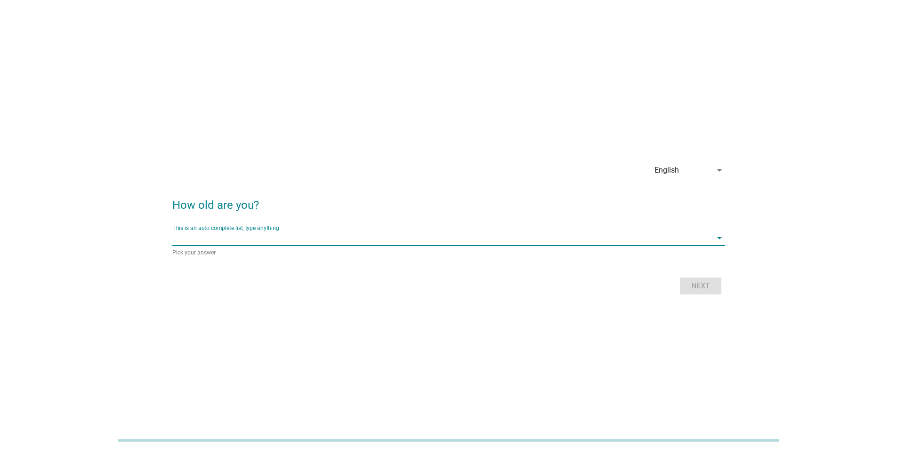
click at [341, 241] on input "This is an auto complete list, type anything" at bounding box center [441, 238] width 539 height 15
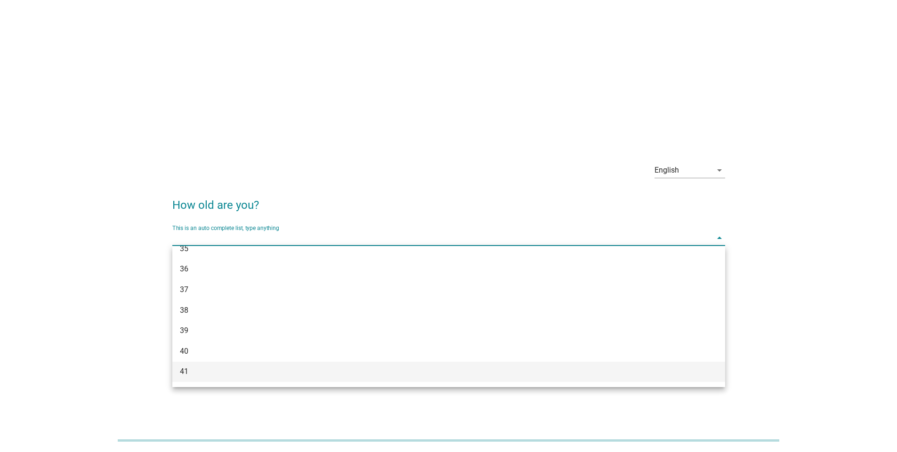
scroll to position [377, 0]
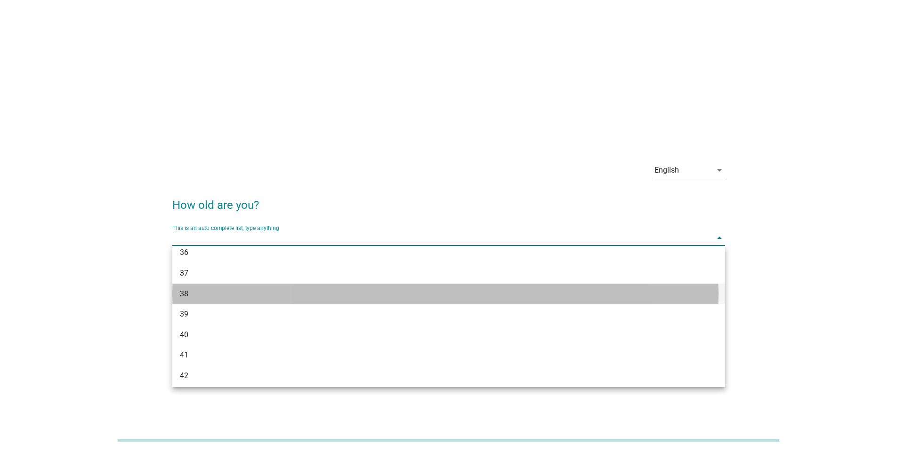
click at [201, 299] on div "38" at bounding box center [426, 294] width 493 height 11
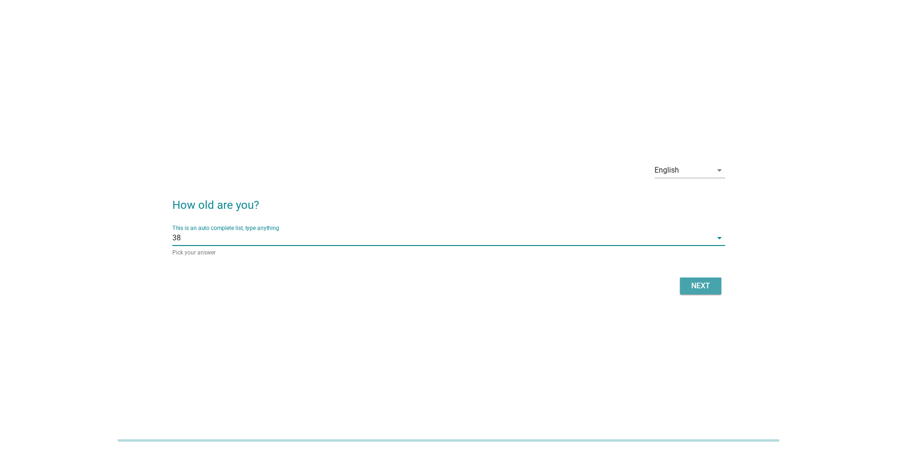
click at [704, 283] on div "Next" at bounding box center [700, 286] width 26 height 11
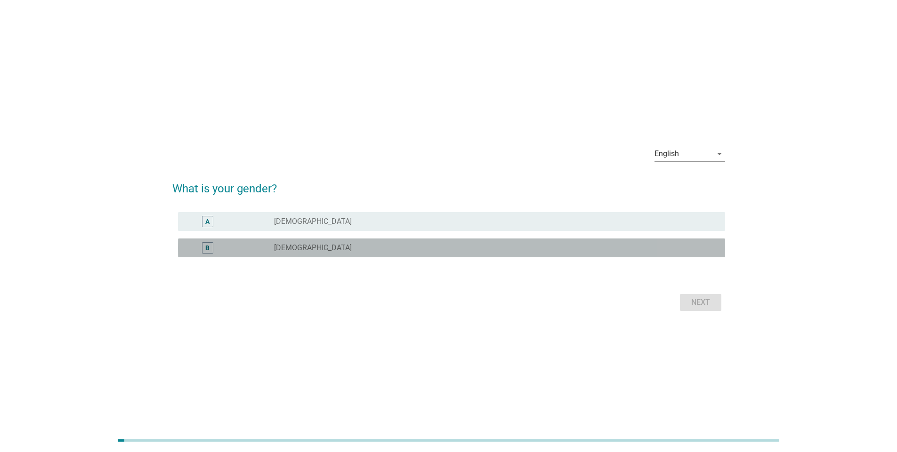
click at [338, 243] on div "radio_button_unchecked [DEMOGRAPHIC_DATA]" at bounding box center [492, 247] width 436 height 9
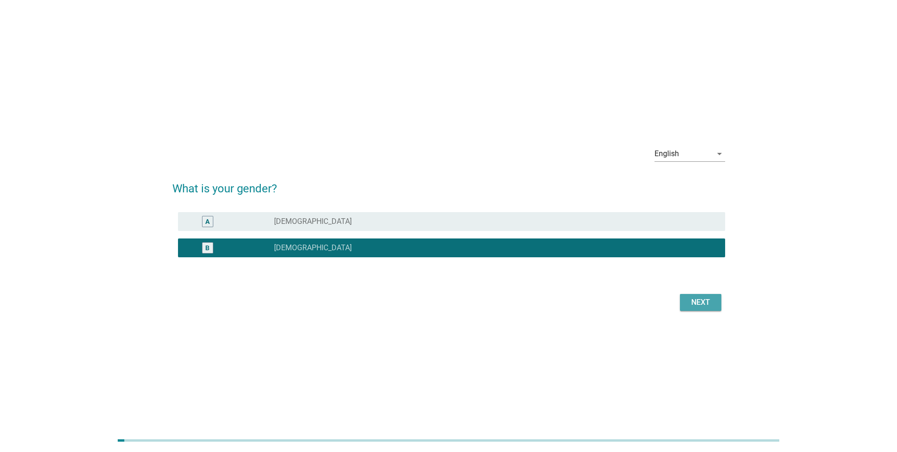
click at [703, 301] on div "Next" at bounding box center [700, 302] width 26 height 11
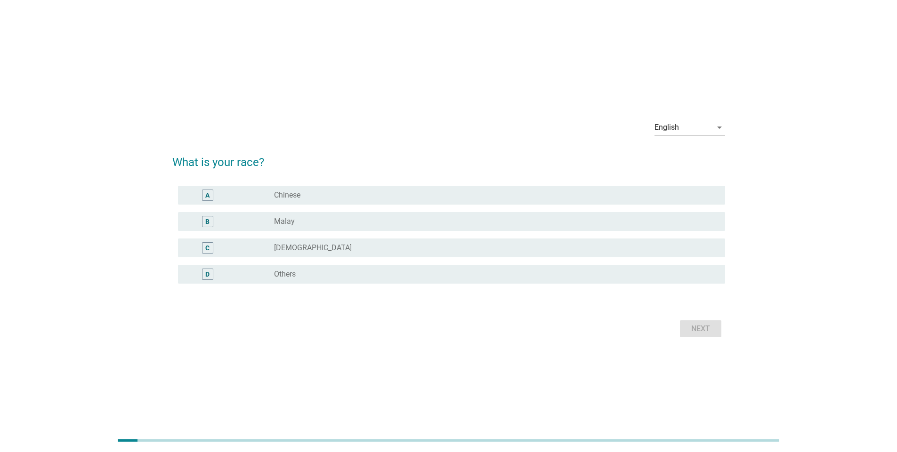
click at [450, 200] on div "radio_button_unchecked Chinese" at bounding box center [495, 195] width 443 height 11
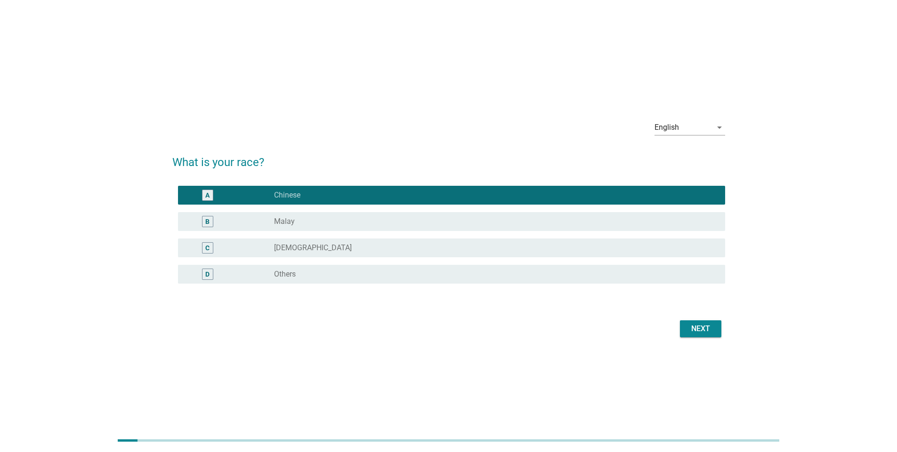
click at [702, 329] on div "Next" at bounding box center [700, 328] width 26 height 11
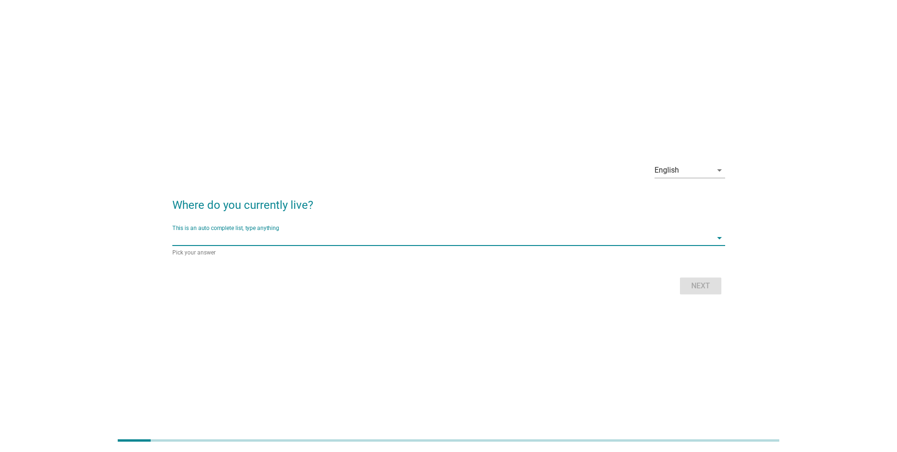
click at [396, 243] on input "This is an auto complete list, type anything" at bounding box center [441, 238] width 539 height 15
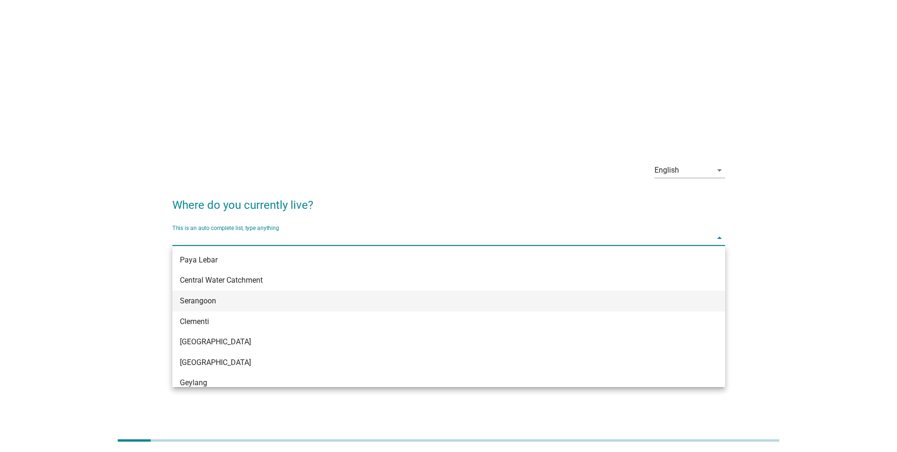
click at [229, 302] on div "Serangoon" at bounding box center [426, 301] width 493 height 11
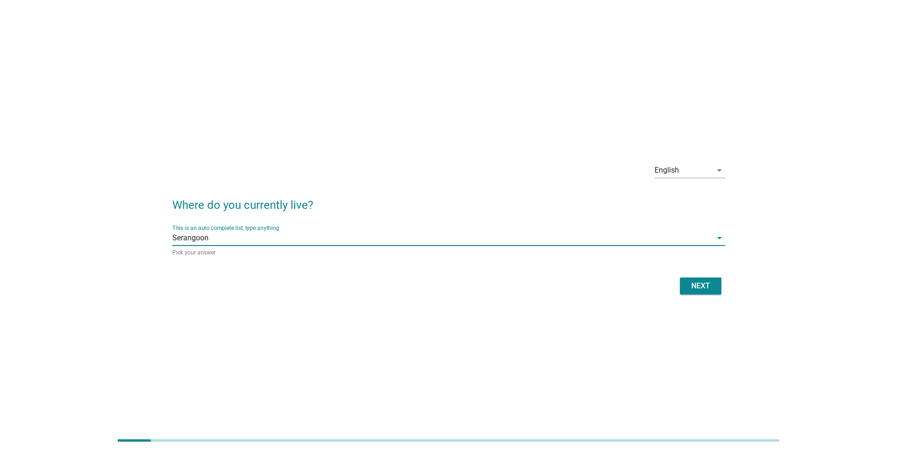
click at [699, 284] on div "Next" at bounding box center [700, 286] width 26 height 11
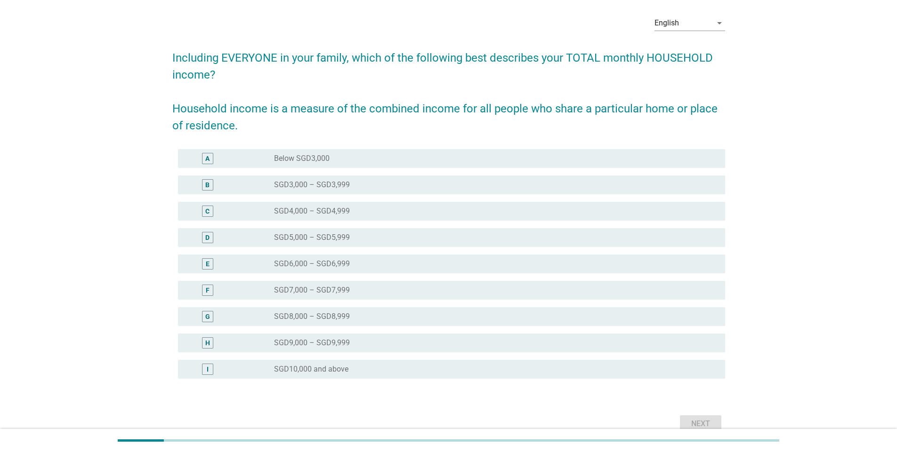
scroll to position [81, 0]
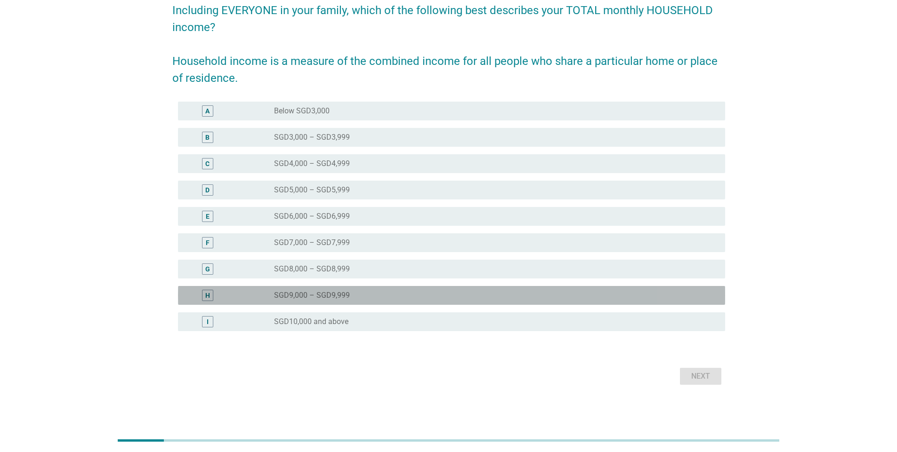
click at [492, 298] on div "radio_button_unchecked SGD9,000 – SGD9,999" at bounding box center [492, 295] width 436 height 9
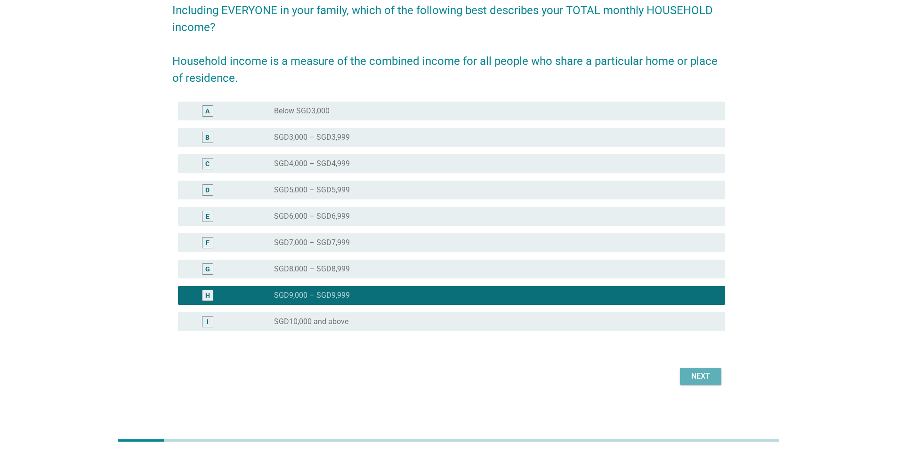
click at [693, 375] on div "Next" at bounding box center [700, 376] width 26 height 11
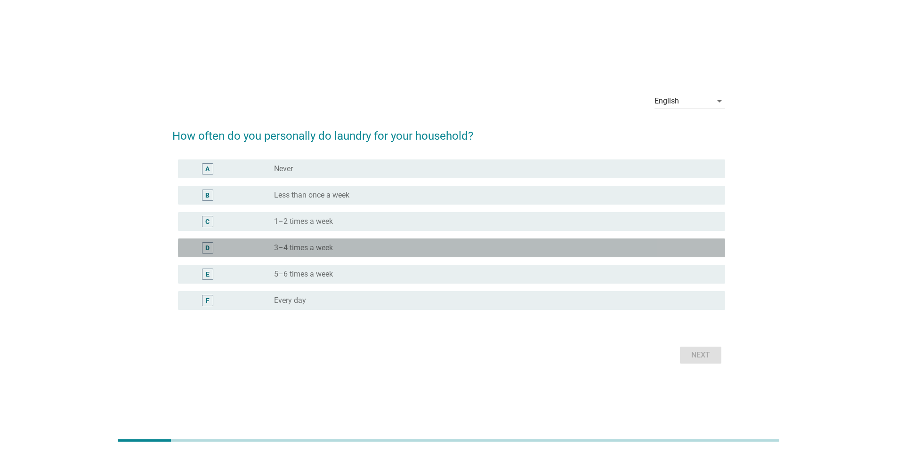
click at [396, 247] on div "radio_button_unchecked 3–4 times a week" at bounding box center [492, 247] width 436 height 9
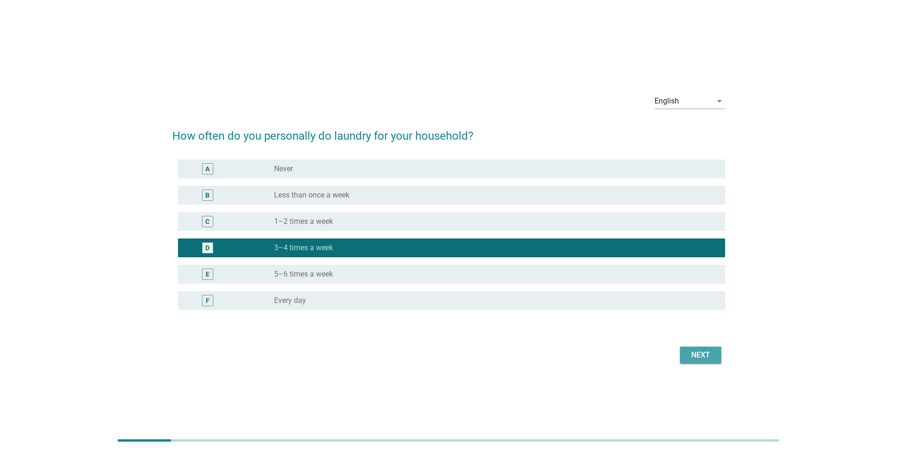
click at [689, 354] on div "Next" at bounding box center [700, 355] width 26 height 11
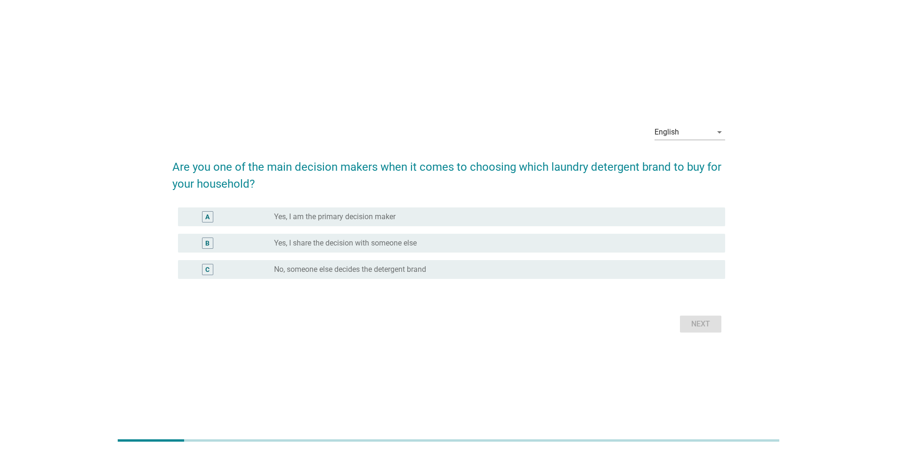
click at [509, 215] on div "radio_button_unchecked Yes, I am the primary decision maker" at bounding box center [492, 216] width 436 height 9
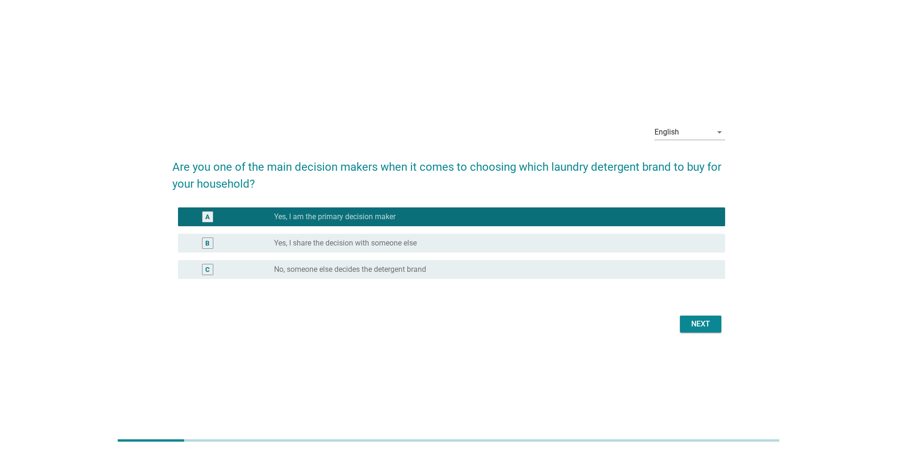
click at [700, 324] on div "Next" at bounding box center [700, 324] width 26 height 11
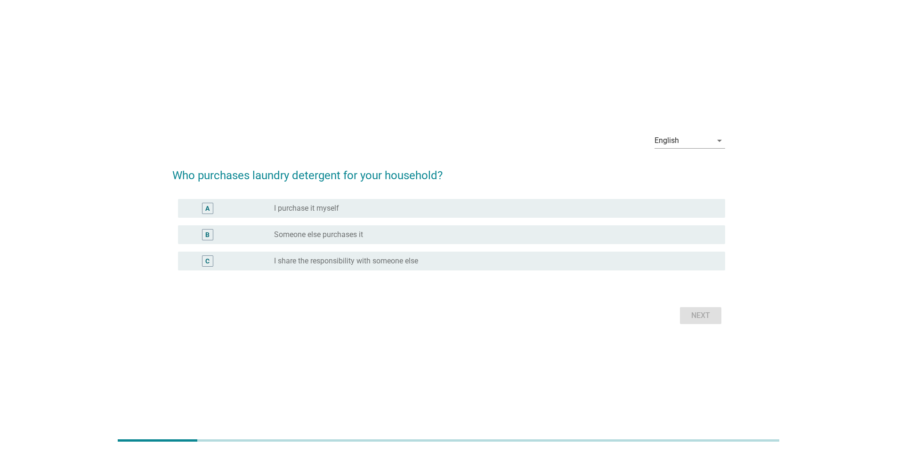
click at [441, 211] on div "radio_button_unchecked I purchase it myself" at bounding box center [492, 208] width 436 height 9
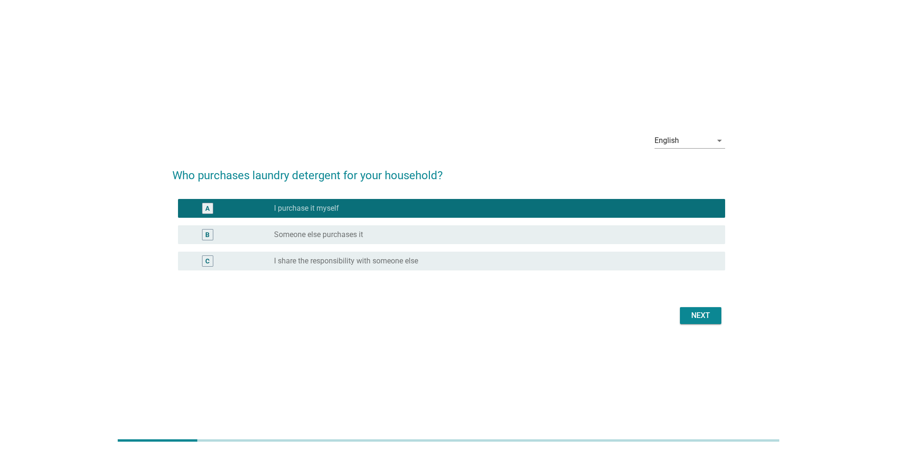
click at [689, 312] on div "Next" at bounding box center [700, 315] width 26 height 11
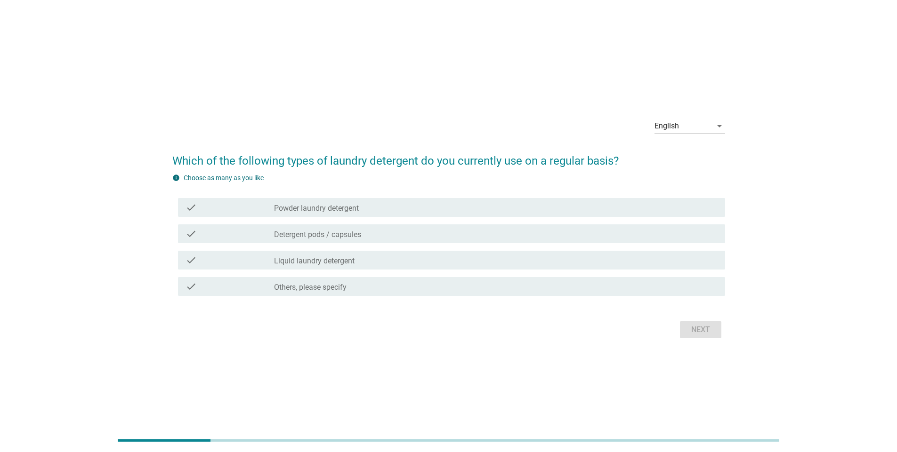
click at [462, 211] on div "check_box_outline_blank Powder laundry detergent" at bounding box center [495, 207] width 443 height 11
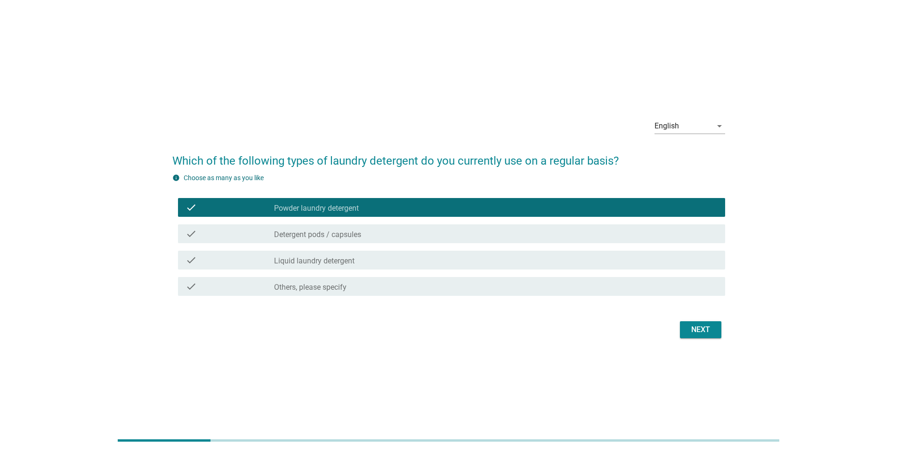
click at [457, 240] on div "check check_box_outline_blank Detergent pods / capsules" at bounding box center [451, 234] width 547 height 19
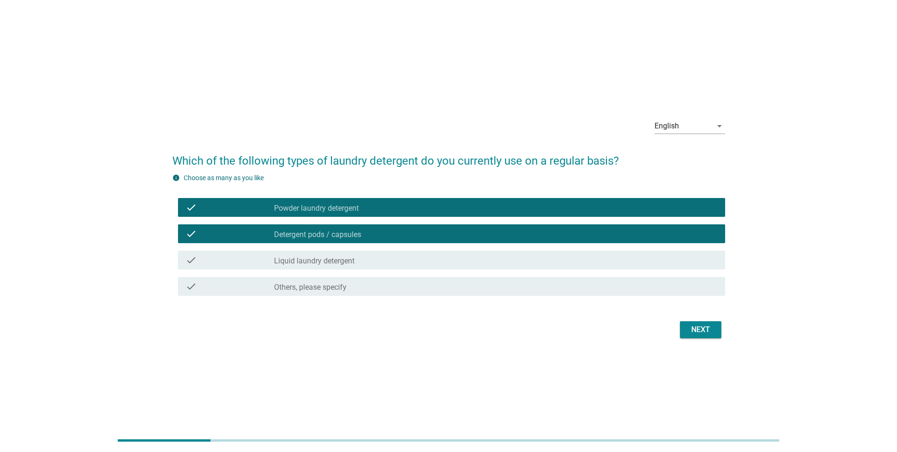
click at [444, 257] on div "check_box_outline_blank Liquid laundry detergent" at bounding box center [495, 260] width 443 height 11
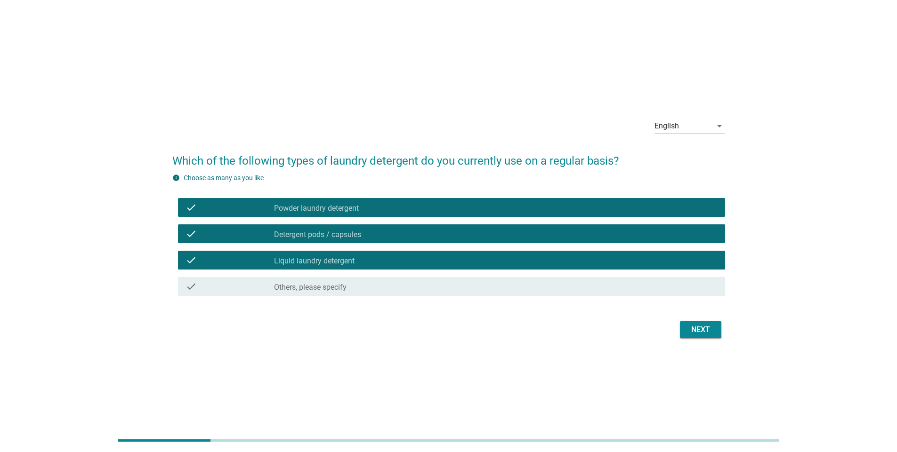
click at [691, 329] on div "Next" at bounding box center [700, 329] width 26 height 11
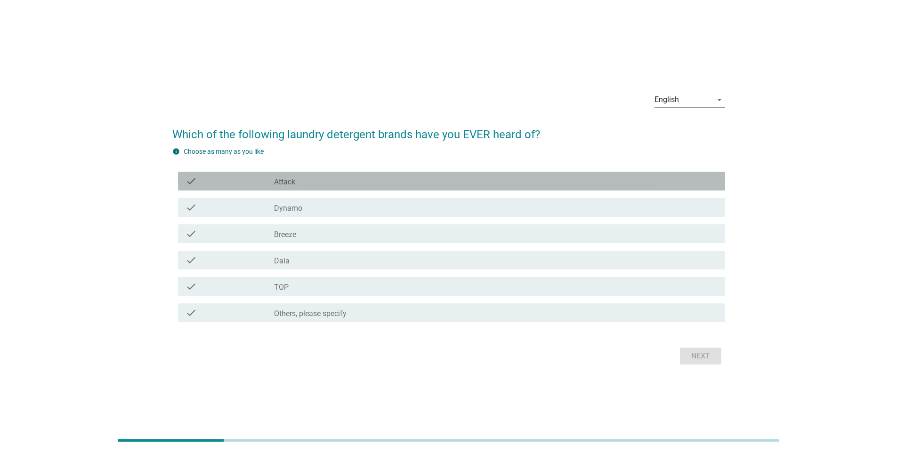
click at [399, 175] on div "check check_box_outline_blank Attack" at bounding box center [451, 181] width 547 height 19
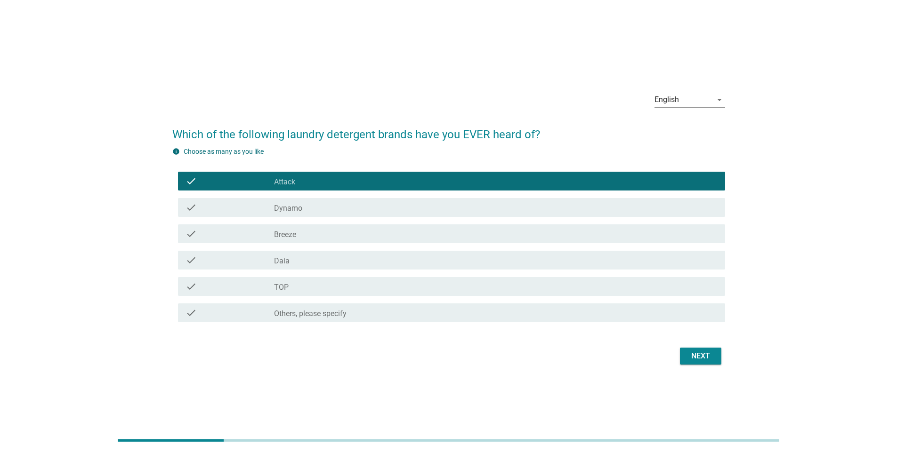
click at [380, 206] on div "check_box_outline_blank Dynamo" at bounding box center [495, 207] width 443 height 11
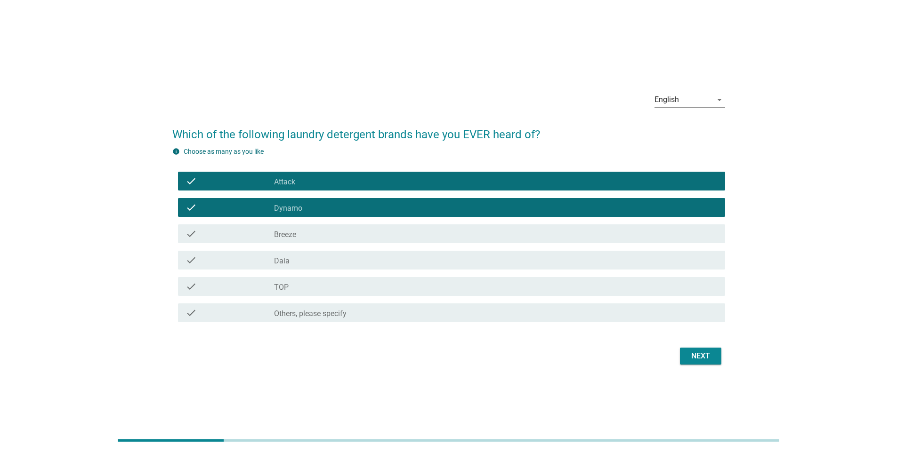
click at [376, 232] on div "check_box_outline_blank Breeze" at bounding box center [495, 233] width 443 height 11
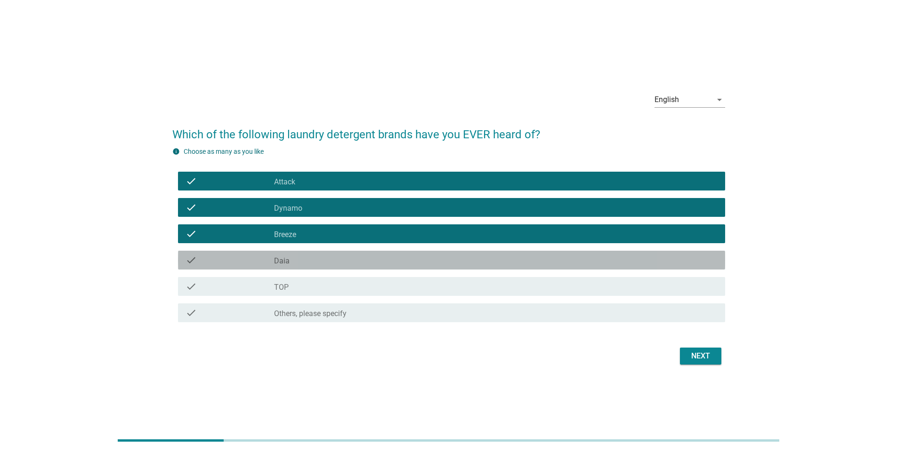
click at [364, 266] on div "check check_box_outline_blank Daia" at bounding box center [451, 260] width 547 height 19
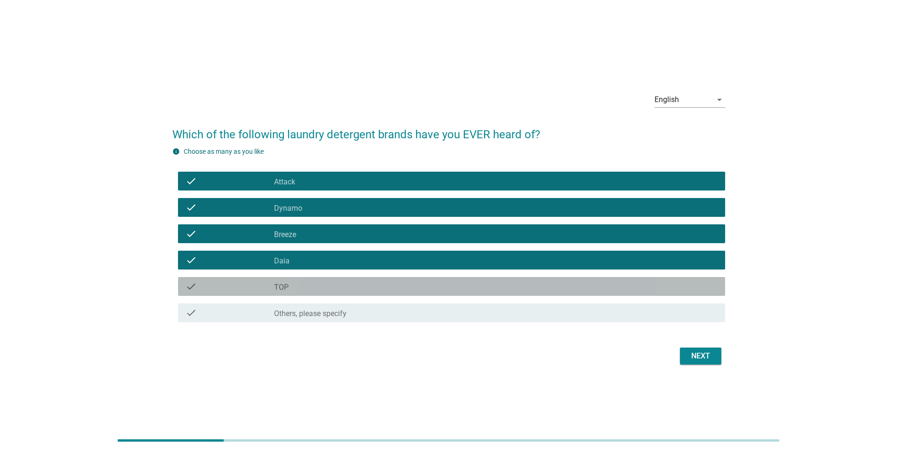
click at [359, 287] on div "check_box_outline_blank TOP" at bounding box center [495, 286] width 443 height 11
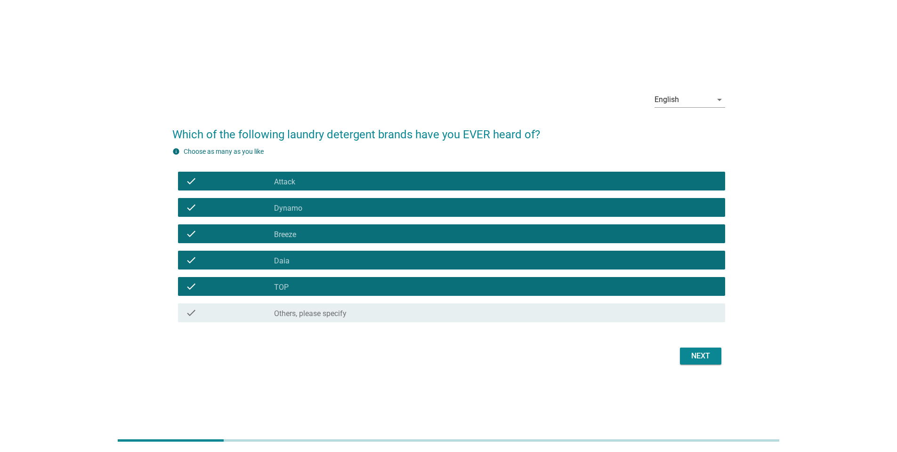
click at [695, 352] on div "Next" at bounding box center [700, 356] width 26 height 11
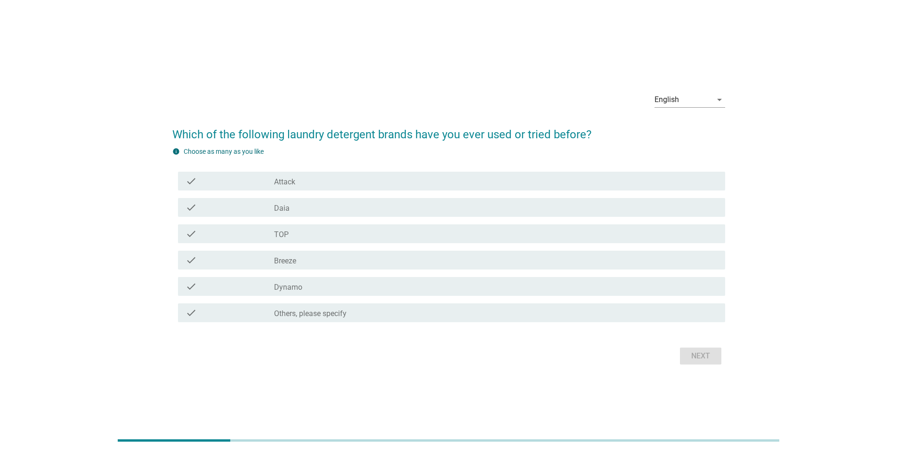
click at [326, 182] on div "check_box_outline_blank Attack" at bounding box center [495, 181] width 443 height 11
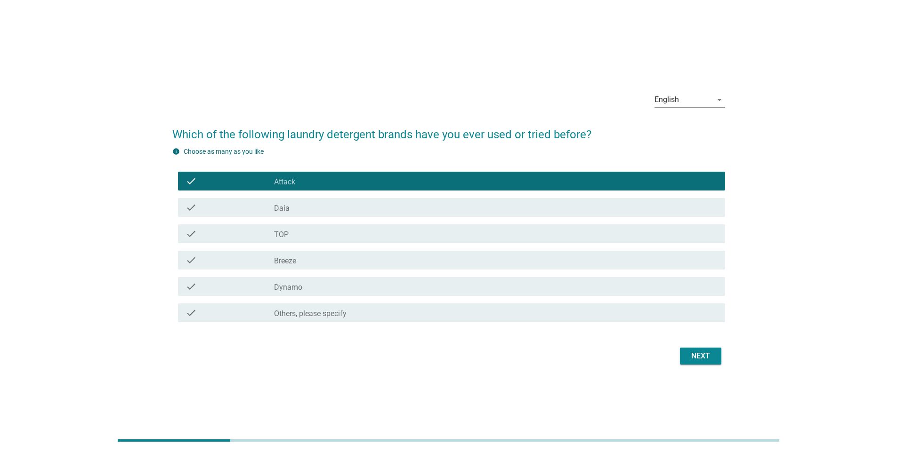
click at [322, 237] on div "check_box_outline_blank TOP" at bounding box center [495, 233] width 443 height 11
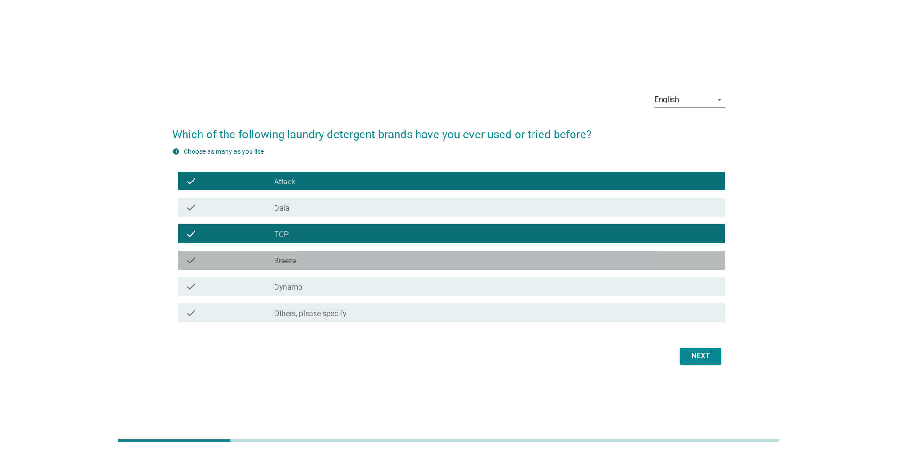
click at [324, 262] on div "check_box_outline_blank Breeze" at bounding box center [495, 260] width 443 height 11
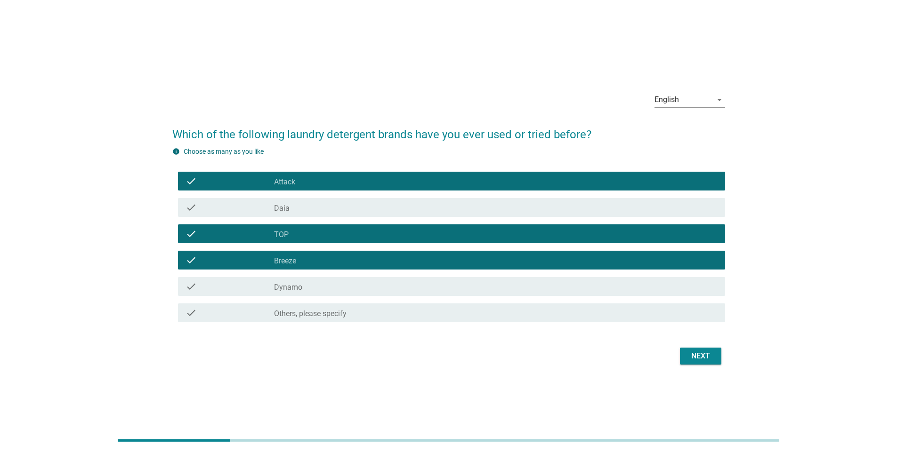
click at [335, 291] on div "check_box_outline_blank Dynamo" at bounding box center [495, 286] width 443 height 11
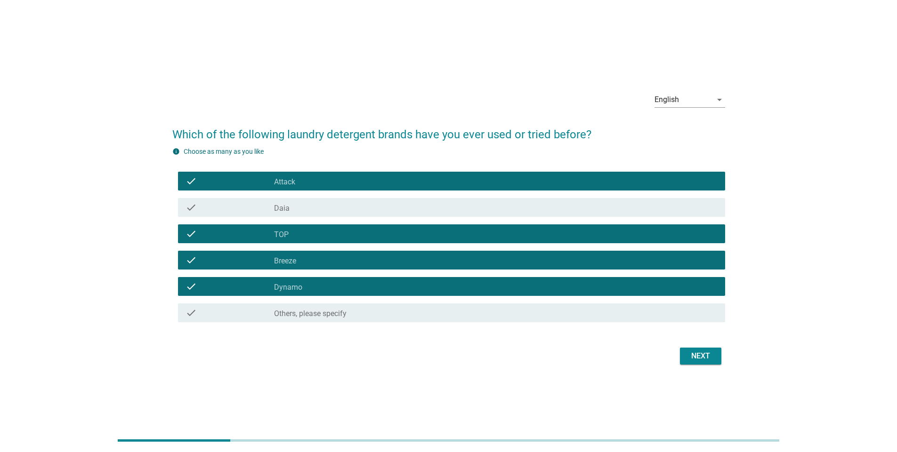
click at [693, 352] on div "Next" at bounding box center [700, 356] width 26 height 11
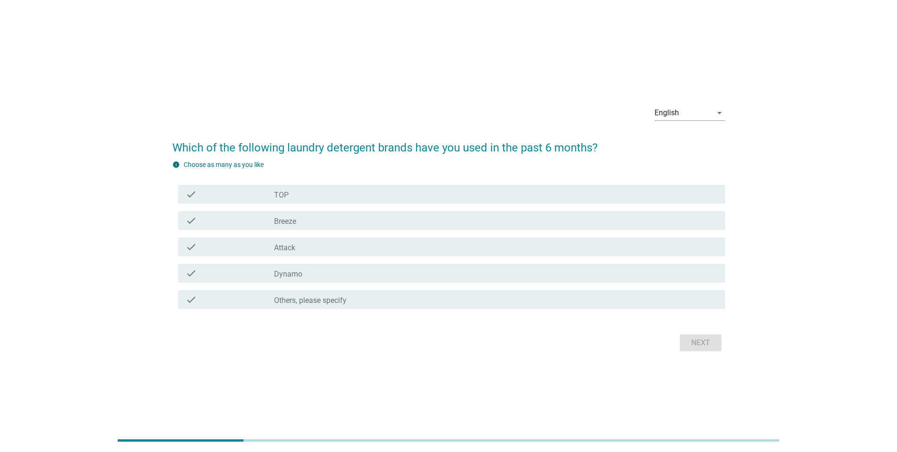
click at [300, 194] on div "check_box TOP" at bounding box center [495, 194] width 443 height 11
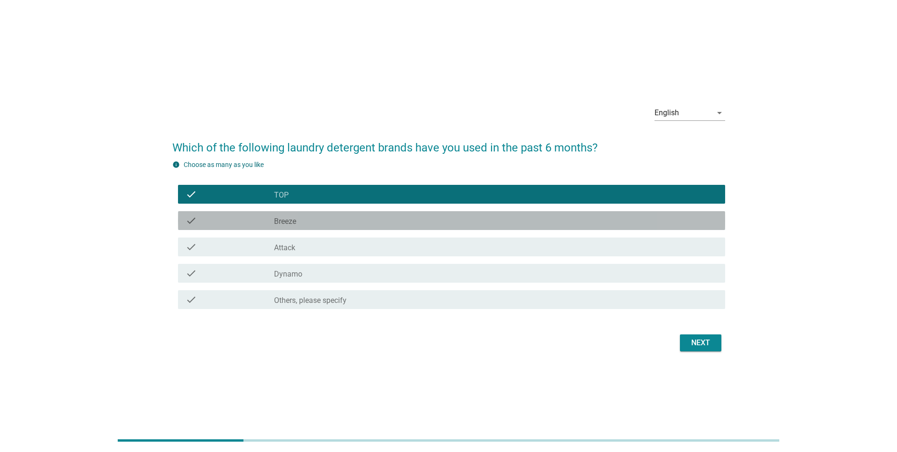
click at [303, 217] on div "check_box Breeze" at bounding box center [495, 220] width 443 height 11
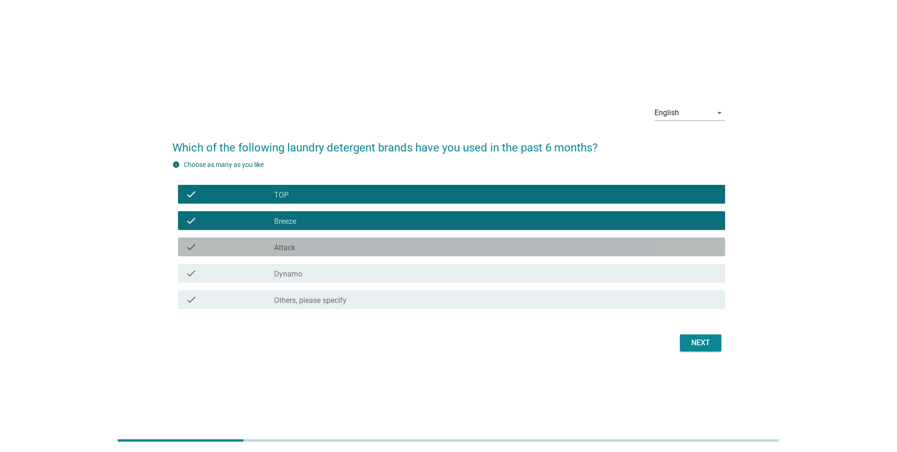
click at [307, 242] on div "check_box Attack" at bounding box center [495, 246] width 443 height 11
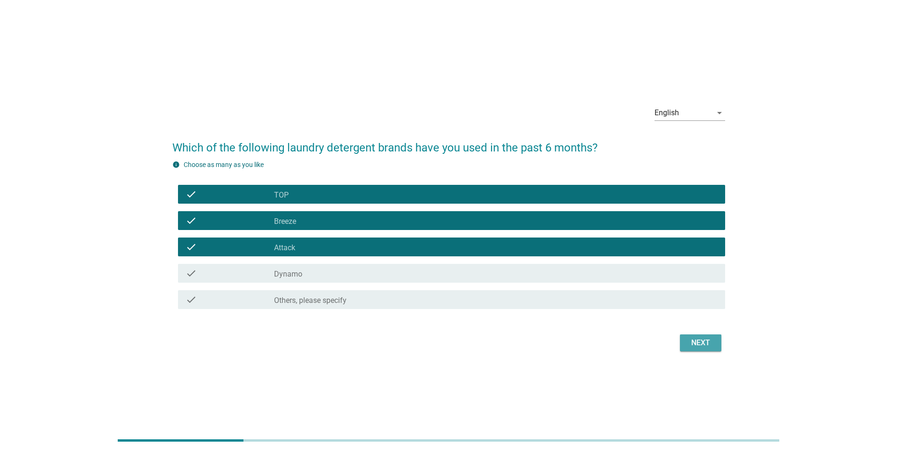
click at [686, 339] on button "Next" at bounding box center [700, 343] width 41 height 17
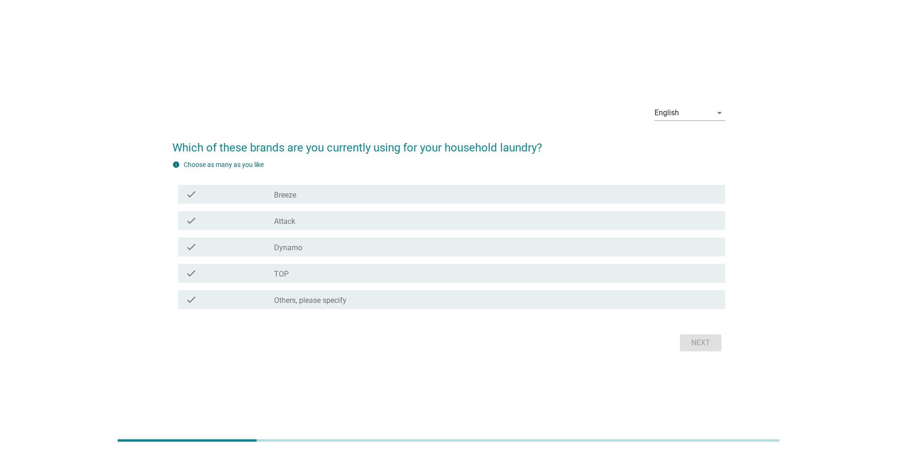
click at [417, 188] on div "check check_box Breeze" at bounding box center [451, 194] width 547 height 19
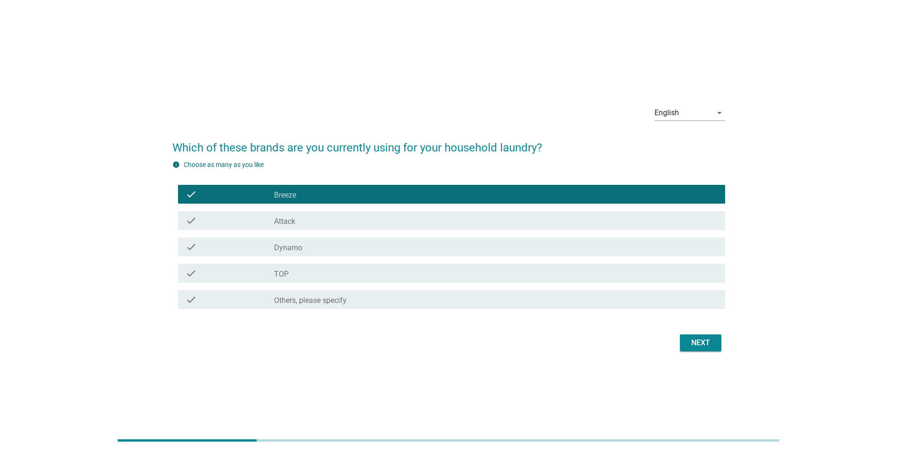
click at [392, 215] on div "check_box Attack" at bounding box center [495, 220] width 443 height 11
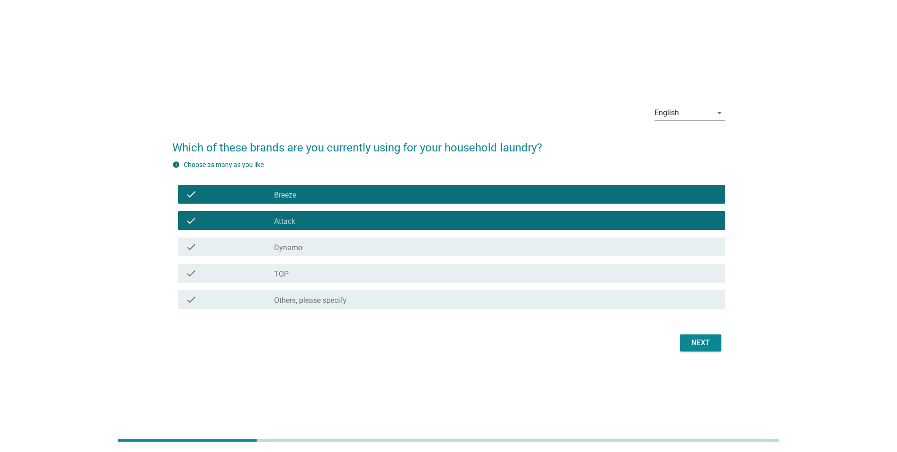
click at [380, 278] on div "check_box TOP" at bounding box center [495, 273] width 443 height 11
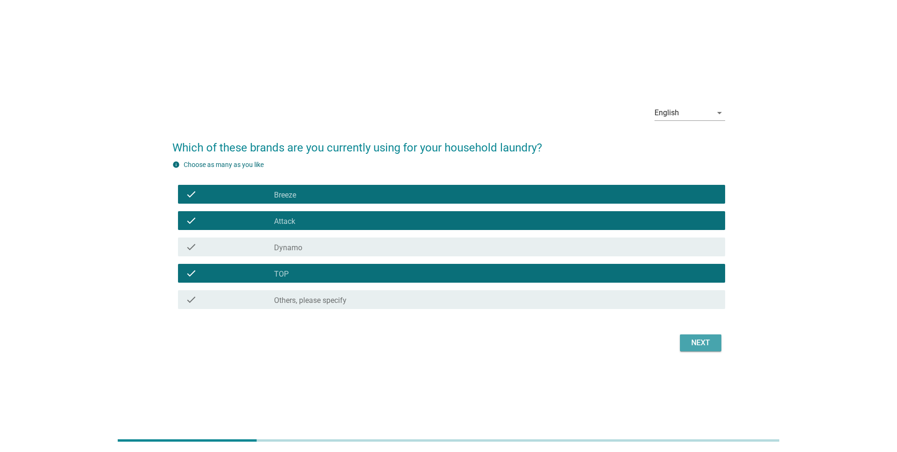
click at [697, 344] on div "Next" at bounding box center [700, 343] width 26 height 11
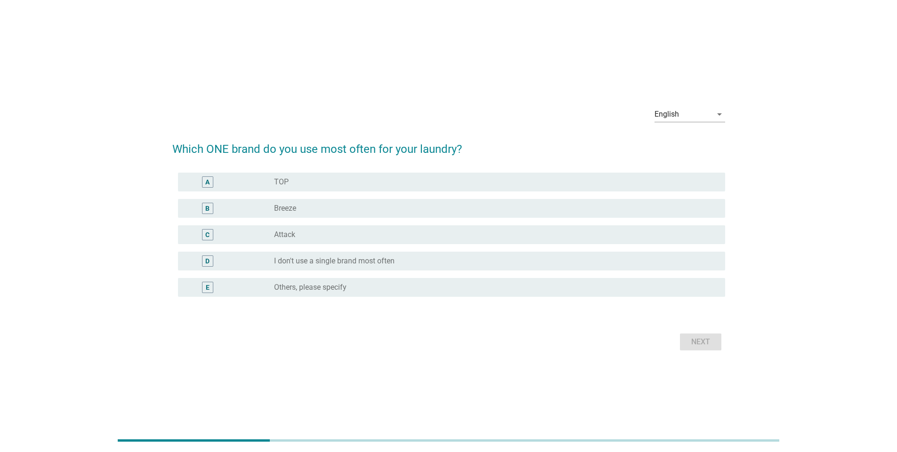
click at [352, 232] on div "radio_button_unchecked Attack" at bounding box center [492, 234] width 436 height 9
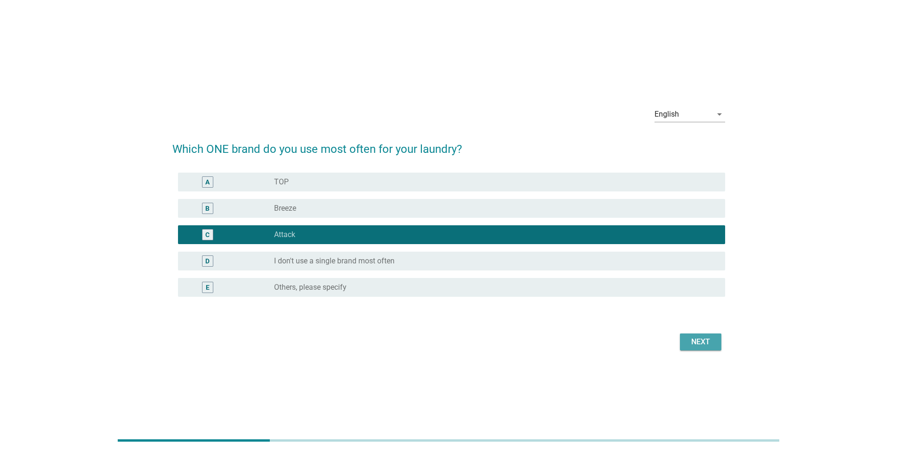
click at [696, 338] on div "Next" at bounding box center [700, 342] width 26 height 11
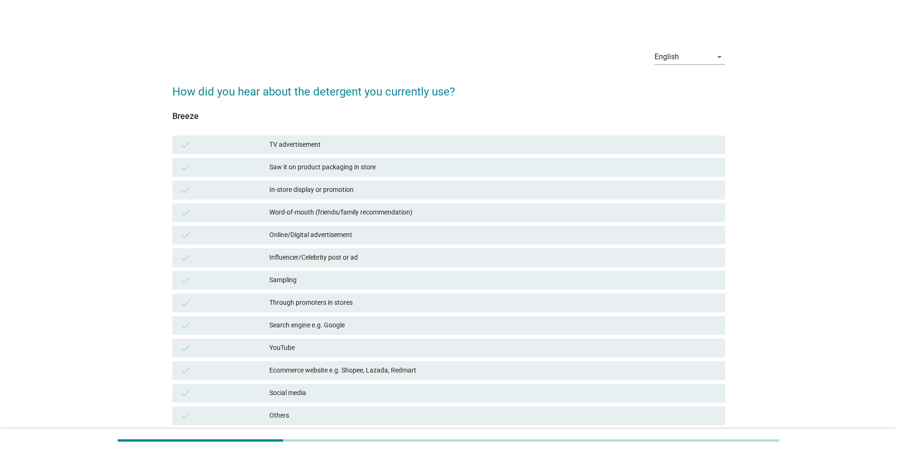
click at [365, 170] on div "Saw it on product packaging in store" at bounding box center [493, 167] width 448 height 11
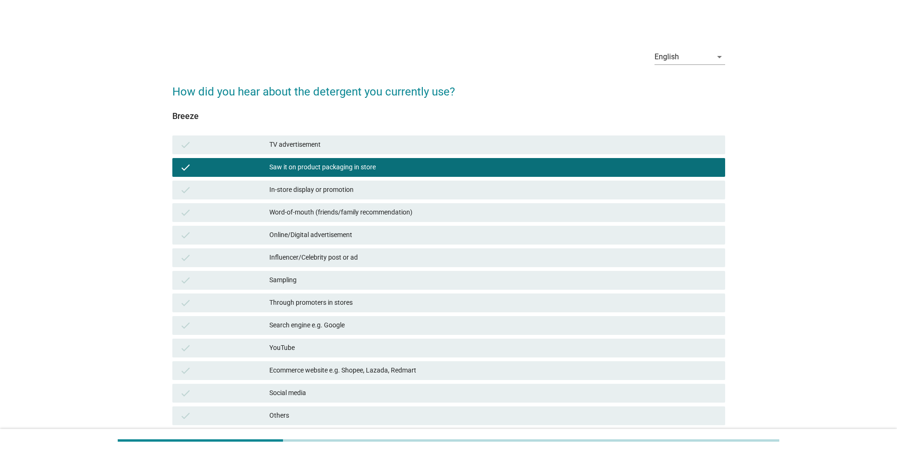
click at [368, 188] on div "In-store display or promotion" at bounding box center [493, 190] width 448 height 11
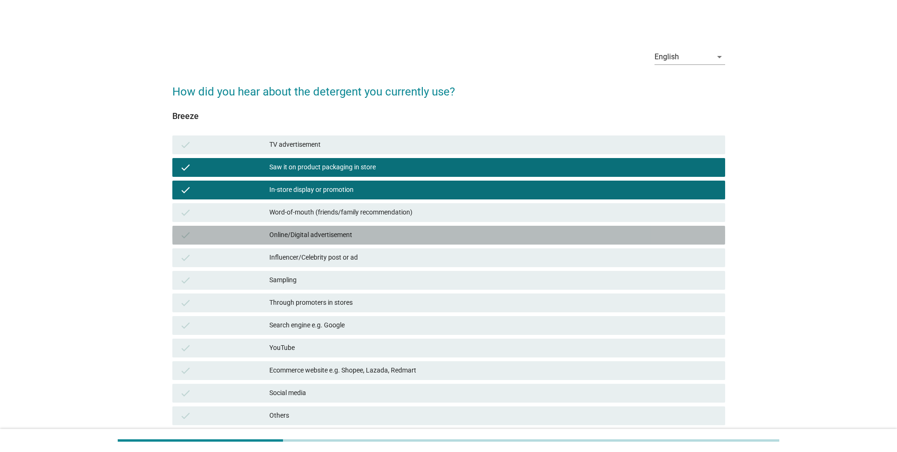
click at [366, 232] on div "Online/Digital advertisement" at bounding box center [493, 235] width 448 height 11
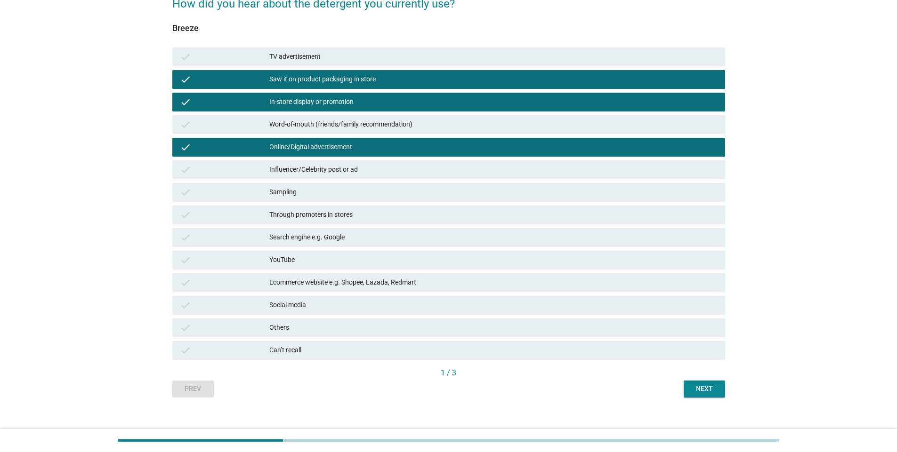
scroll to position [94, 0]
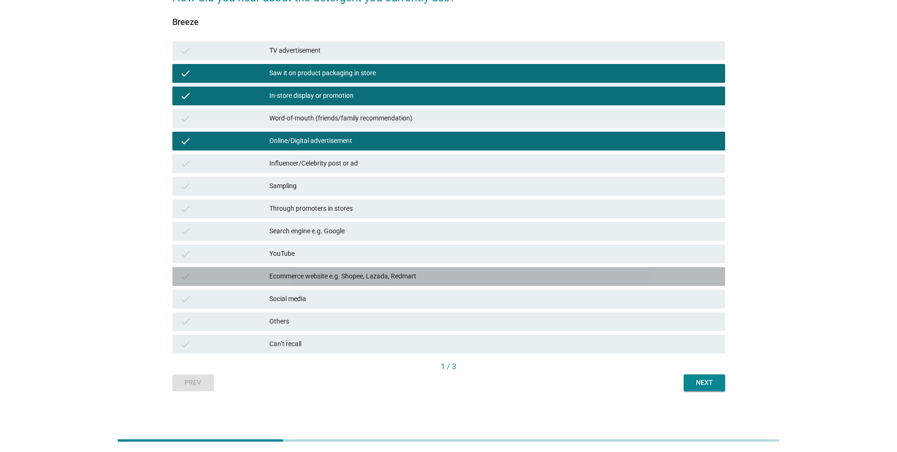
click at [365, 275] on div "Ecommerce website e.g. Shopee, Lazada, Redmart" at bounding box center [493, 276] width 448 height 11
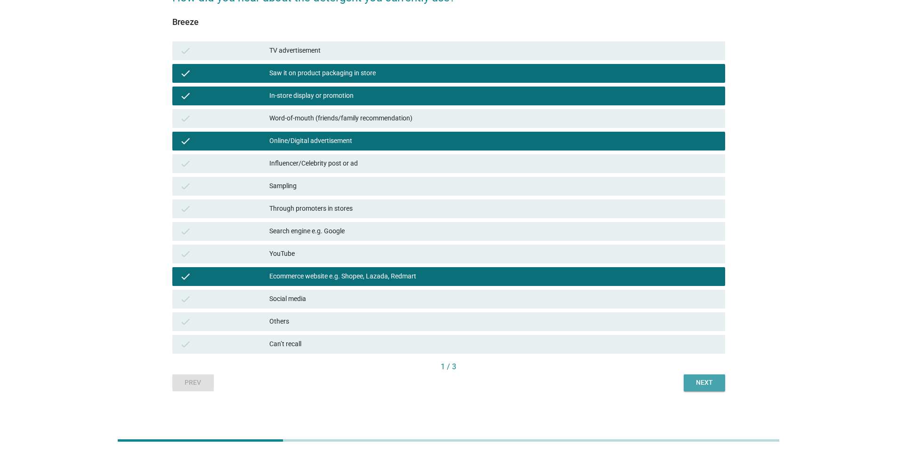
click at [698, 385] on div "Next" at bounding box center [704, 383] width 26 height 10
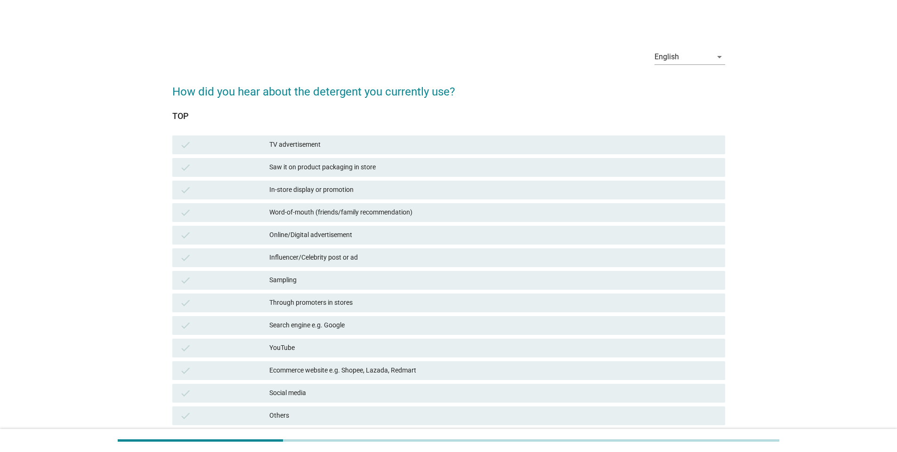
click at [334, 209] on div "Word-of-mouth (friends/family recommendation)" at bounding box center [493, 212] width 448 height 11
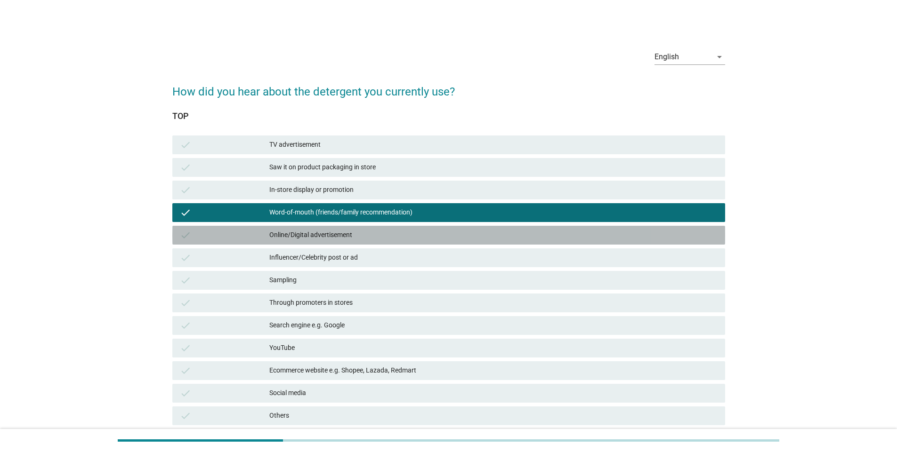
click at [337, 236] on div "Online/Digital advertisement" at bounding box center [493, 235] width 448 height 11
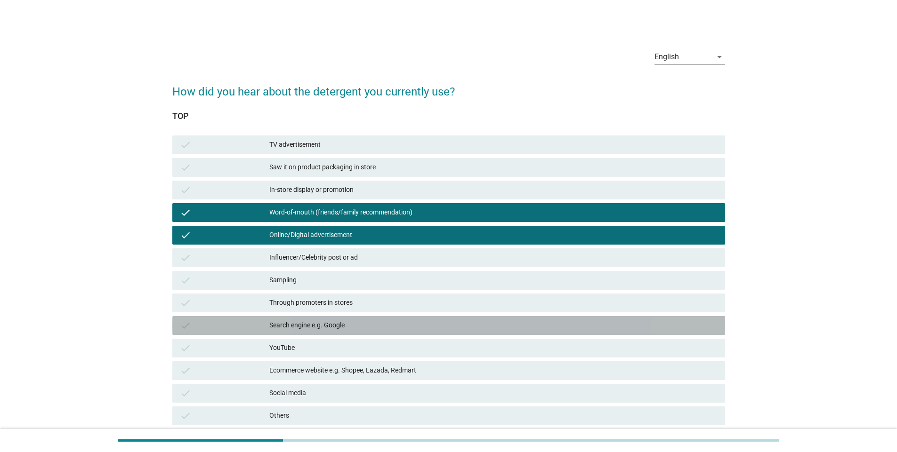
click at [328, 323] on div "Search engine e.g. Google" at bounding box center [493, 325] width 448 height 11
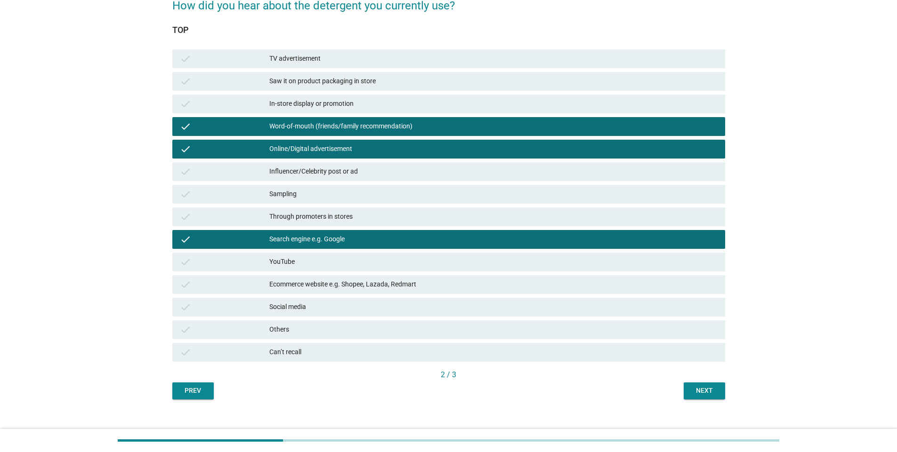
scroll to position [94, 0]
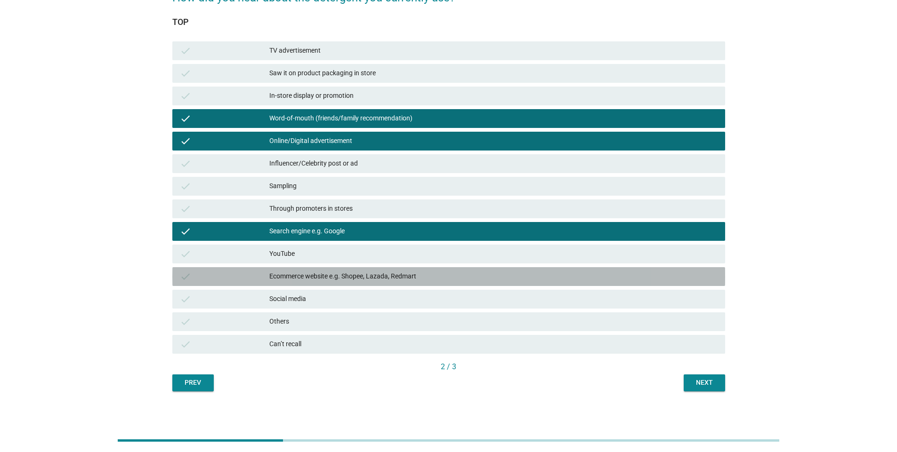
click at [324, 277] on div "Ecommerce website e.g. Shopee, Lazada, Redmart" at bounding box center [493, 276] width 448 height 11
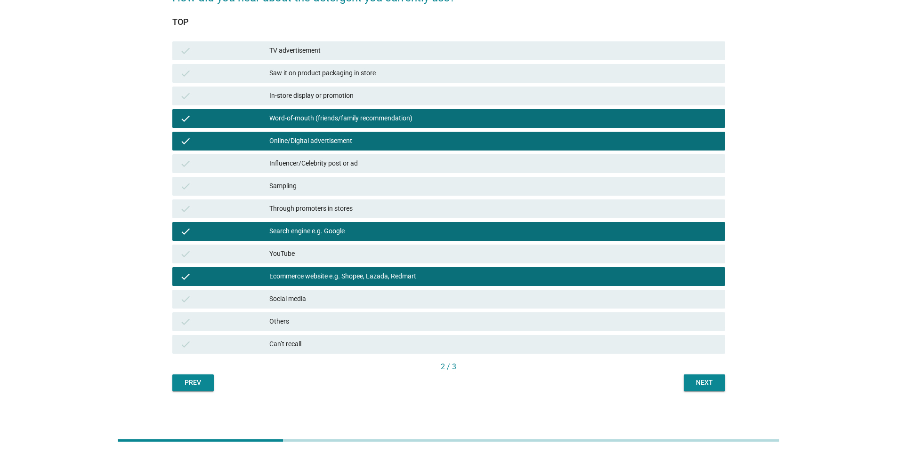
click at [706, 382] on div "Next" at bounding box center [704, 383] width 26 height 10
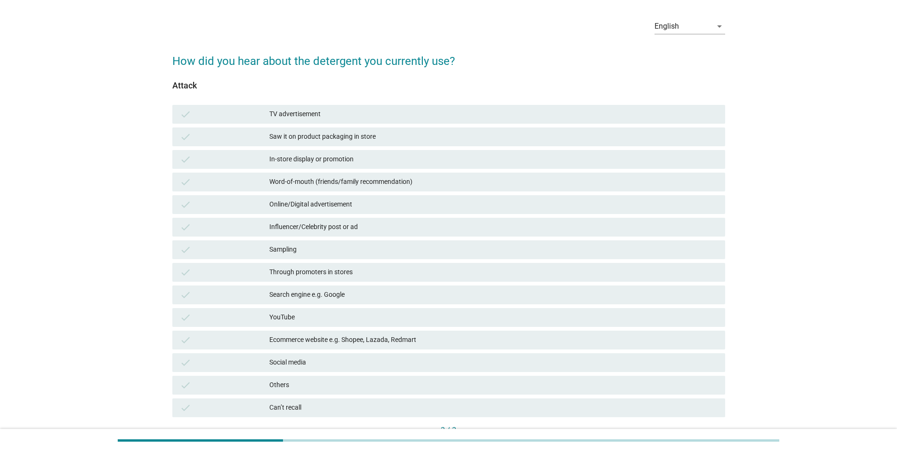
scroll to position [47, 0]
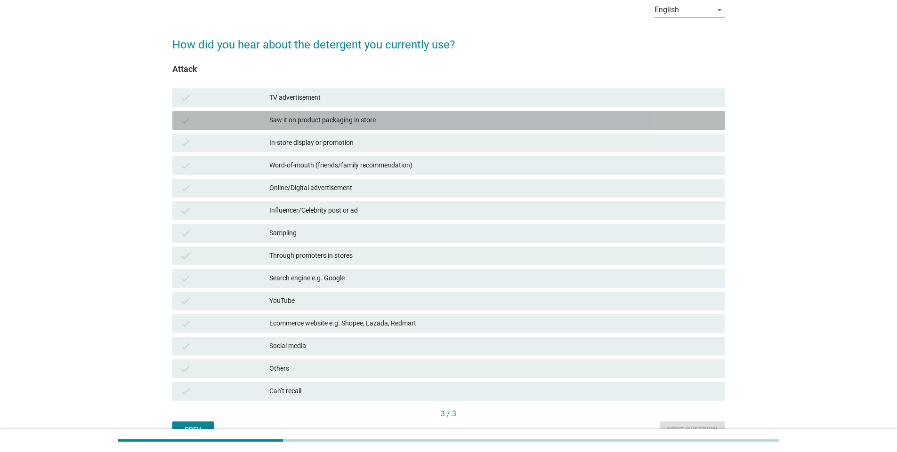
click at [375, 119] on div "Saw it on product packaging in store" at bounding box center [493, 120] width 448 height 11
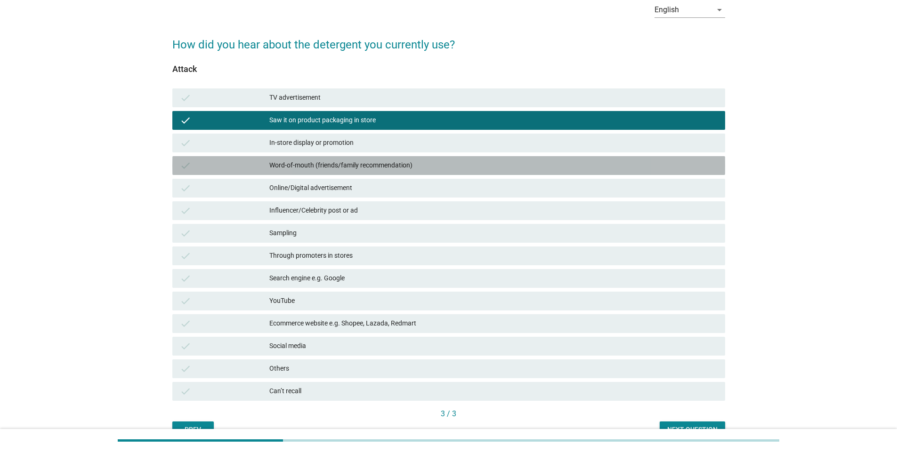
click at [364, 165] on div "Word-of-mouth (friends/family recommendation)" at bounding box center [493, 165] width 448 height 11
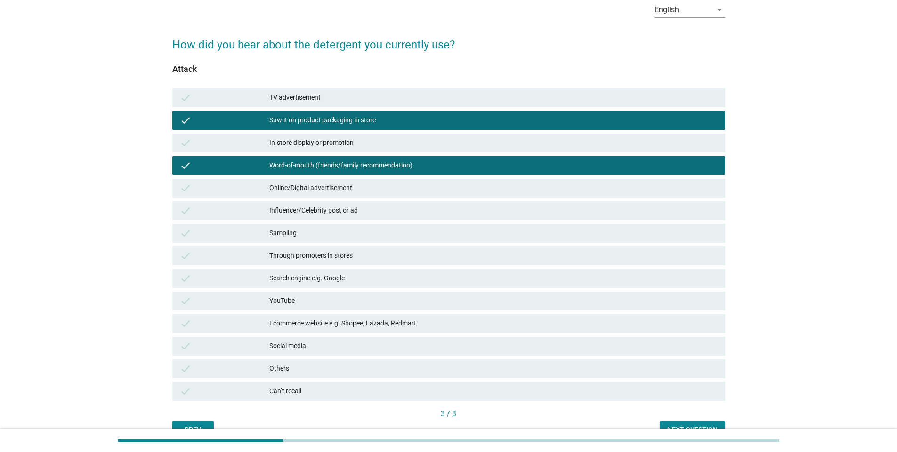
click at [361, 147] on div "In-store display or promotion" at bounding box center [493, 142] width 448 height 11
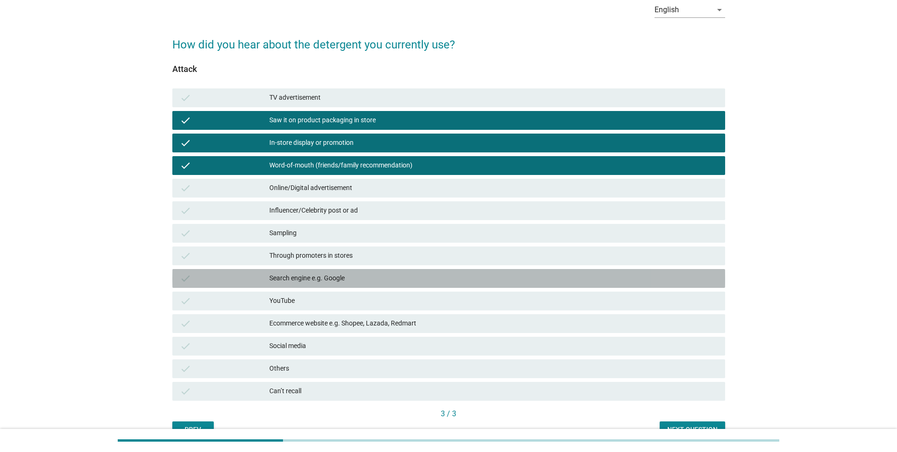
click at [347, 274] on div "Search engine e.g. Google" at bounding box center [493, 278] width 448 height 11
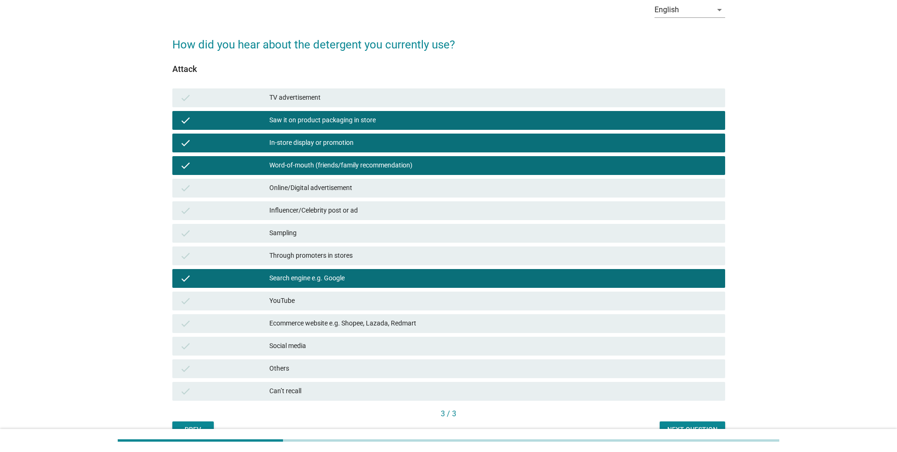
click at [340, 299] on div "YouTube" at bounding box center [493, 301] width 448 height 11
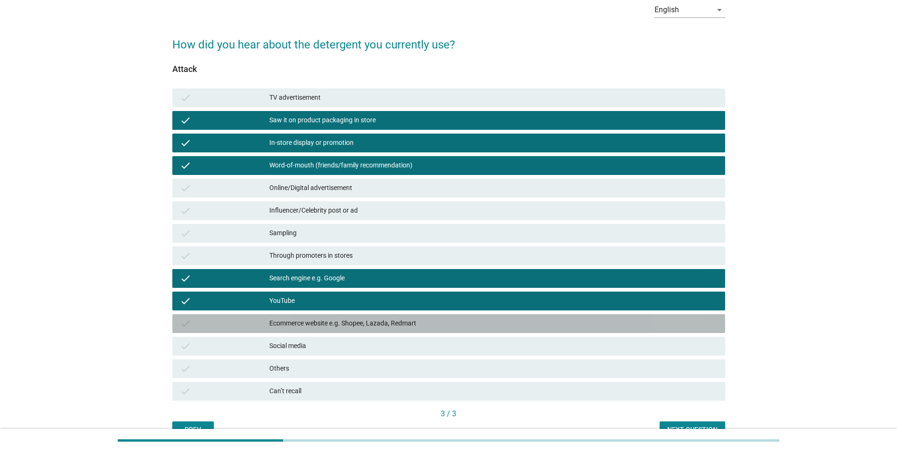
click at [349, 322] on div "Ecommerce website e.g. Shopee, Lazada, Redmart" at bounding box center [493, 323] width 448 height 11
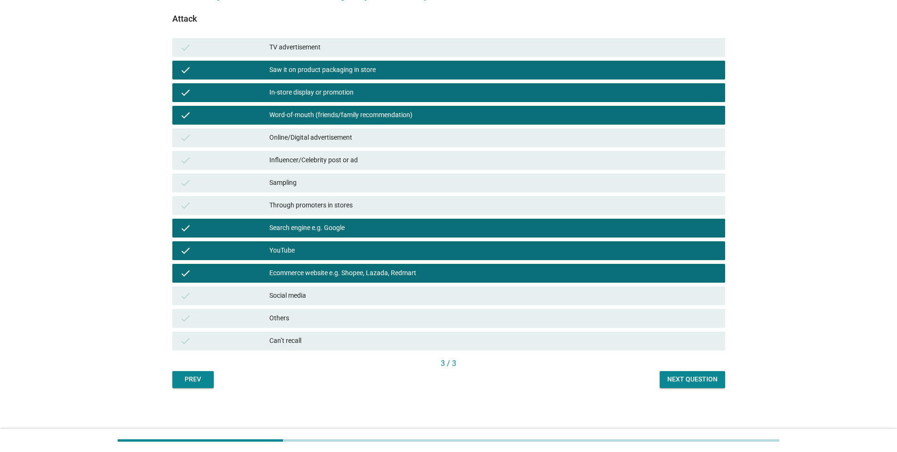
scroll to position [98, 0]
click at [702, 379] on div "Next question" at bounding box center [692, 379] width 50 height 10
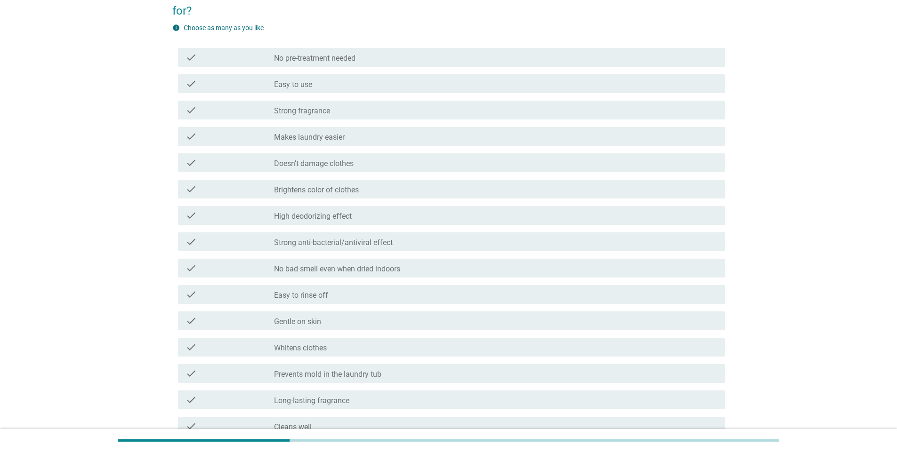
scroll to position [0, 0]
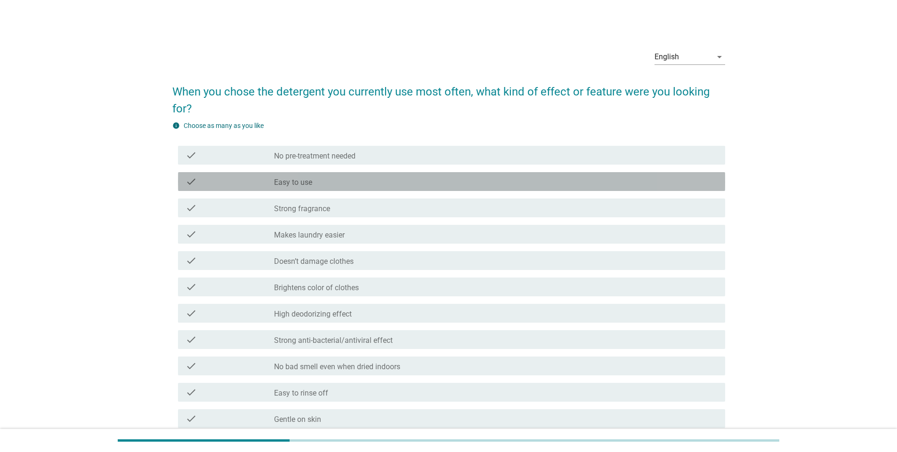
click at [417, 186] on div "check_box_outline_blank Easy to use" at bounding box center [495, 181] width 443 height 11
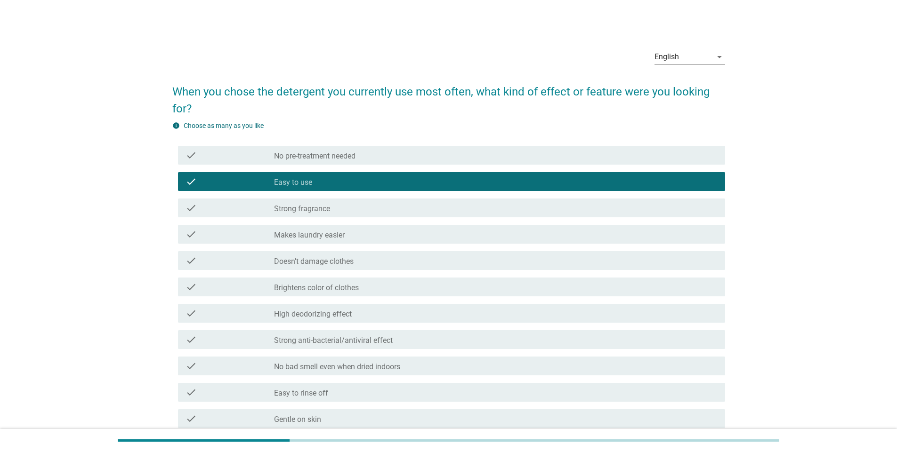
scroll to position [47, 0]
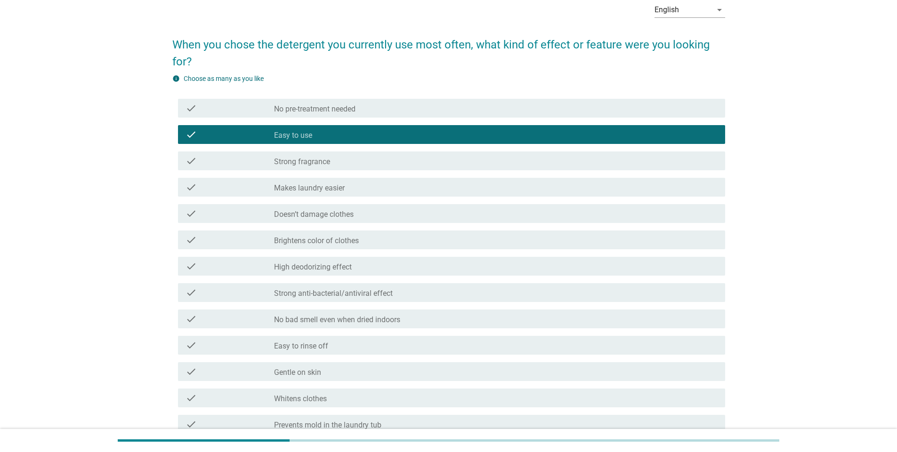
click at [367, 166] on div "check_box_outline_blank Strong fragrance" at bounding box center [495, 160] width 443 height 11
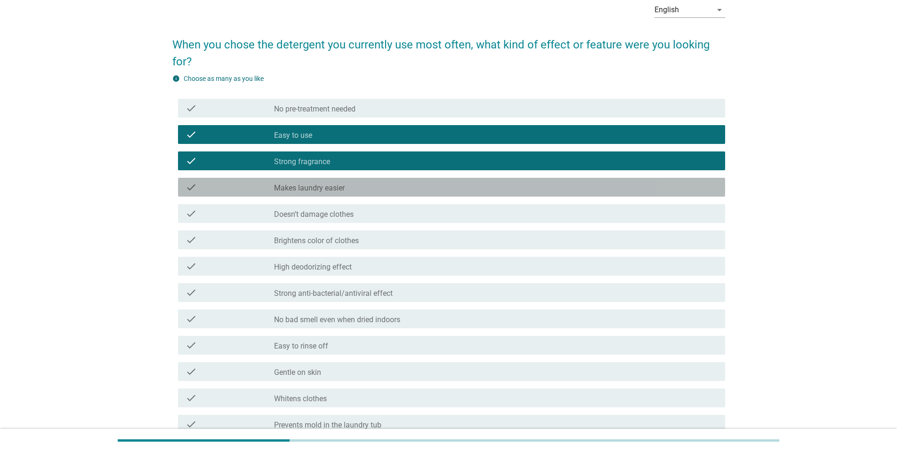
click at [360, 192] on div "check_box_outline_blank Makes laundry easier" at bounding box center [495, 187] width 443 height 11
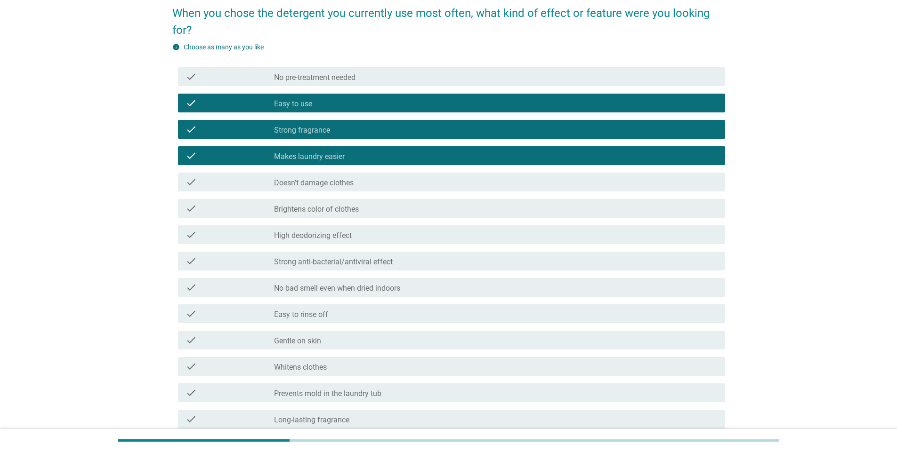
scroll to position [141, 0]
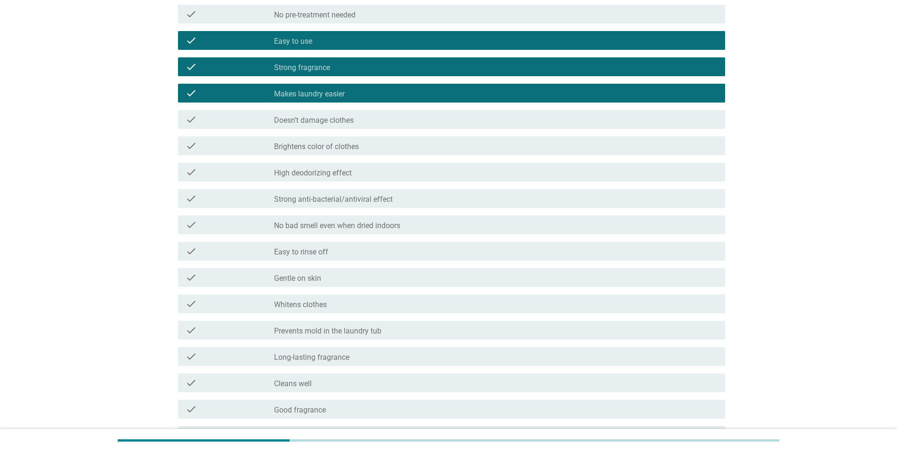
click at [358, 225] on label "No bad smell even when dried indoors" at bounding box center [337, 225] width 126 height 9
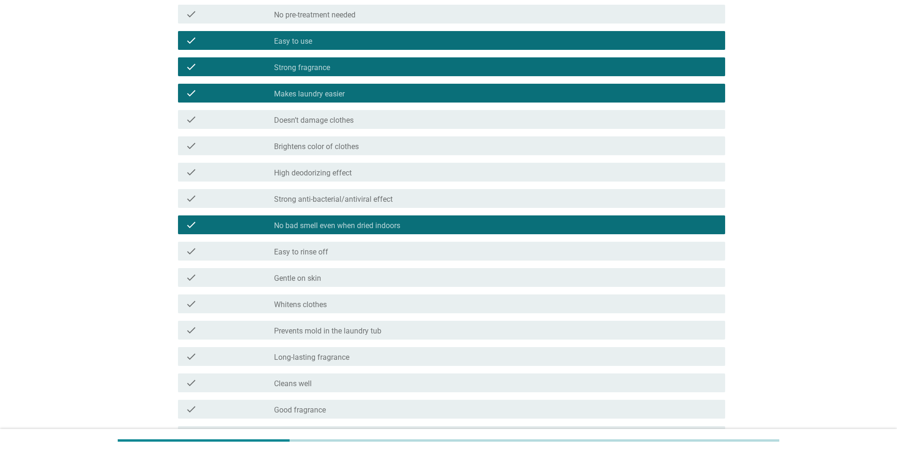
click at [359, 253] on div "check_box_outline_blank Easy to rinse off" at bounding box center [495, 251] width 443 height 11
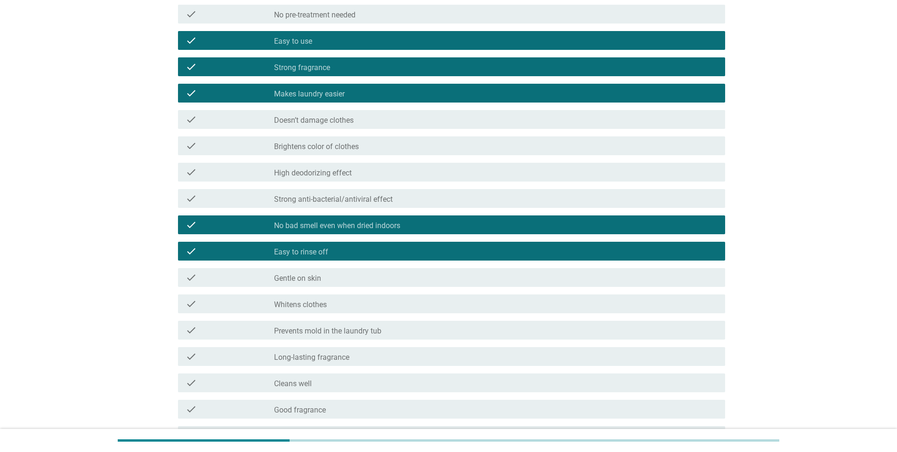
click at [369, 355] on div "check_box_outline_blank Long-lasting fragrance" at bounding box center [495, 356] width 443 height 11
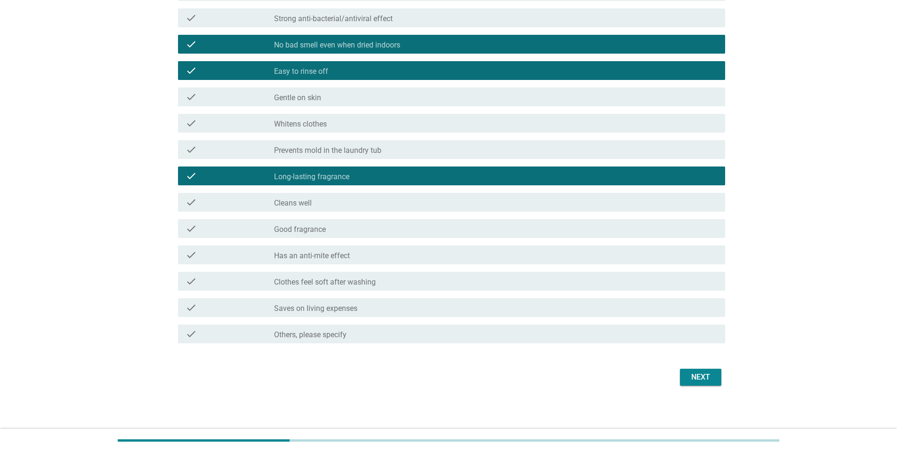
scroll to position [323, 0]
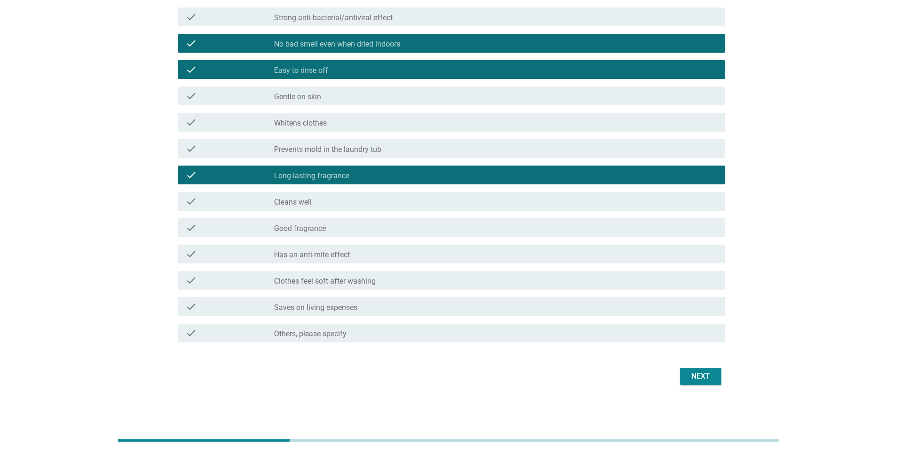
click at [342, 199] on div "check_box_outline_blank Cleans well" at bounding box center [495, 201] width 443 height 11
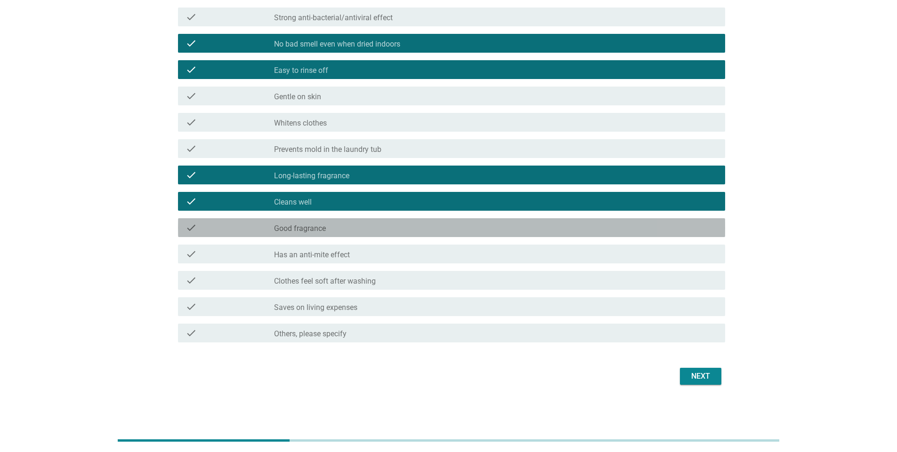
click at [340, 235] on div "check check_box_outline_blank Good fragrance" at bounding box center [451, 227] width 547 height 19
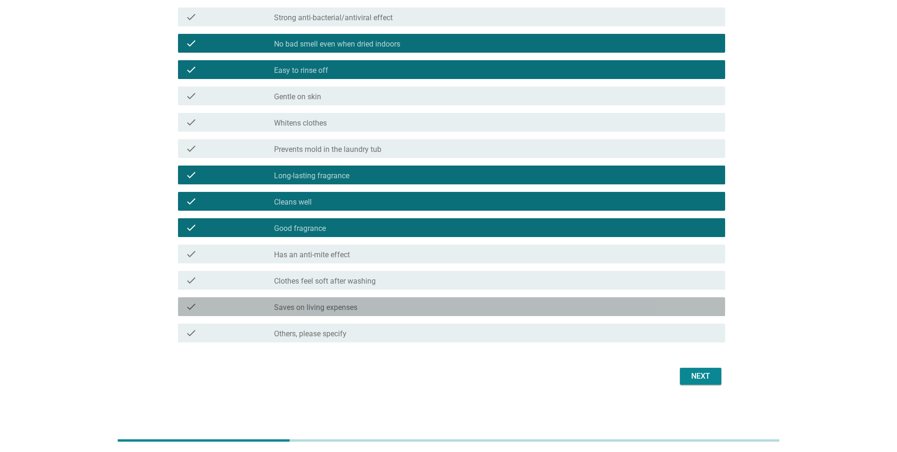
click at [372, 308] on div "check_box_outline_blank Saves on living expenses" at bounding box center [495, 306] width 443 height 11
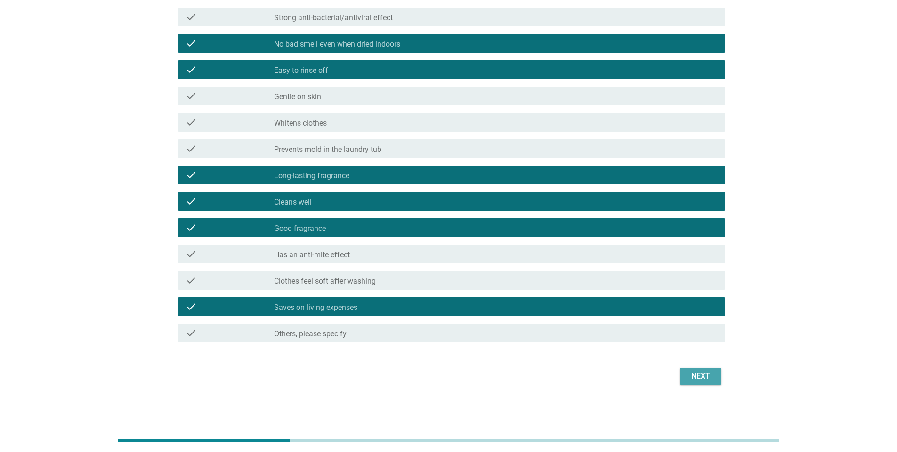
click at [693, 372] on div "Next" at bounding box center [700, 376] width 26 height 11
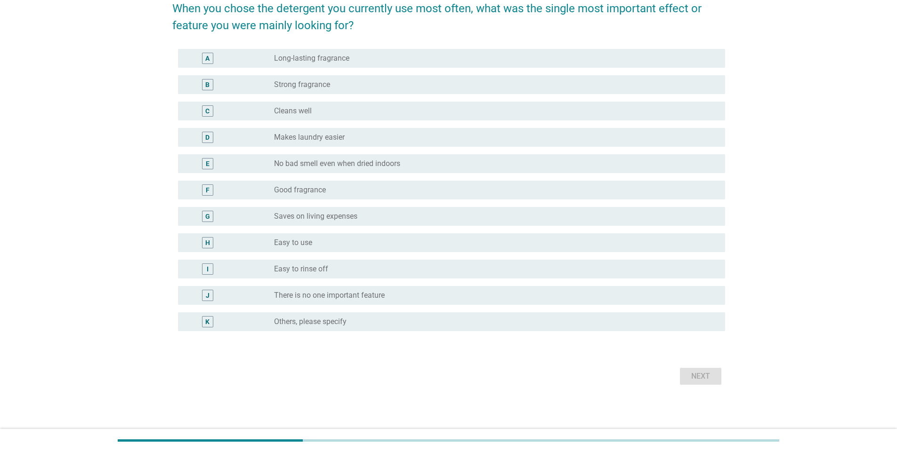
scroll to position [0, 0]
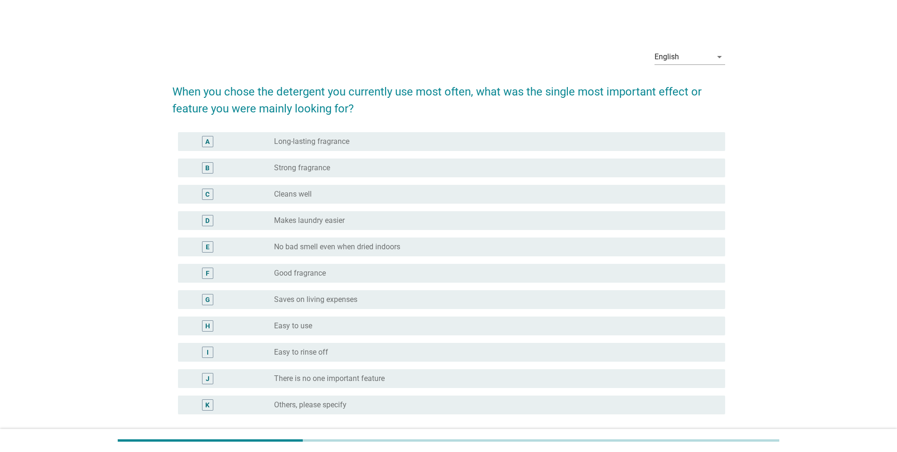
click at [406, 146] on div "radio_button_unchecked Long-lasting fragrance" at bounding box center [495, 141] width 443 height 11
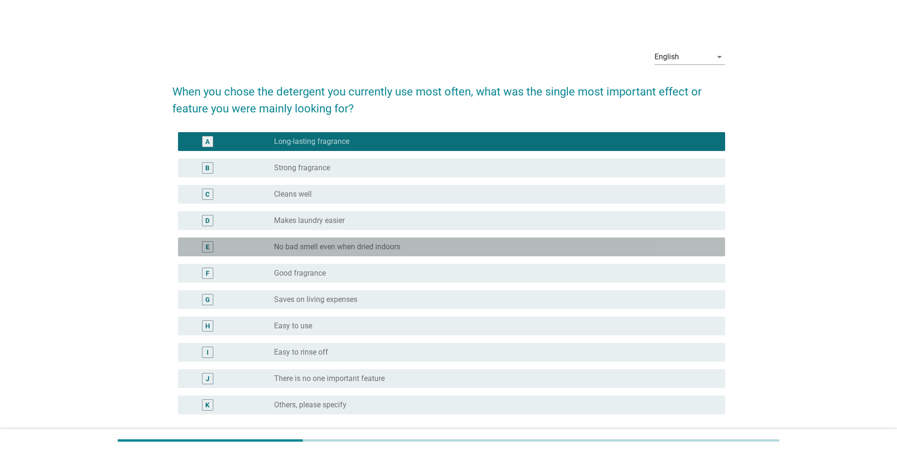
click at [392, 244] on label "No bad smell even when dried indoors" at bounding box center [337, 246] width 126 height 9
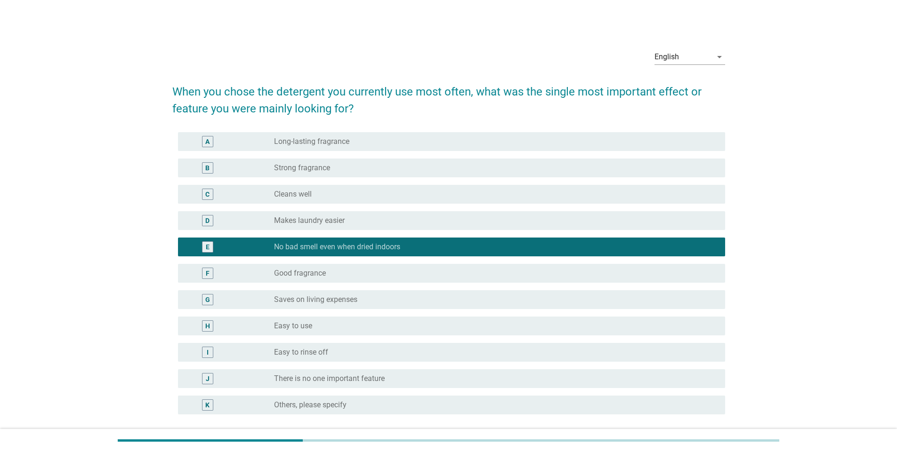
scroll to position [83, 0]
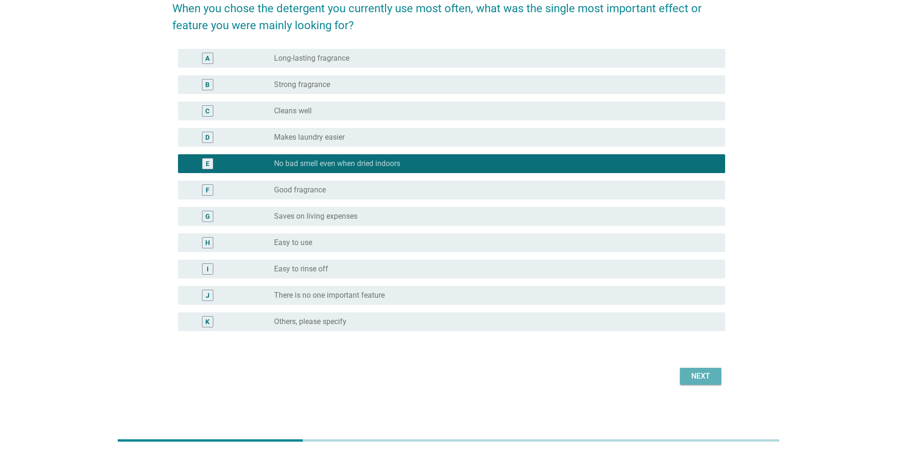
click at [681, 372] on button "Next" at bounding box center [700, 376] width 41 height 17
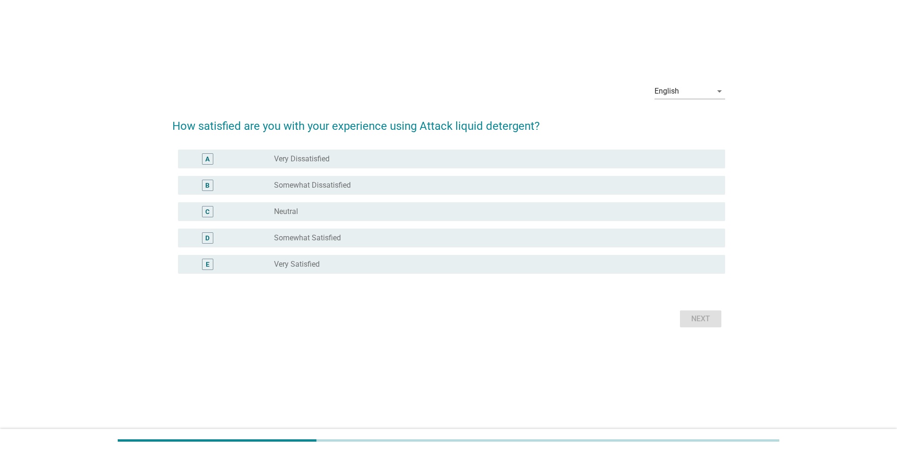
scroll to position [0, 0]
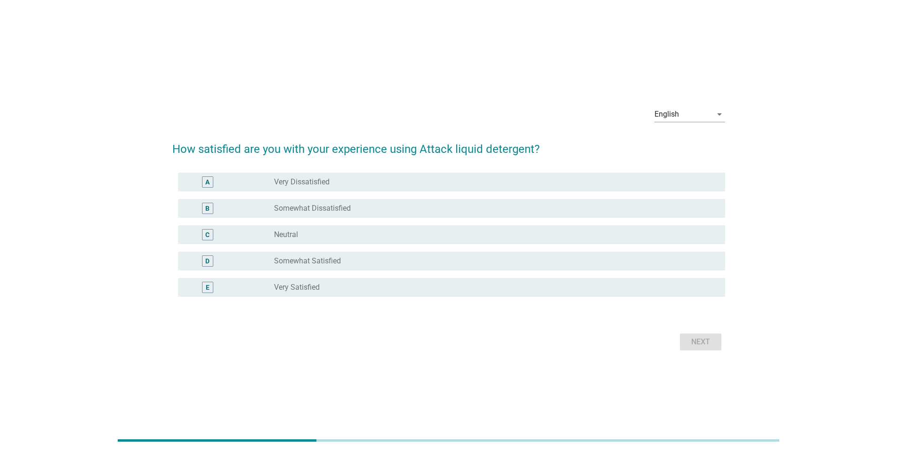
click at [318, 292] on div "radio_button_unchecked Very Satisfied" at bounding box center [495, 287] width 443 height 11
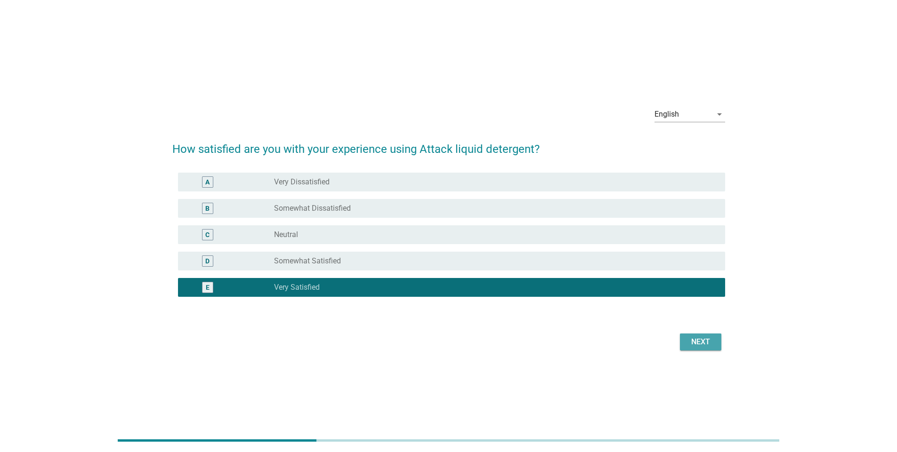
click at [694, 342] on div "Next" at bounding box center [700, 342] width 26 height 11
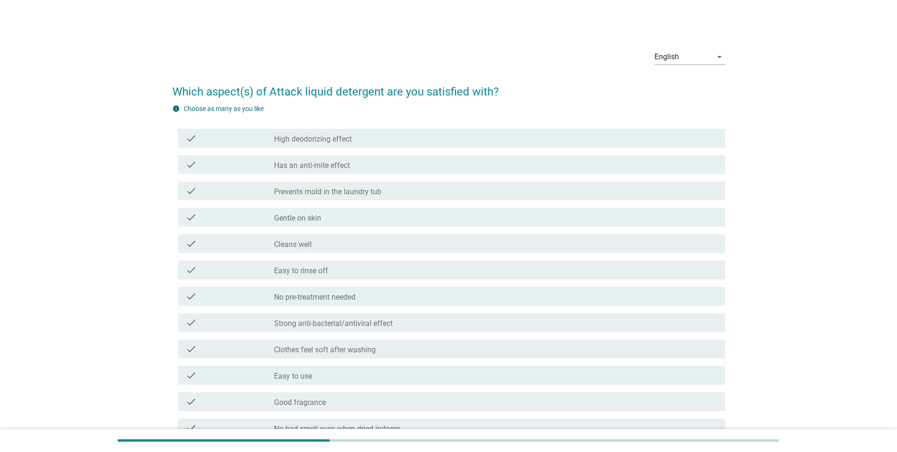
click at [351, 244] on div "check_box_outline_blank Cleans well" at bounding box center [495, 243] width 443 height 11
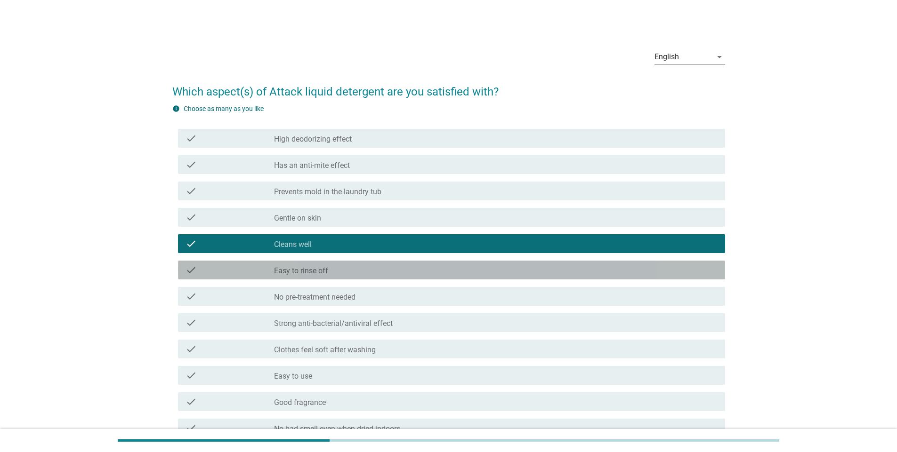
click at [338, 277] on div "check check_box_outline_blank Easy to rinse off" at bounding box center [451, 270] width 547 height 19
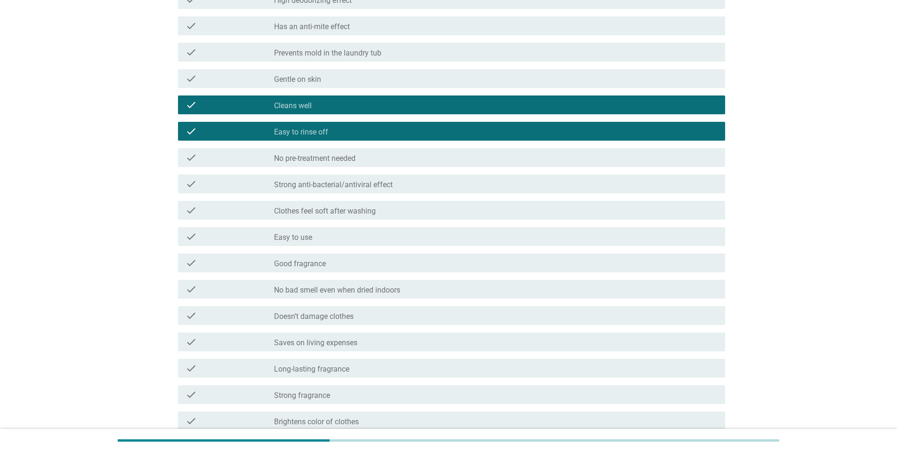
scroll to position [141, 0]
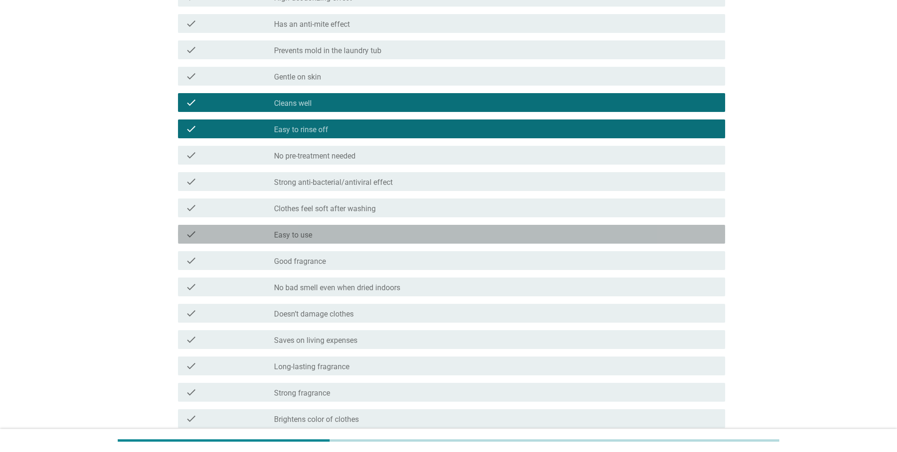
click at [308, 234] on label "Easy to use" at bounding box center [293, 235] width 38 height 9
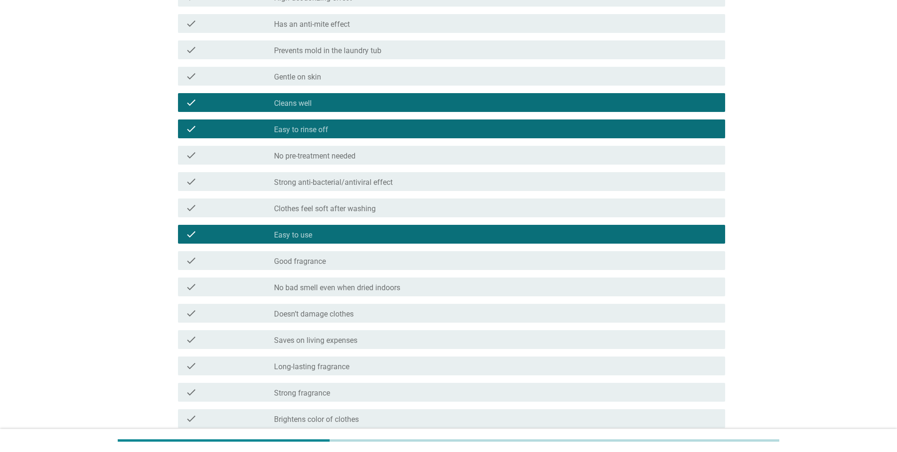
click at [319, 264] on label "Good fragrance" at bounding box center [300, 261] width 52 height 9
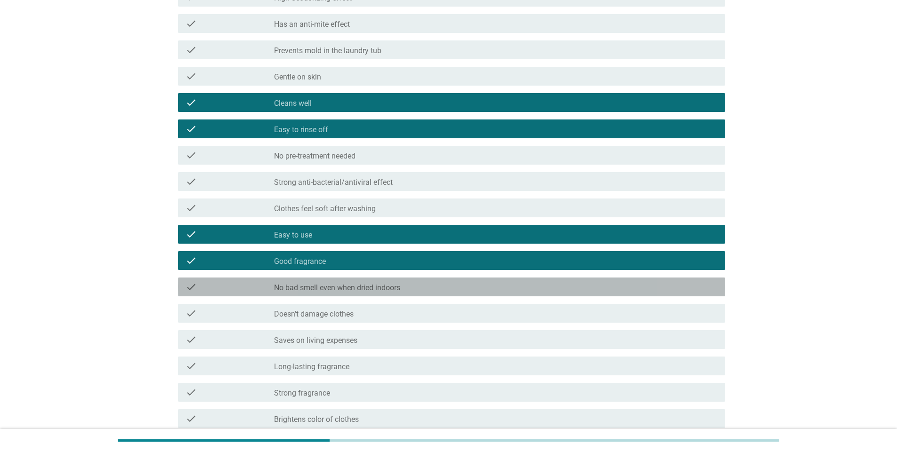
click at [332, 295] on div "check check_box_outline_blank No bad smell even when dried indoors" at bounding box center [451, 287] width 547 height 19
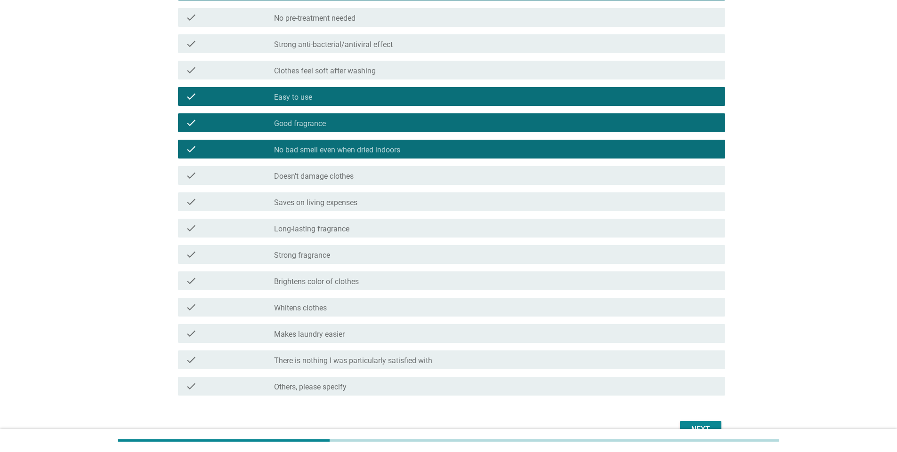
scroll to position [282, 0]
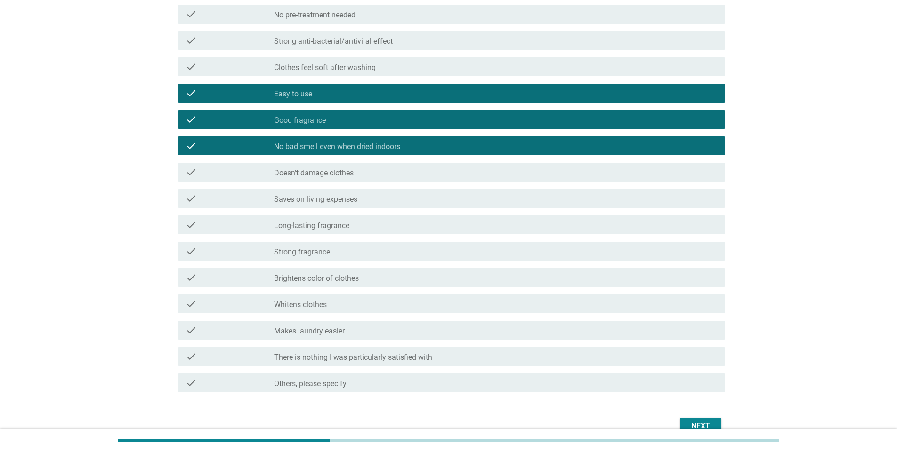
click at [329, 222] on label "Long-lasting fragrance" at bounding box center [311, 225] width 75 height 9
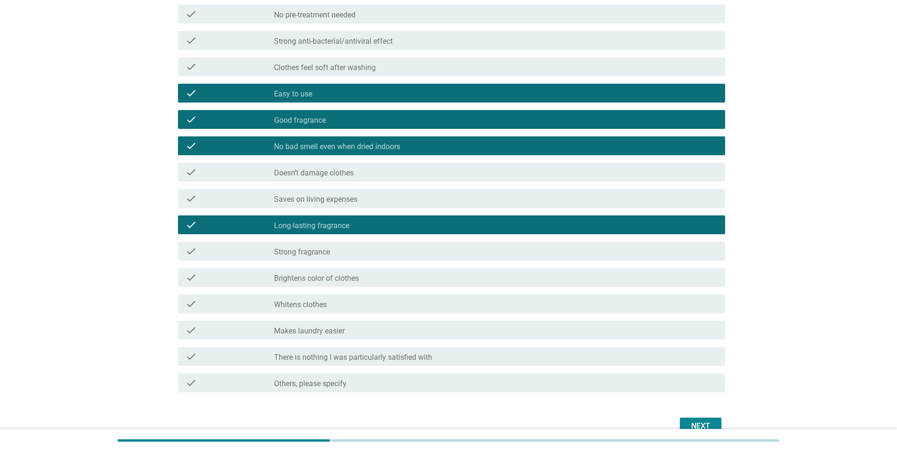
click at [330, 252] on div "check_box_outline_blank Strong fragrance" at bounding box center [495, 251] width 443 height 11
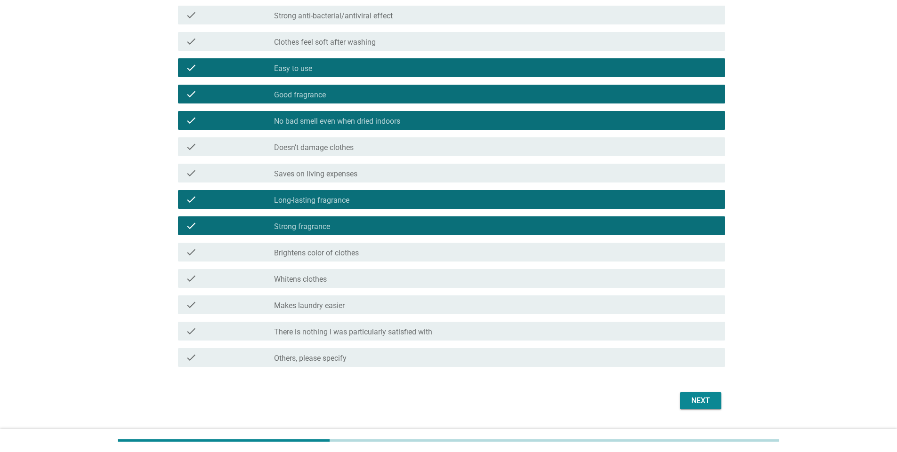
scroll to position [332, 0]
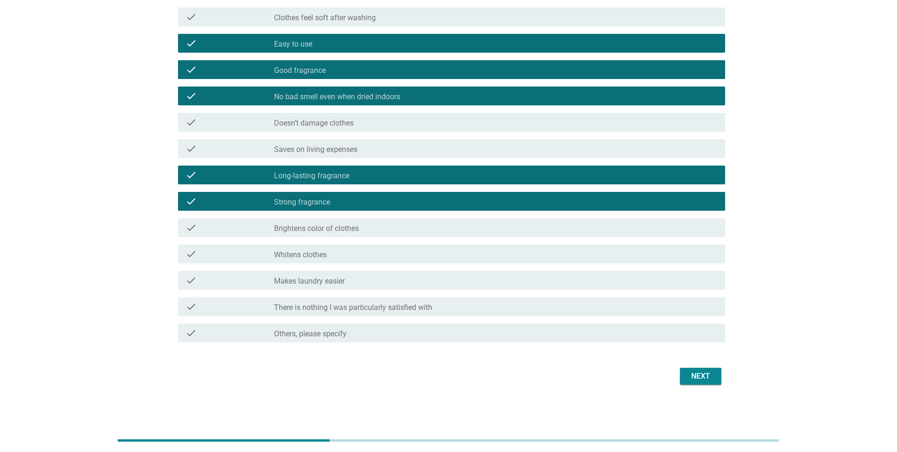
click at [342, 282] on label "Makes laundry easier" at bounding box center [309, 281] width 71 height 9
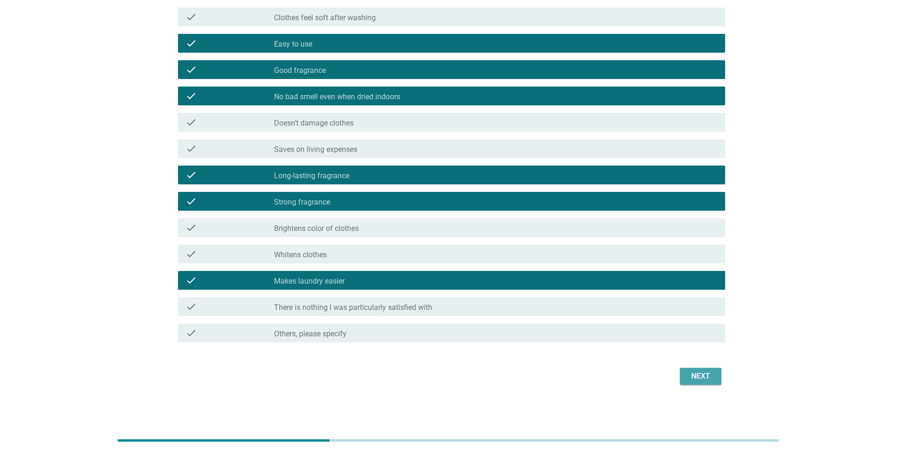
click at [697, 377] on div "Next" at bounding box center [700, 376] width 26 height 11
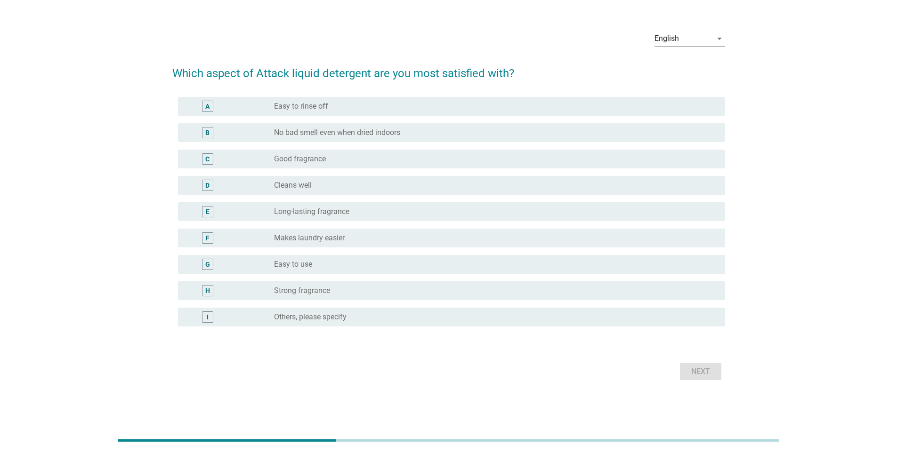
scroll to position [0, 0]
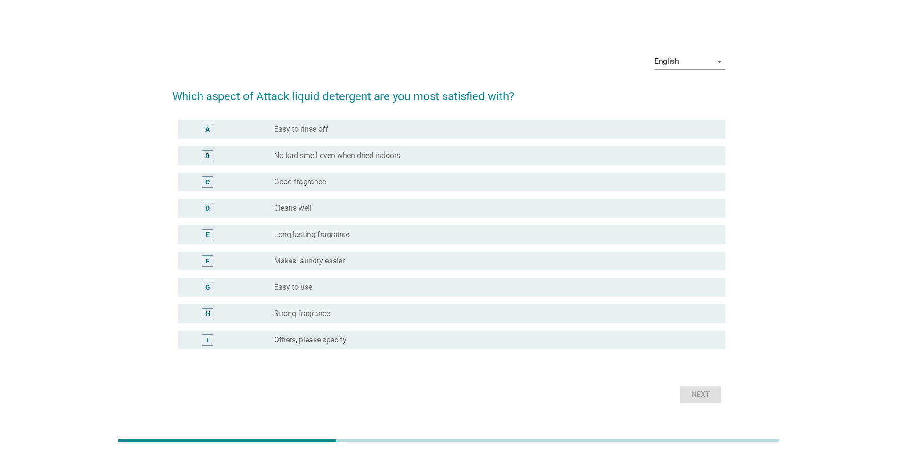
click at [340, 152] on label "No bad smell even when dried indoors" at bounding box center [337, 155] width 126 height 9
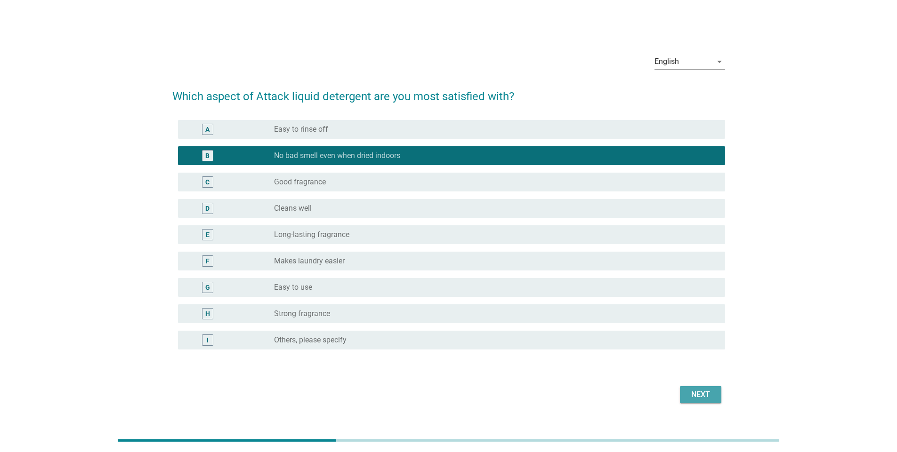
click at [696, 397] on div "Next" at bounding box center [700, 394] width 26 height 11
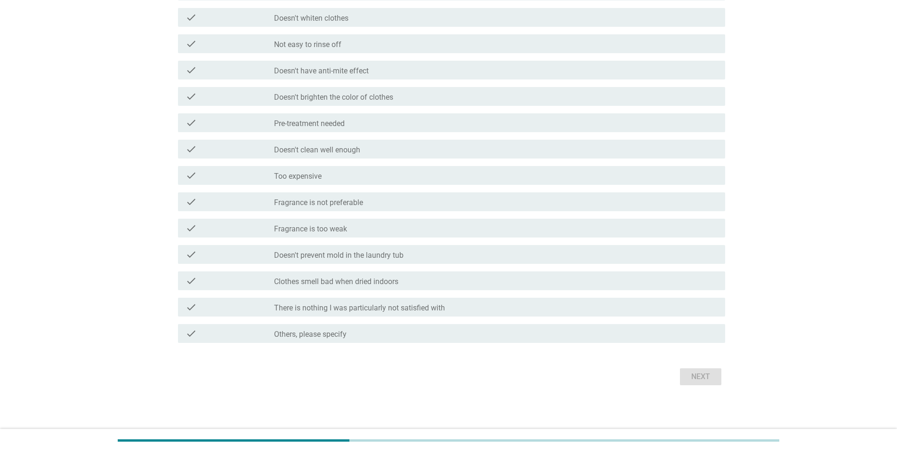
scroll to position [332, 0]
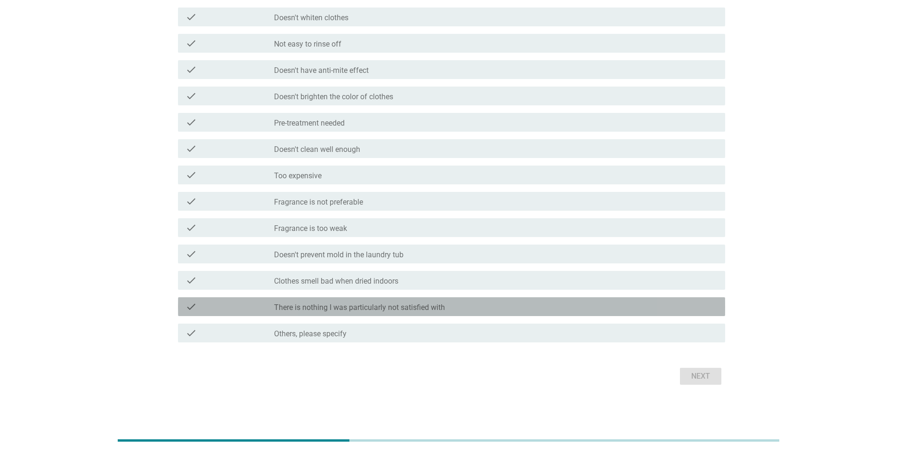
click at [435, 310] on label "There is nothing I was particularly not satisfied with" at bounding box center [359, 307] width 171 height 9
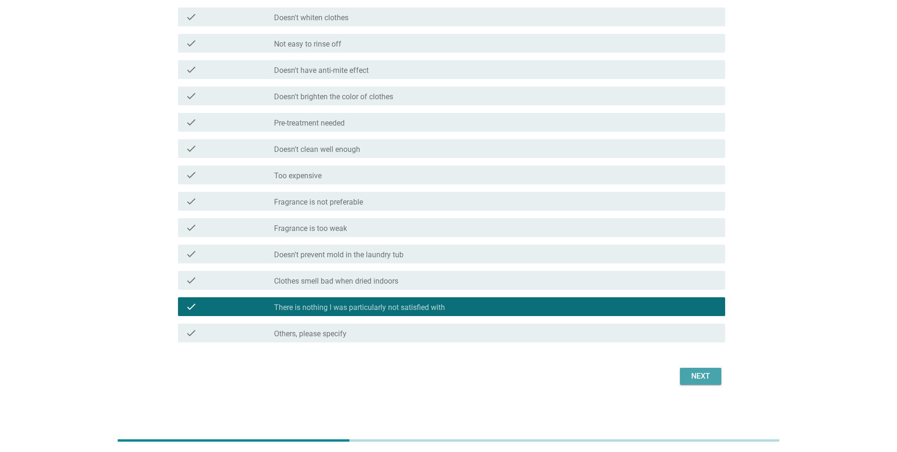
click at [705, 375] on div "Next" at bounding box center [700, 376] width 26 height 11
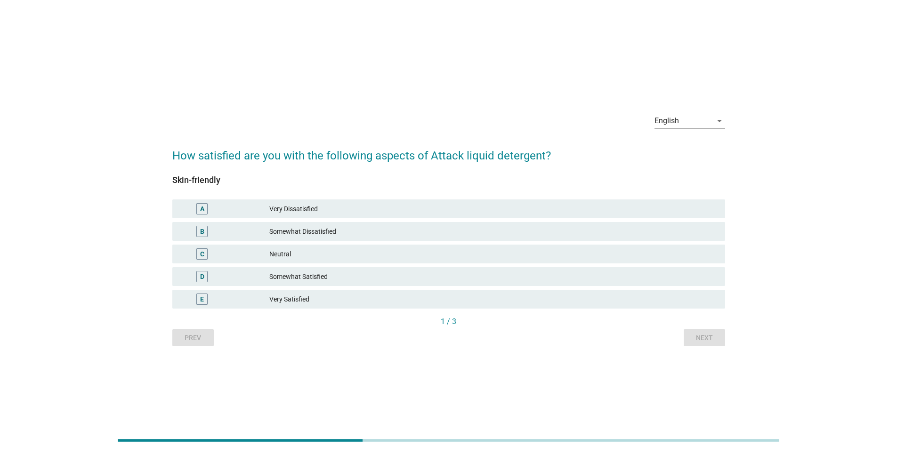
click at [296, 283] on div "D Somewhat Satisfied" at bounding box center [448, 276] width 553 height 19
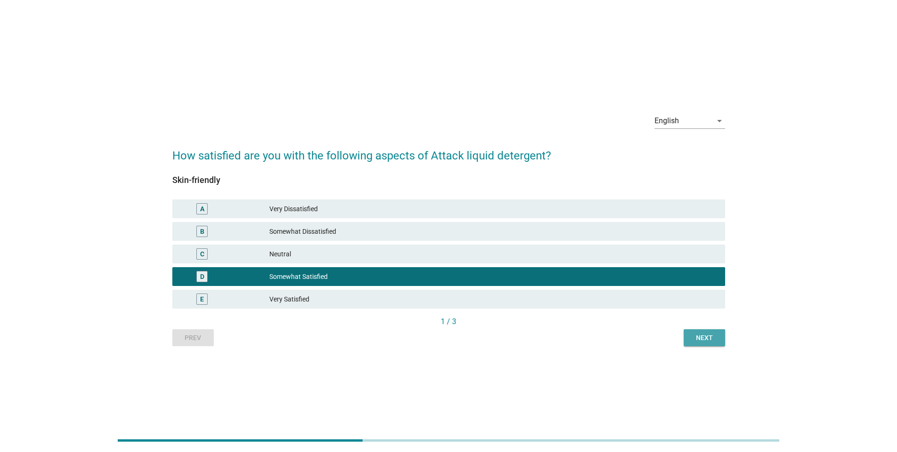
click at [708, 337] on div "Next" at bounding box center [704, 338] width 26 height 10
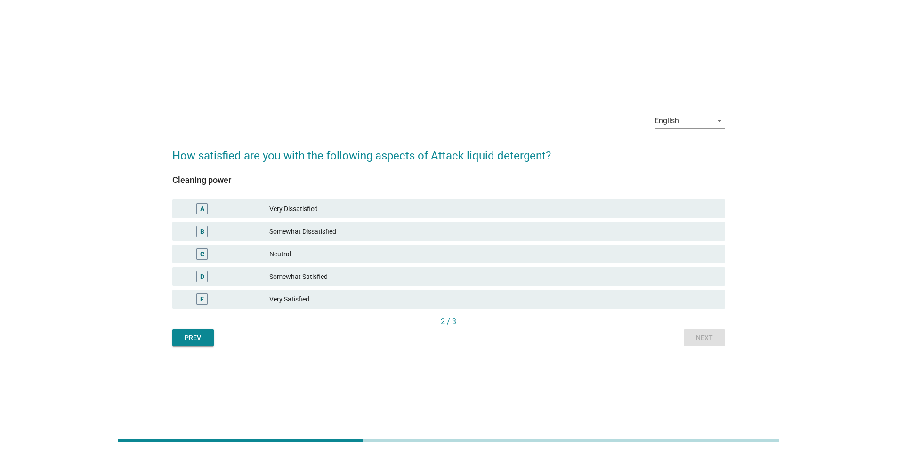
click at [286, 303] on div "Very Satisfied" at bounding box center [493, 299] width 448 height 11
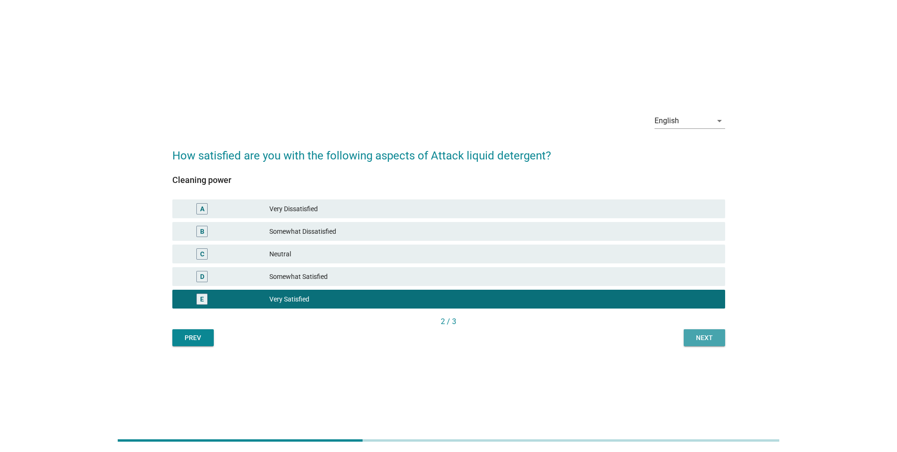
click at [702, 336] on div "Next" at bounding box center [704, 338] width 26 height 10
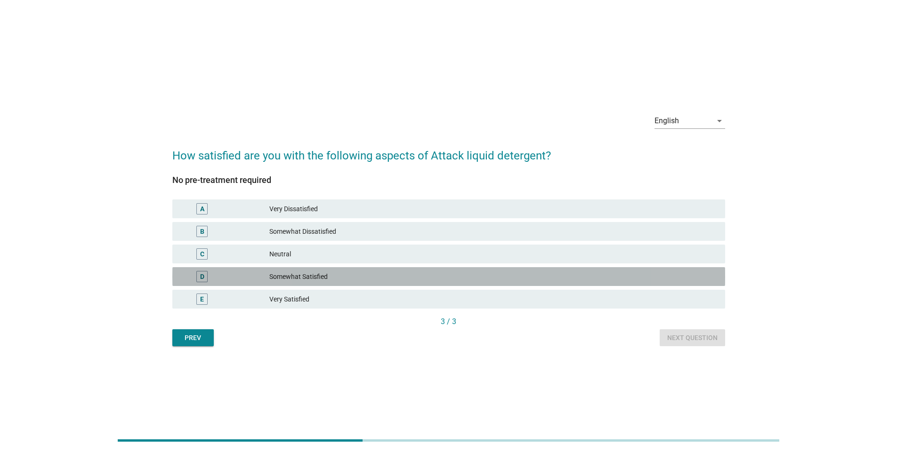
click at [332, 282] on div "D Somewhat Satisfied" at bounding box center [448, 276] width 553 height 19
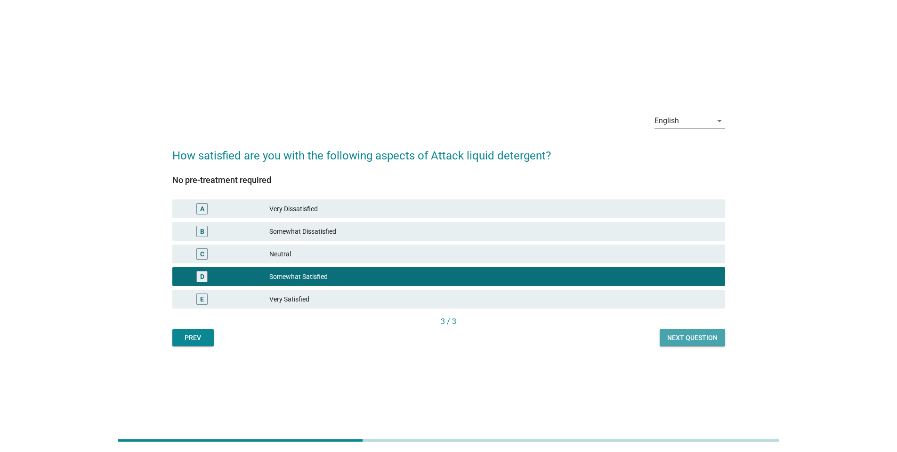
click at [685, 338] on div "Next question" at bounding box center [692, 338] width 50 height 10
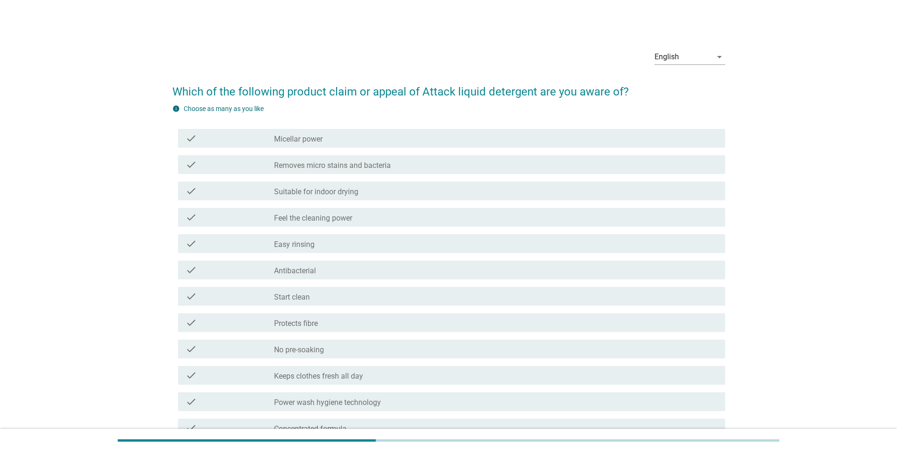
click at [406, 149] on div "check check_box_outline_blank Micellar power" at bounding box center [448, 138] width 553 height 26
click at [370, 136] on div "check_box_outline_blank Micellar power" at bounding box center [495, 138] width 443 height 11
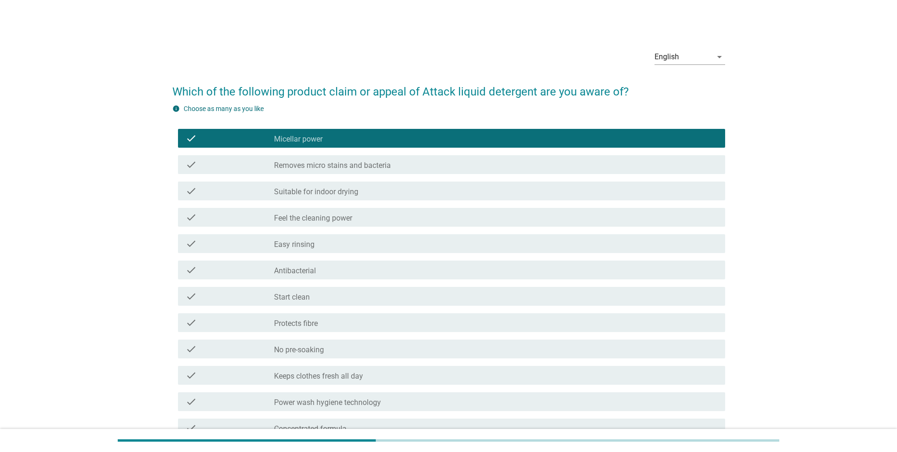
click at [352, 219] on label "Feel the cleaning power" at bounding box center [313, 218] width 78 height 9
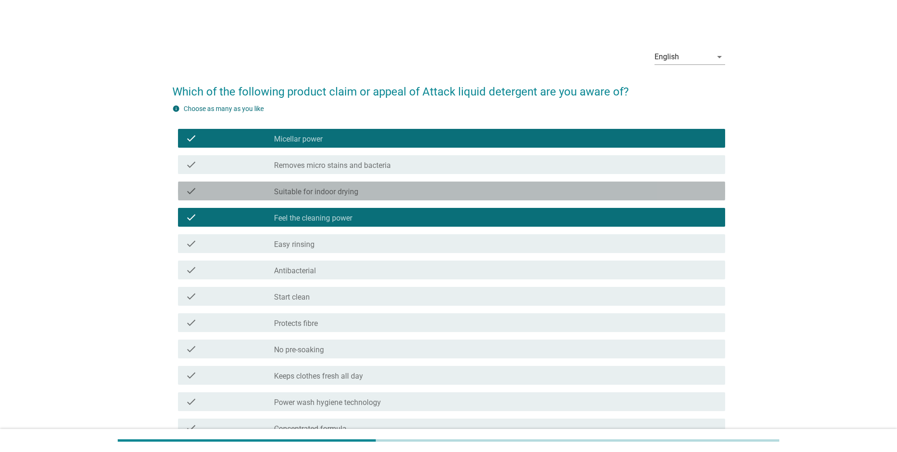
click at [343, 199] on div "check check_box_outline_blank Suitable for indoor drying" at bounding box center [451, 191] width 547 height 19
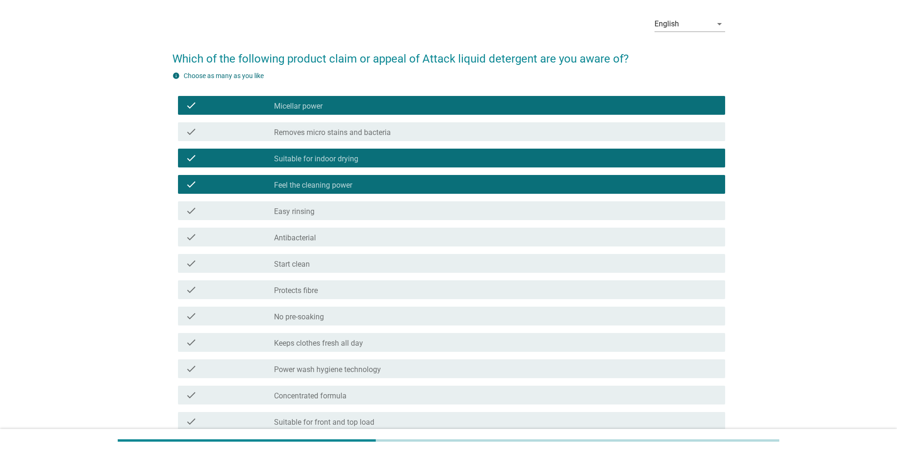
scroll to position [47, 0]
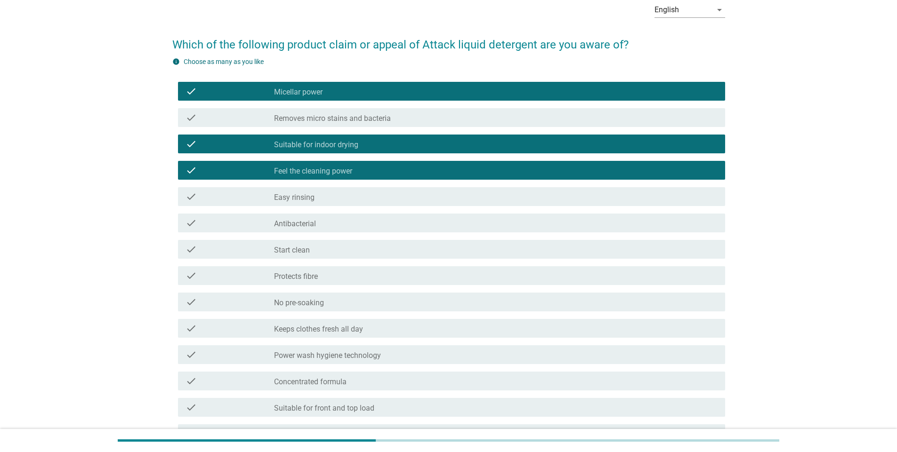
click at [330, 206] on div "check check_box_outline_blank Easy rinsing" at bounding box center [451, 196] width 547 height 19
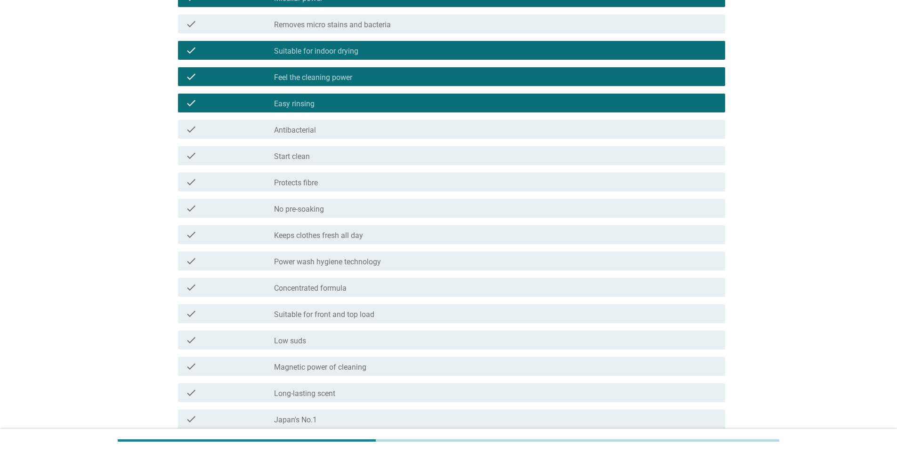
scroll to position [141, 0]
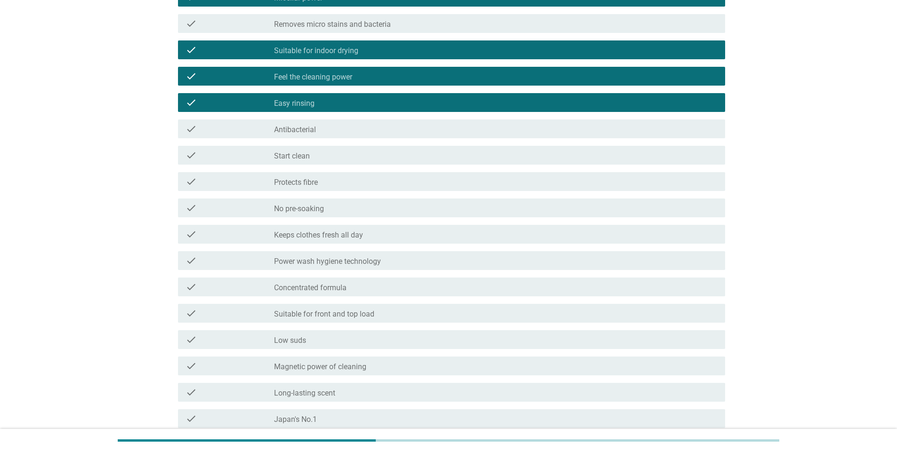
click at [335, 239] on label "Keeps clothes fresh all day" at bounding box center [318, 235] width 89 height 9
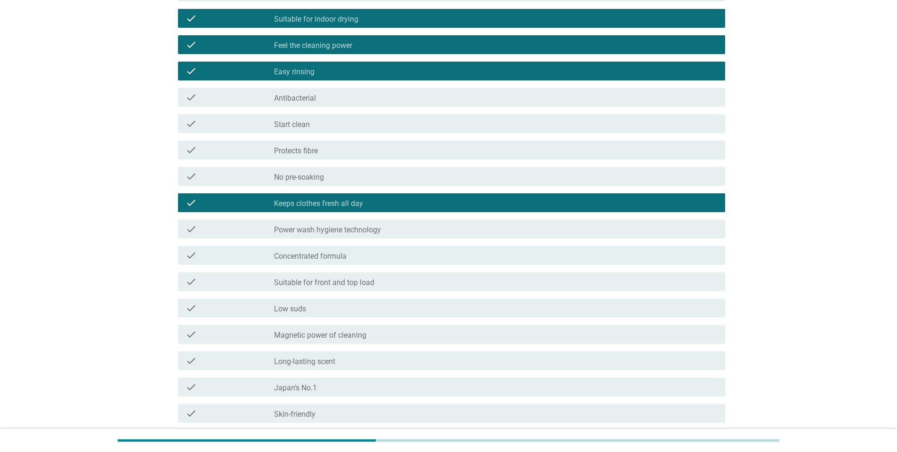
scroll to position [188, 0]
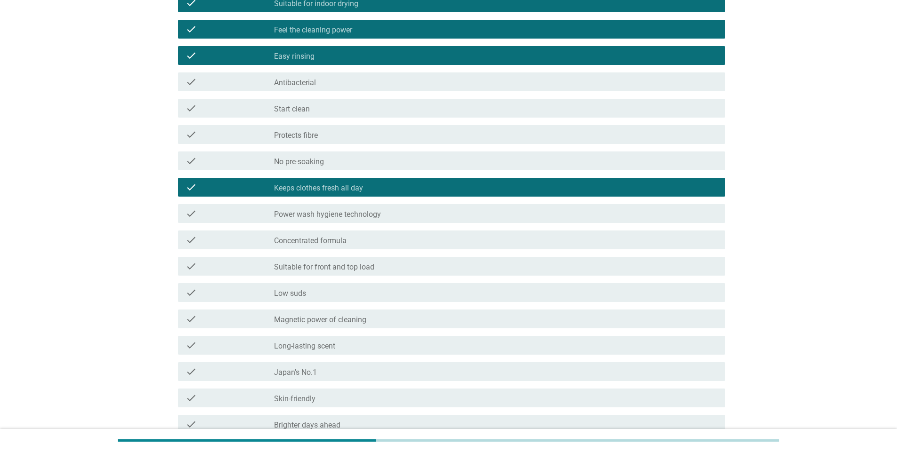
click at [345, 271] on label "Suitable for front and top load" at bounding box center [324, 267] width 100 height 9
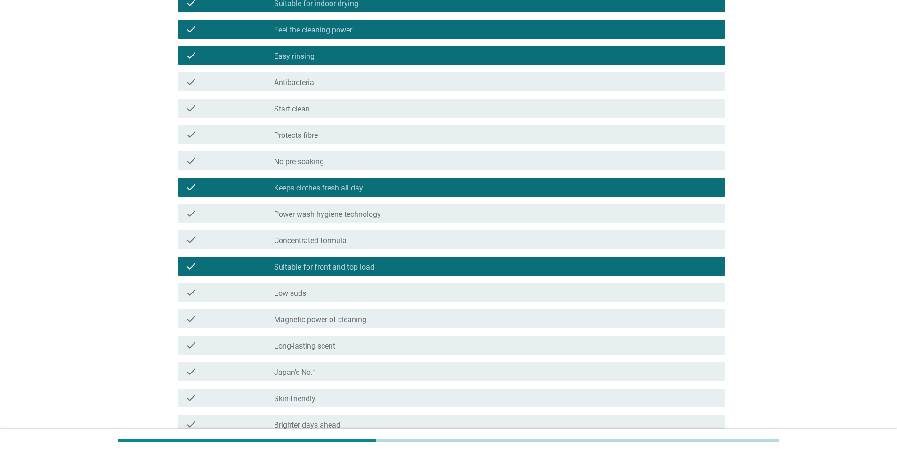
scroll to position [282, 0]
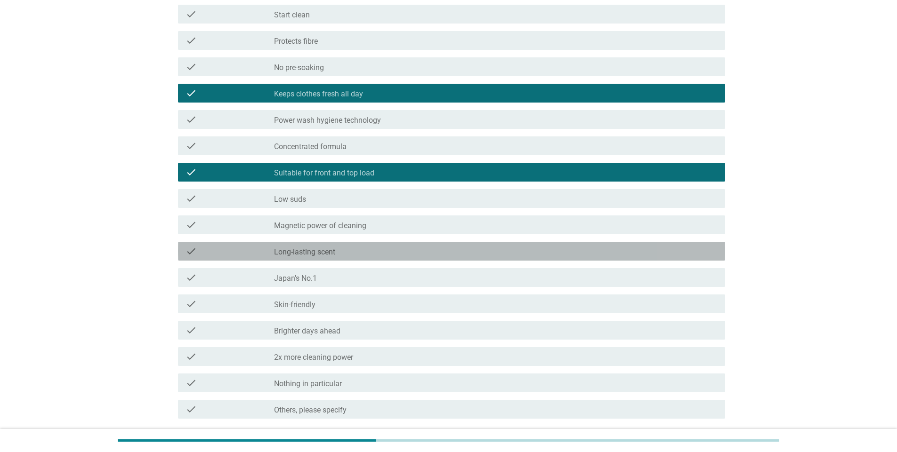
click at [340, 257] on div "check_box_outline_blank Long-lasting scent" at bounding box center [495, 251] width 443 height 11
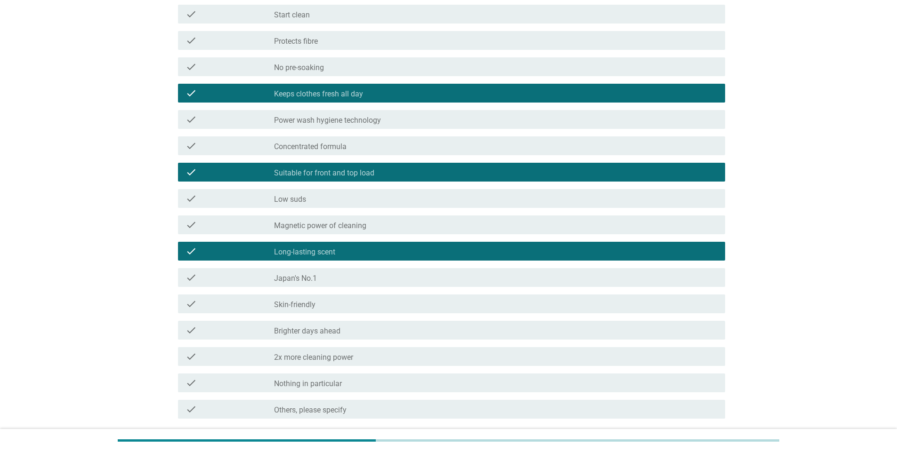
click at [338, 230] on label "Magnetic power of cleaning" at bounding box center [320, 225] width 92 height 9
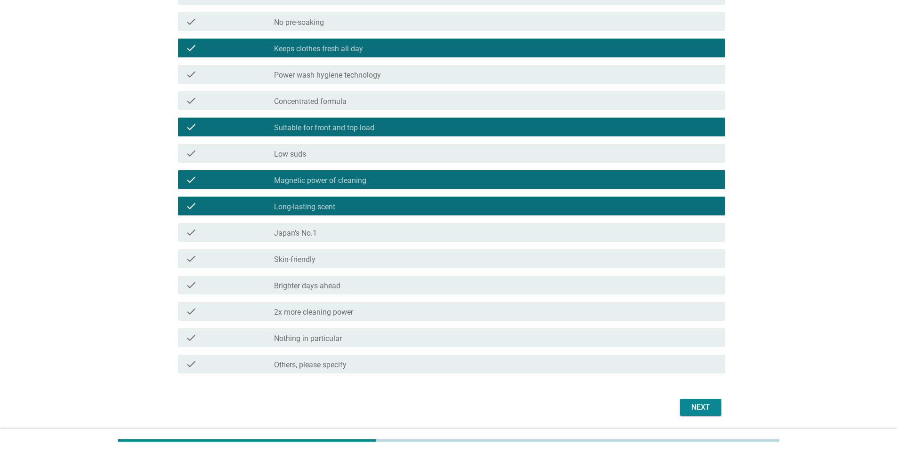
scroll to position [359, 0]
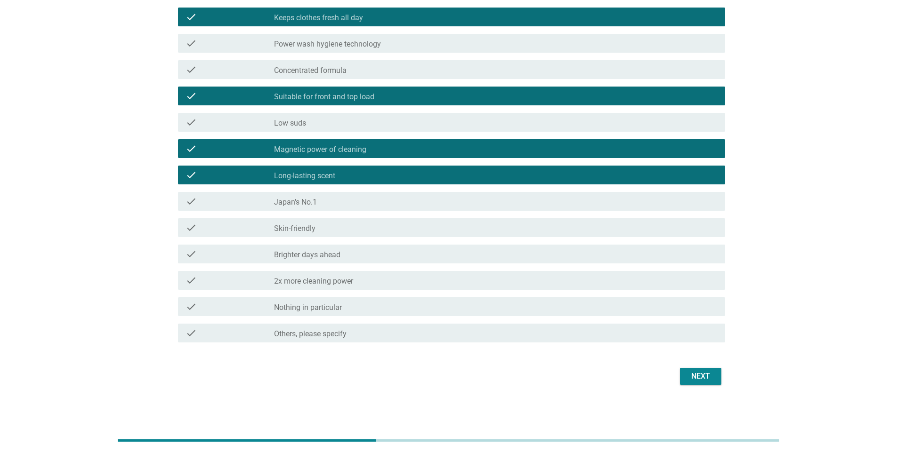
click at [354, 283] on div "check_box_outline_blank 2x more cleaning power" at bounding box center [495, 280] width 443 height 11
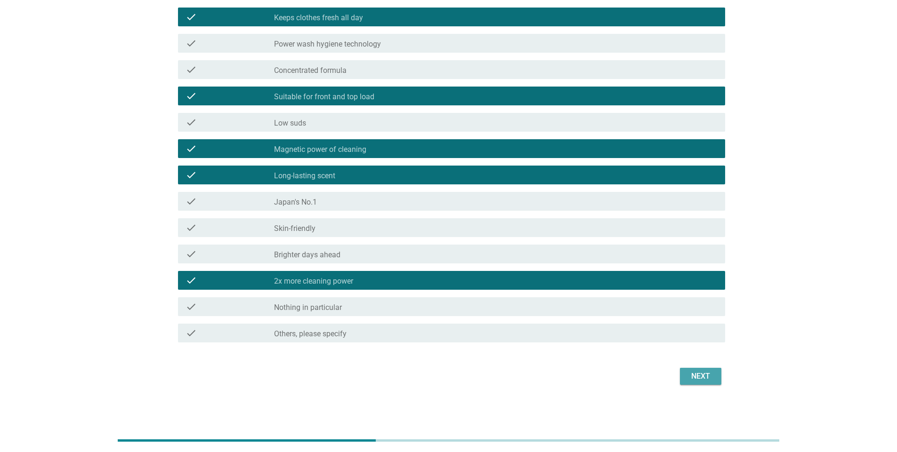
click at [708, 375] on div "Next" at bounding box center [700, 376] width 26 height 11
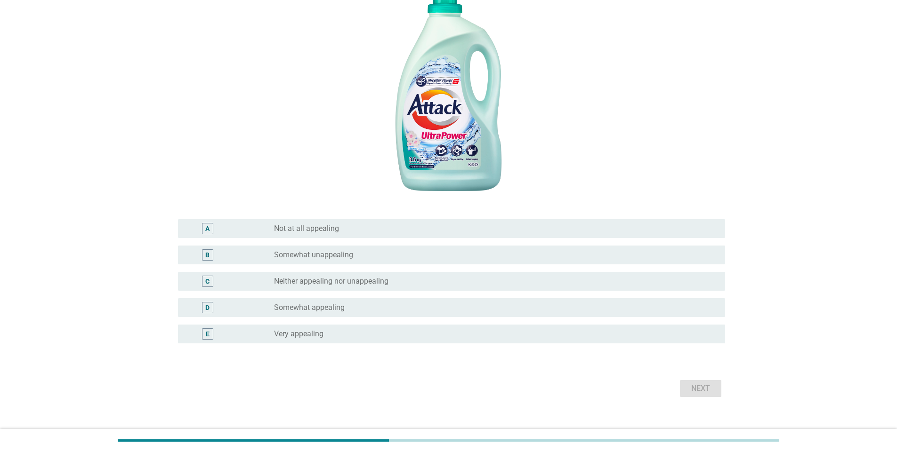
scroll to position [176, 0]
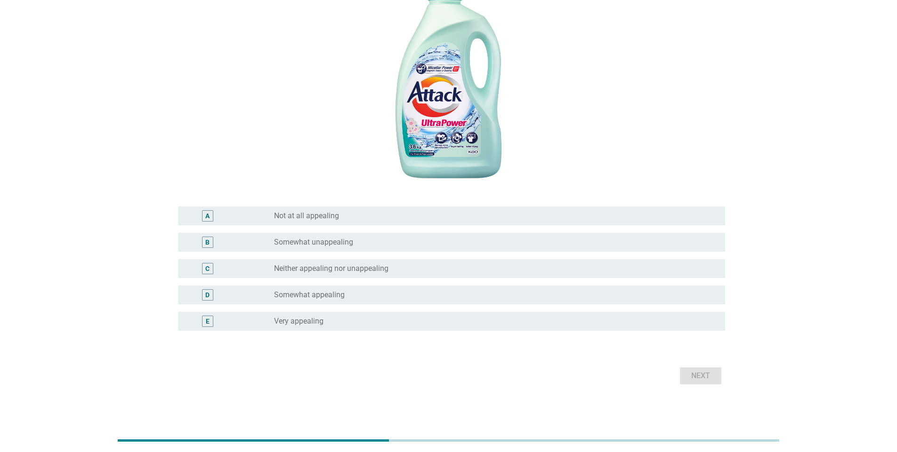
click at [294, 323] on label "Very appealing" at bounding box center [298, 321] width 49 height 9
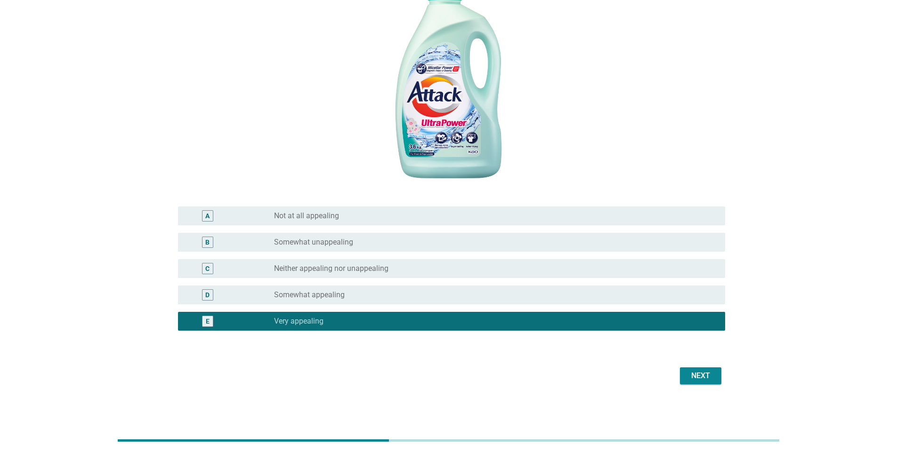
click at [692, 377] on div "Next" at bounding box center [700, 375] width 26 height 11
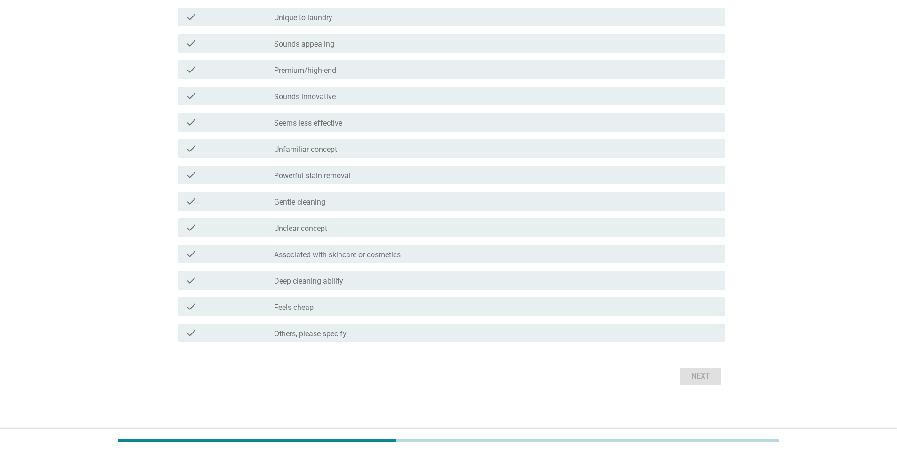
scroll to position [0, 0]
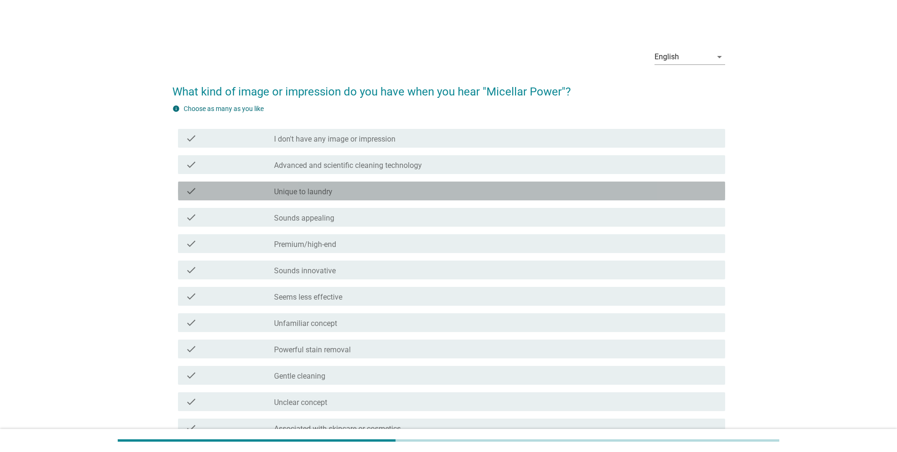
click at [348, 197] on div "check check_box_outline_blank Unique to laundry" at bounding box center [451, 191] width 547 height 19
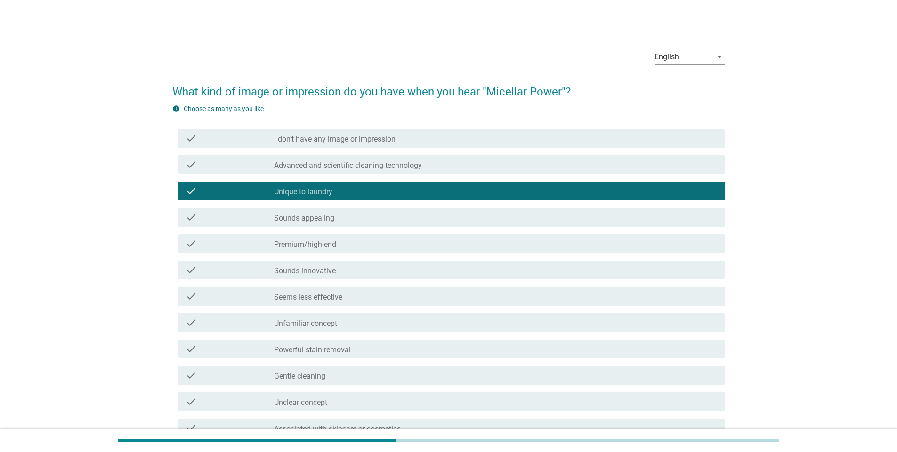
click at [365, 272] on div "check_box_outline_blank Sounds innovative" at bounding box center [495, 270] width 443 height 11
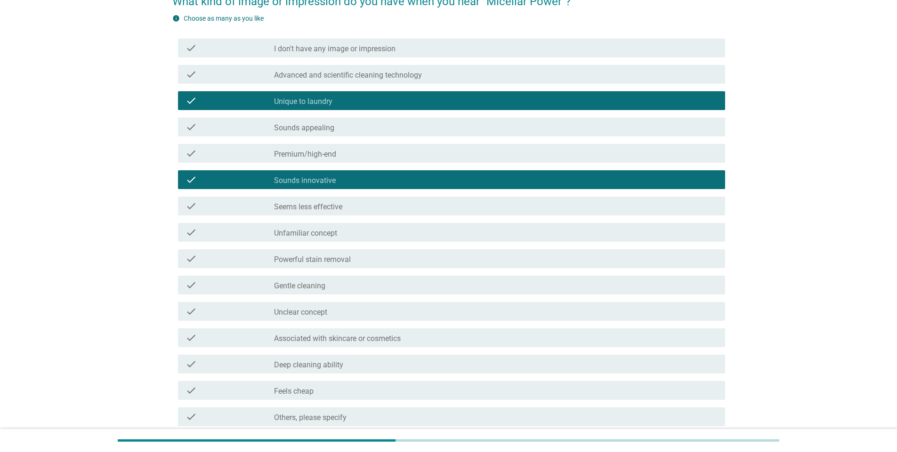
scroll to position [94, 0]
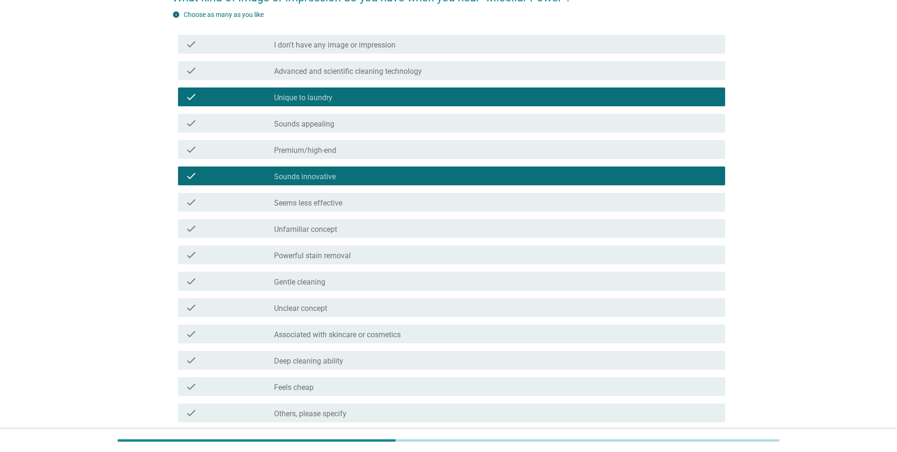
click at [342, 283] on div "check_box_outline_blank Gentle cleaning" at bounding box center [495, 281] width 443 height 11
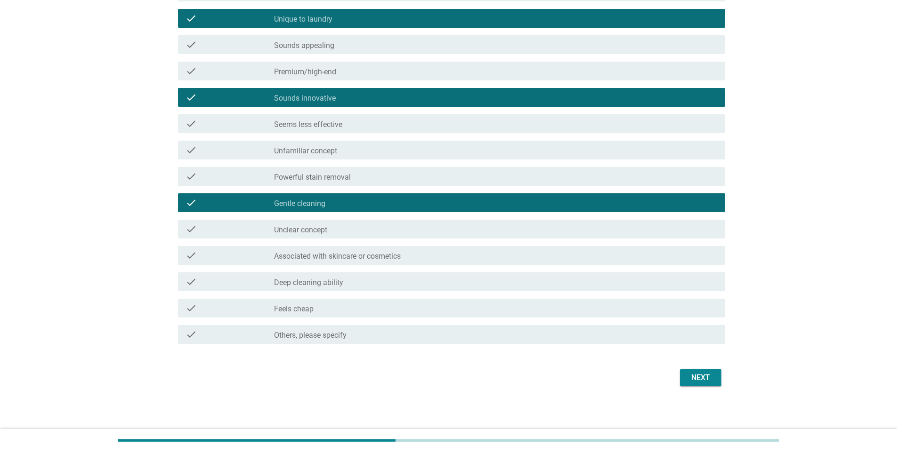
scroll to position [174, 0]
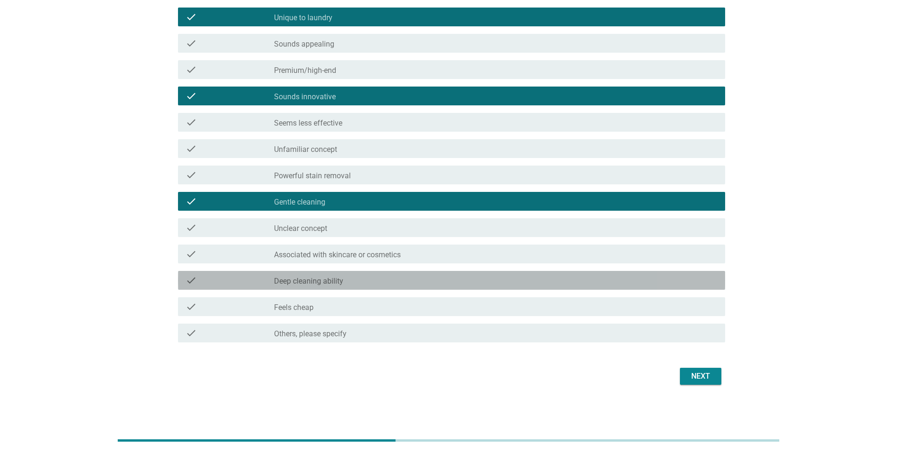
click at [342, 283] on label "Deep cleaning ability" at bounding box center [308, 281] width 69 height 9
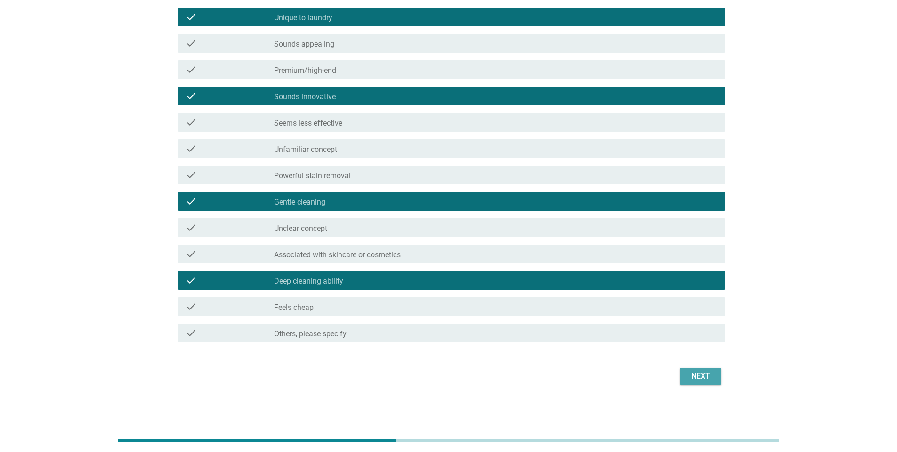
click at [684, 373] on button "Next" at bounding box center [700, 376] width 41 height 17
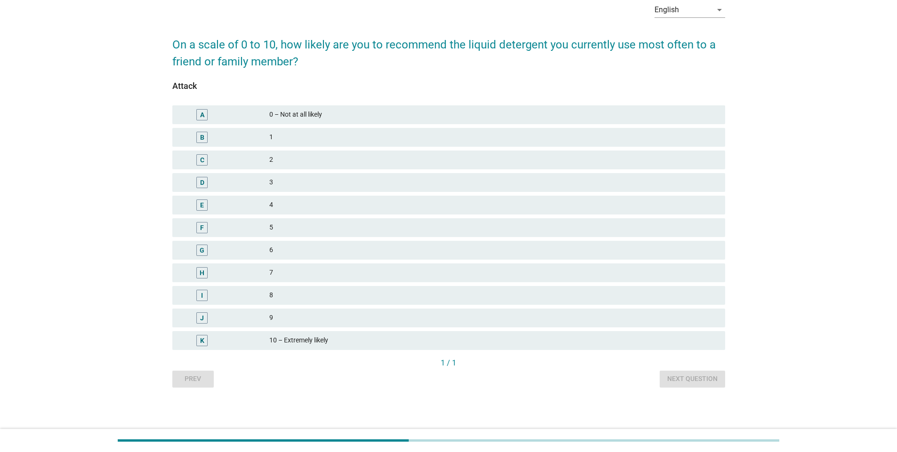
scroll to position [0, 0]
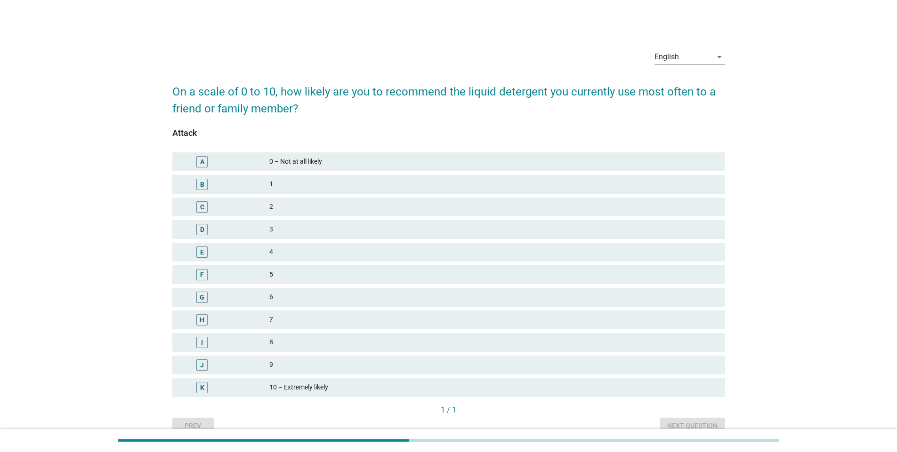
click at [300, 364] on div "9" at bounding box center [493, 365] width 448 height 11
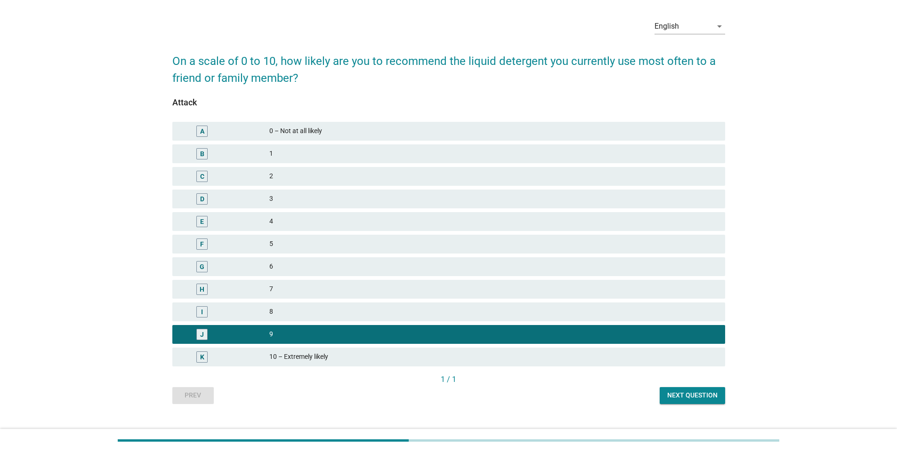
scroll to position [47, 0]
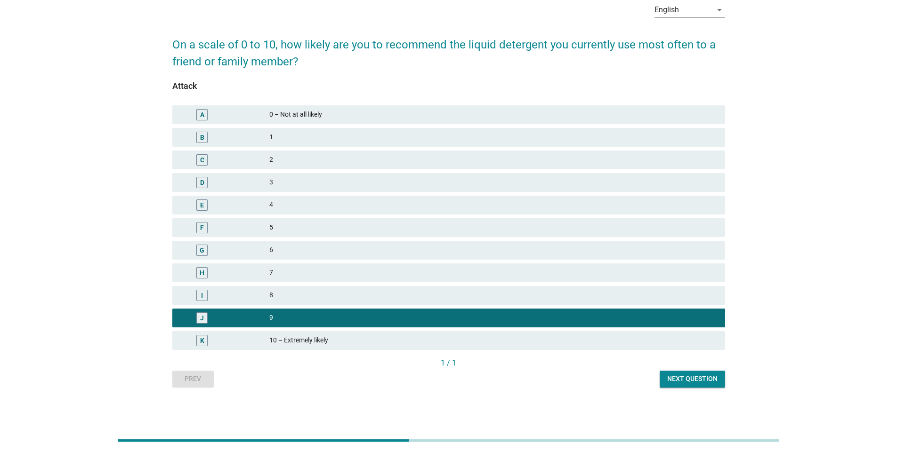
click at [687, 382] on div "Next question" at bounding box center [692, 379] width 50 height 10
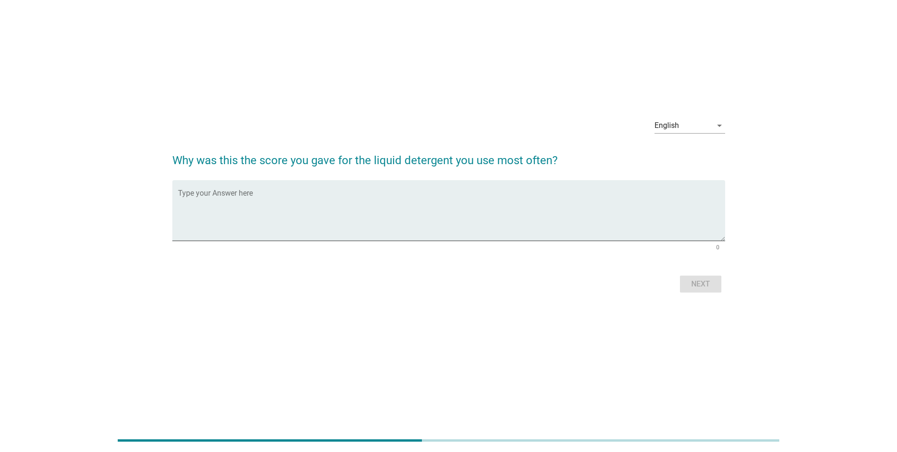
scroll to position [0, 0]
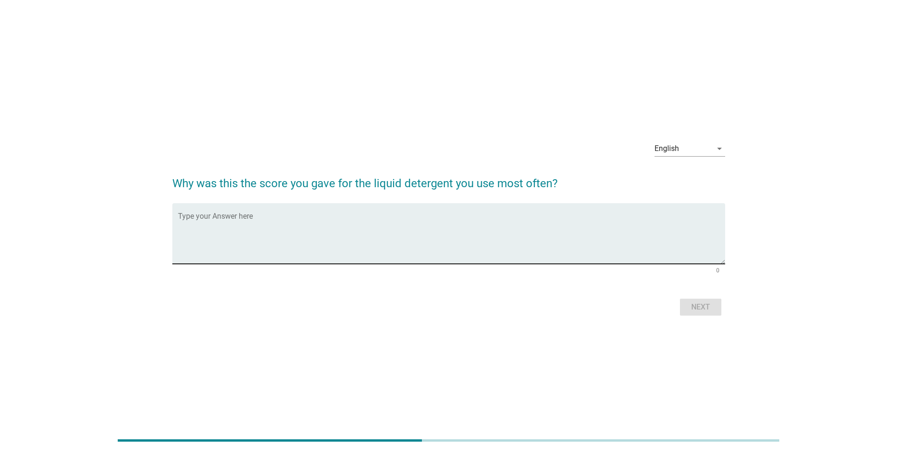
click at [281, 246] on textarea "Type your Answer here" at bounding box center [451, 239] width 547 height 49
type textarea "long lasting fragrance"
click at [694, 309] on div "Next" at bounding box center [700, 307] width 26 height 11
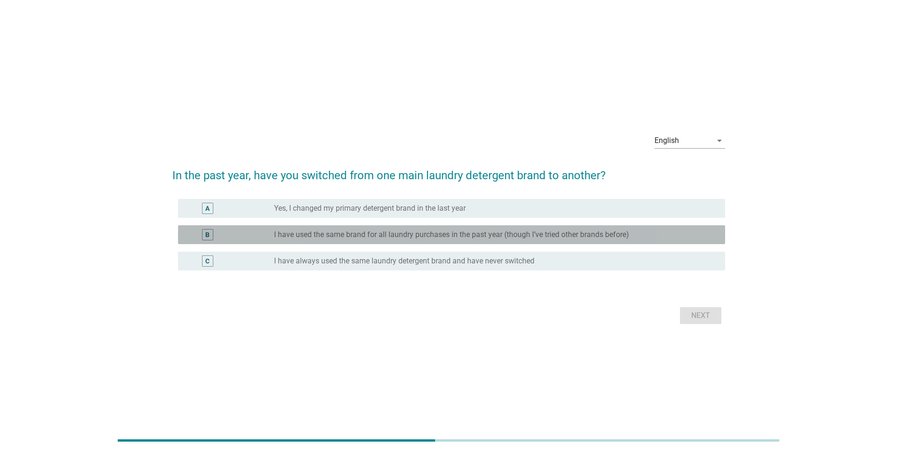
click at [394, 236] on label "I have used the same brand for all laundry purchases in the past year (though I…" at bounding box center [451, 234] width 355 height 9
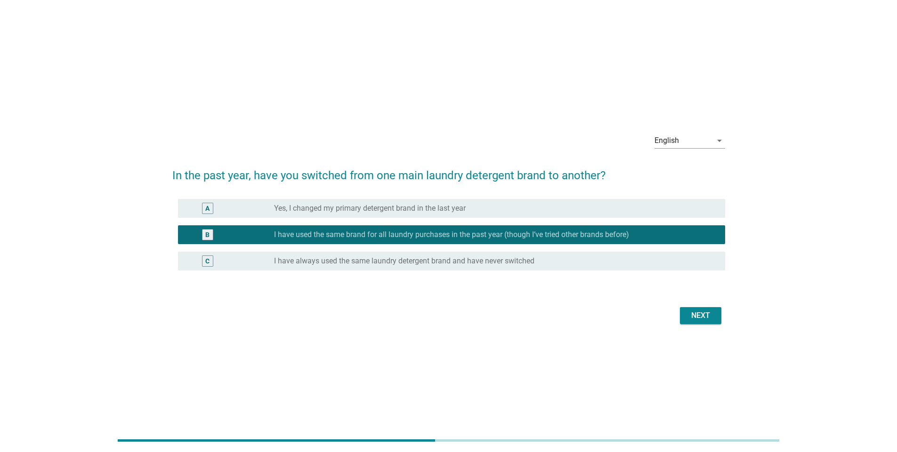
click at [704, 316] on div "Next" at bounding box center [700, 315] width 26 height 11
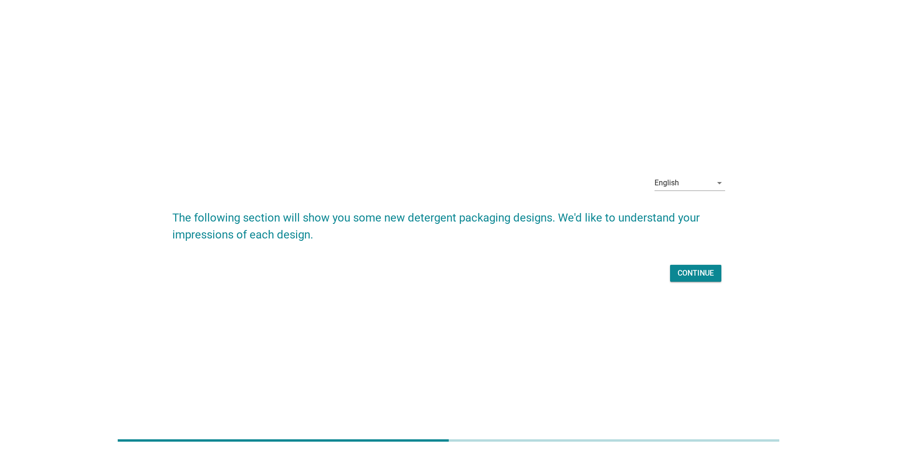
click at [690, 273] on div "Continue" at bounding box center [695, 273] width 36 height 11
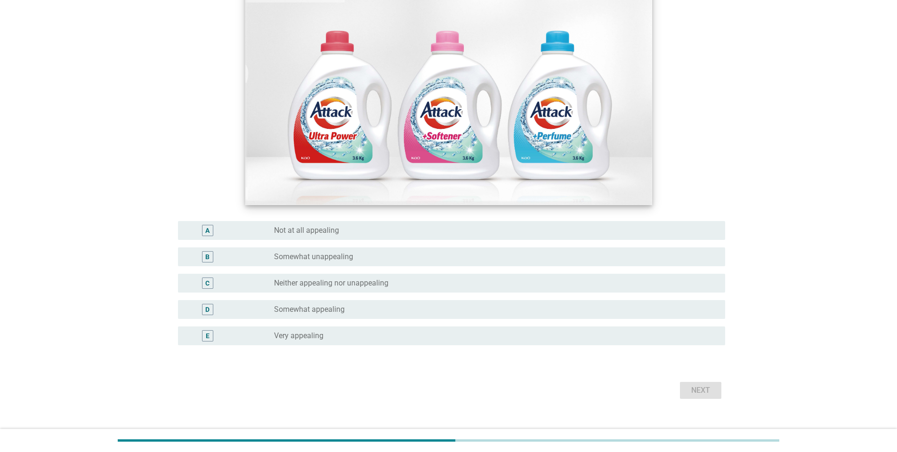
scroll to position [142, 0]
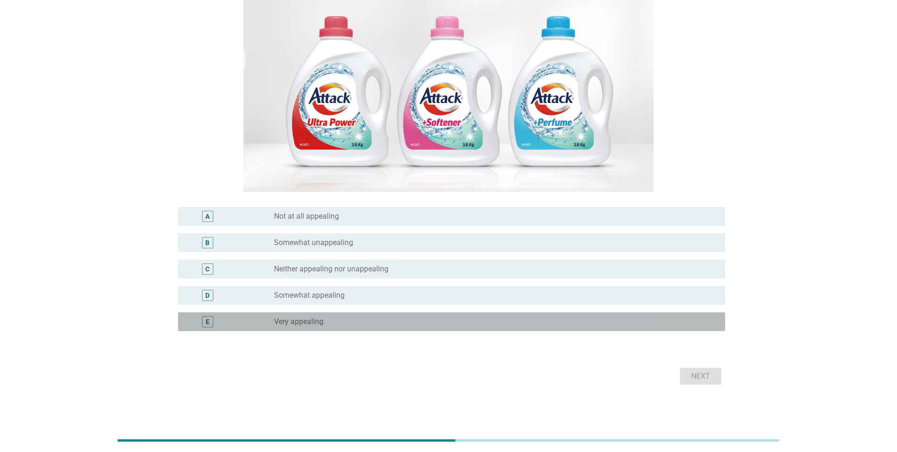
click at [393, 322] on div "radio_button_unchecked Very appealing" at bounding box center [492, 321] width 436 height 9
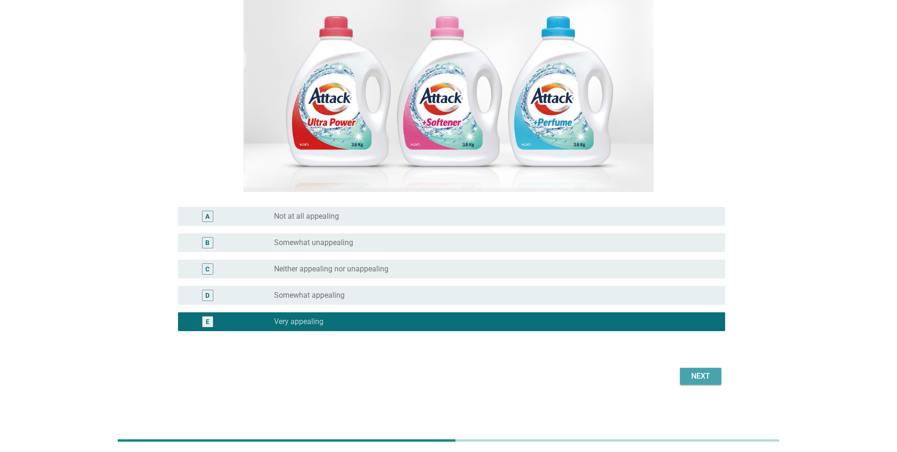
click at [697, 376] on div "Next" at bounding box center [700, 376] width 26 height 11
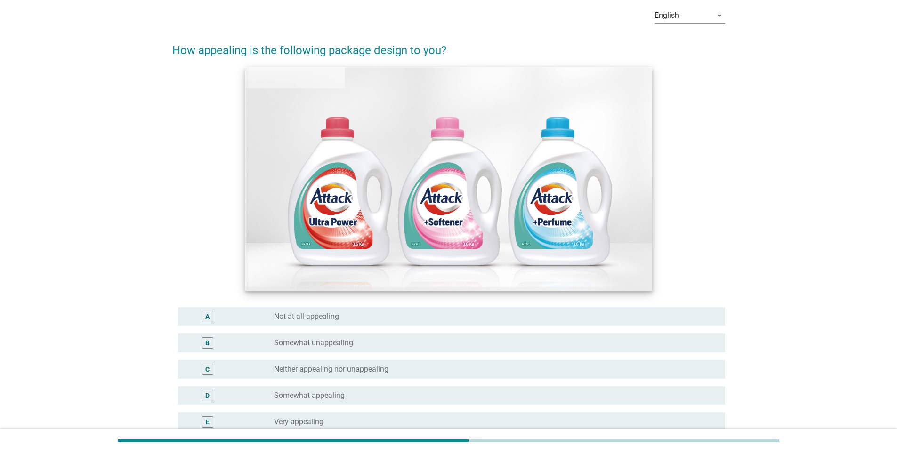
scroll to position [141, 0]
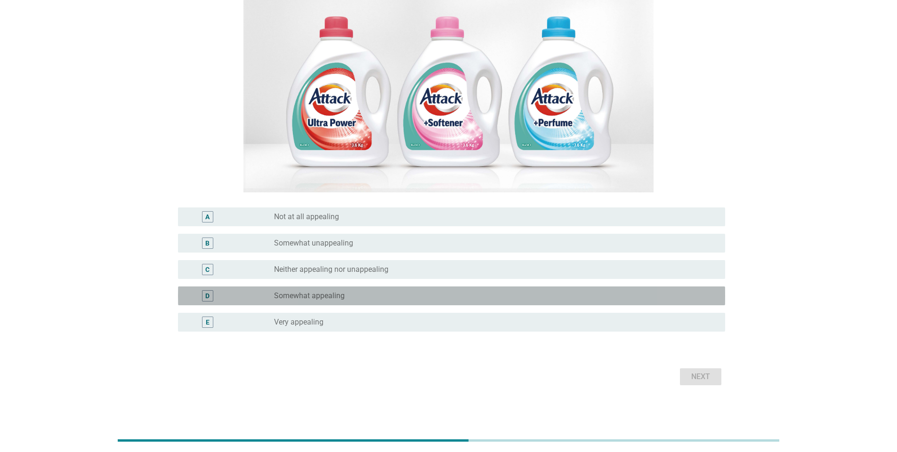
click at [427, 291] on div "radio_button_unchecked Somewhat appealing" at bounding box center [492, 295] width 436 height 9
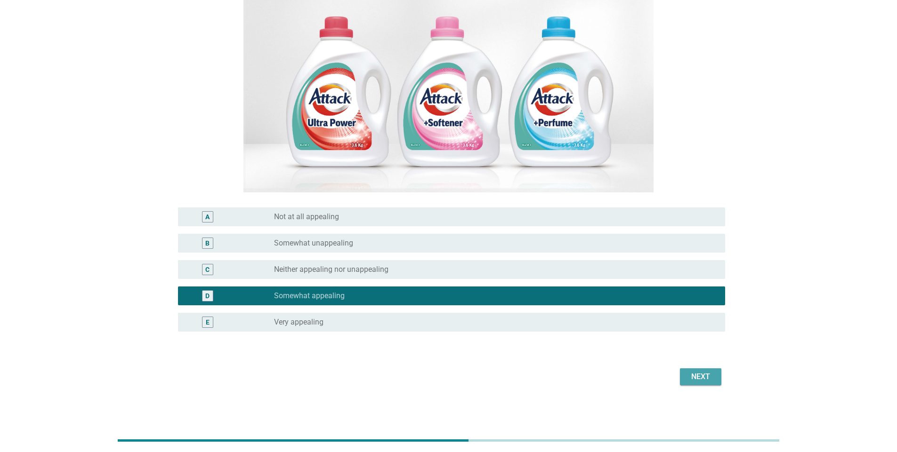
click at [688, 377] on div "Next" at bounding box center [700, 376] width 26 height 11
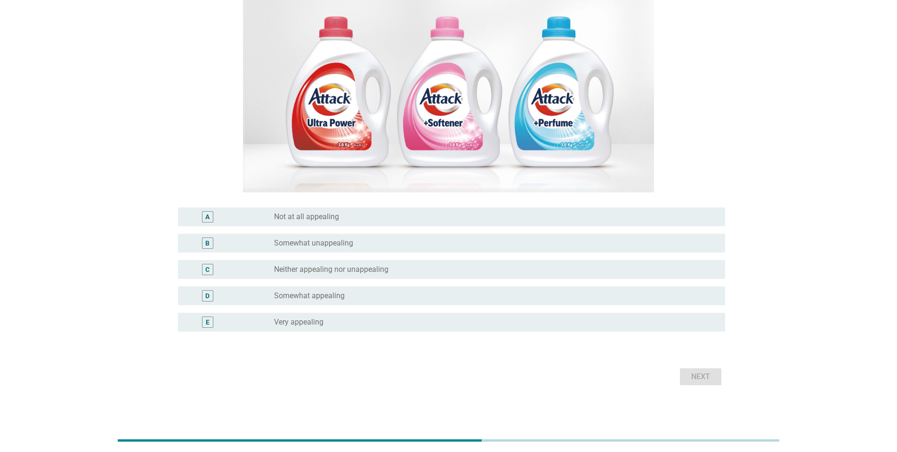
click at [333, 317] on div "radio_button_unchecked Very appealing" at bounding box center [495, 322] width 443 height 11
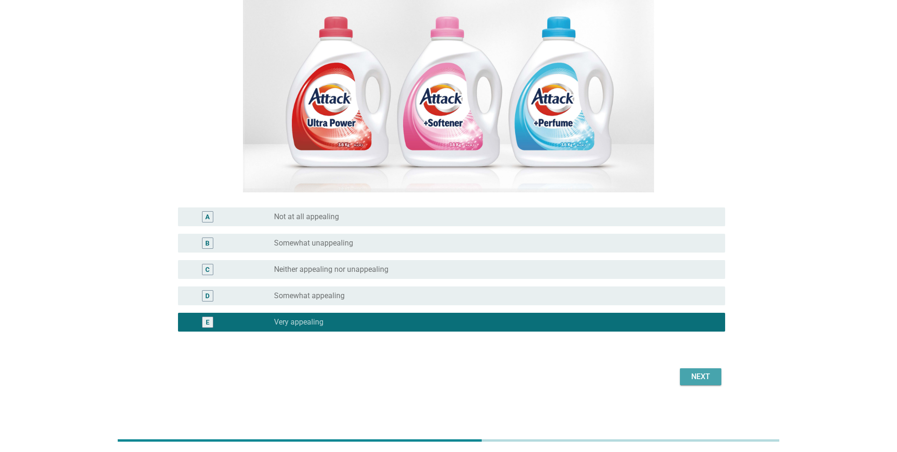
click at [705, 372] on div "Next" at bounding box center [700, 376] width 26 height 11
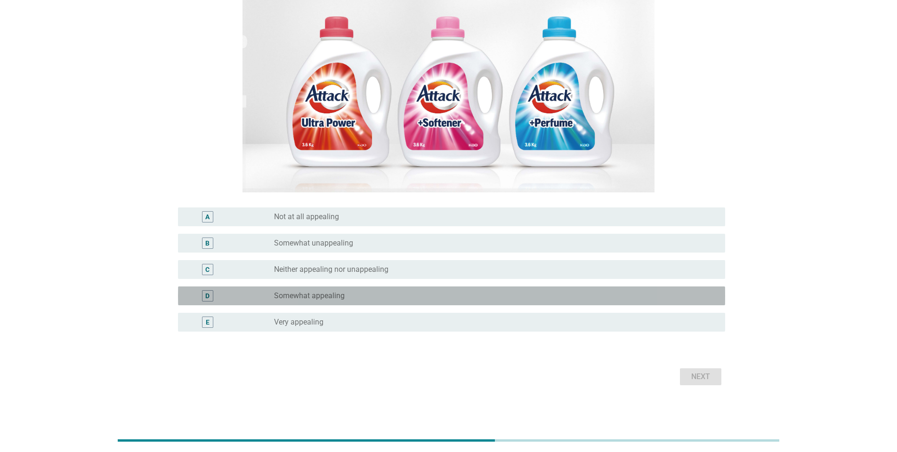
click at [378, 293] on div "radio_button_unchecked Somewhat appealing" at bounding box center [492, 295] width 436 height 9
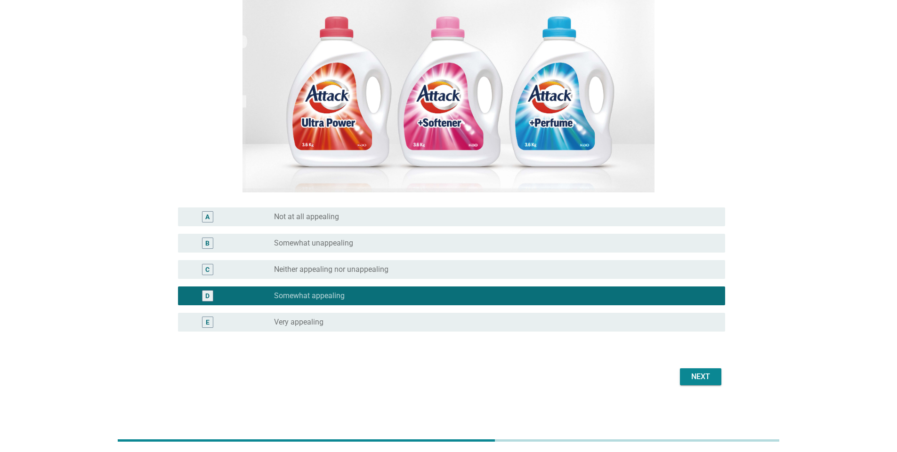
click at [703, 373] on div "Next" at bounding box center [700, 376] width 26 height 11
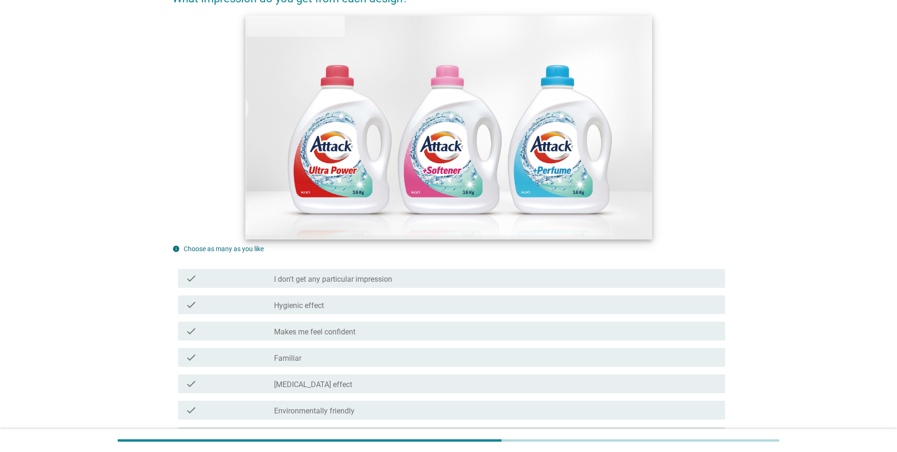
scroll to position [94, 0]
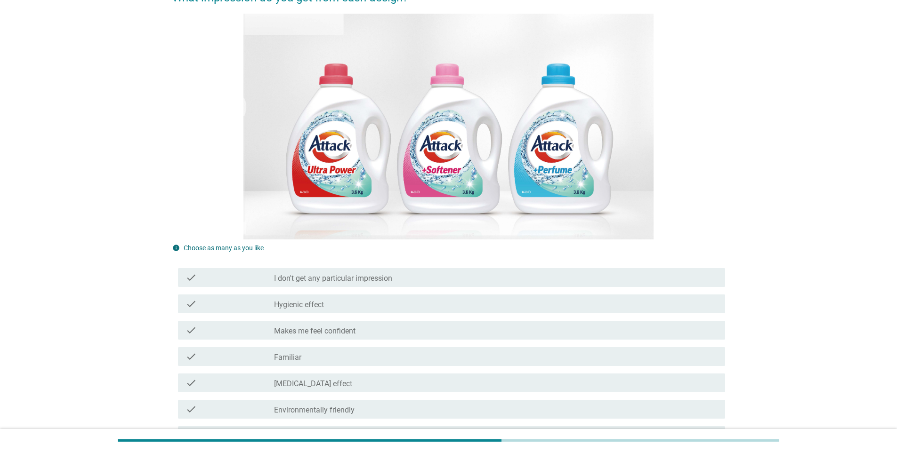
click at [377, 302] on div "check_box_outline_blank Hygienic effect" at bounding box center [495, 303] width 443 height 11
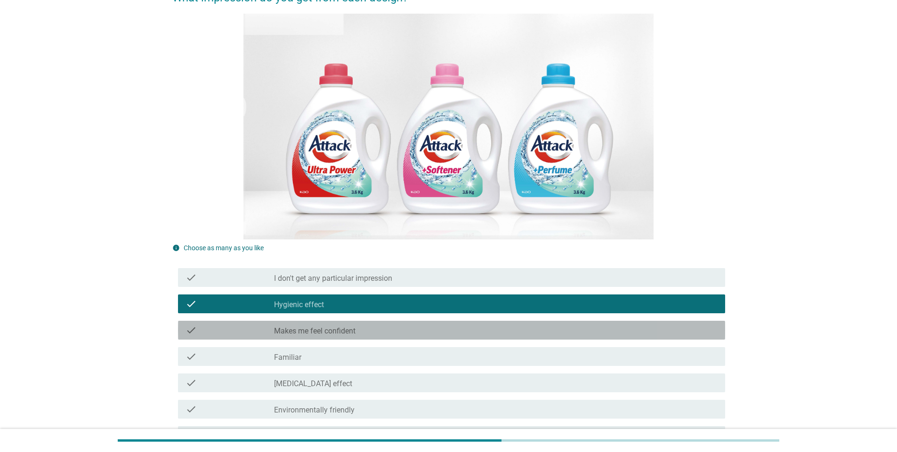
click at [366, 331] on div "check_box_outline_blank Makes me feel confident" at bounding box center [495, 330] width 443 height 11
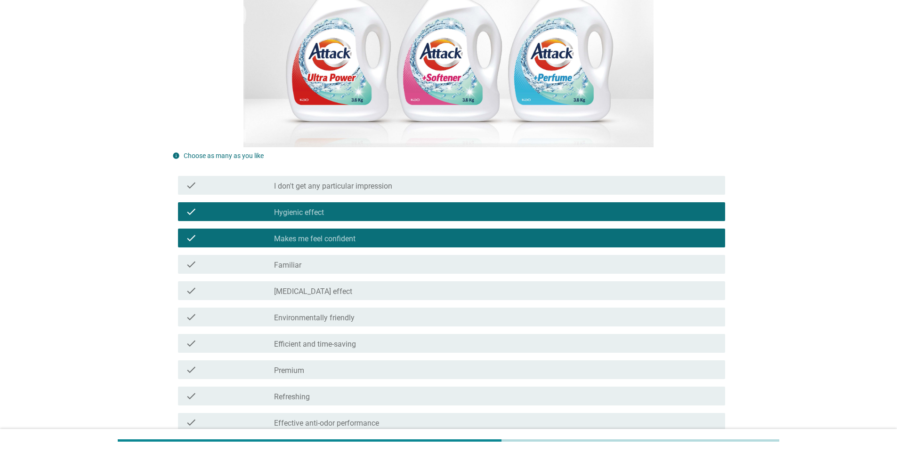
scroll to position [188, 0]
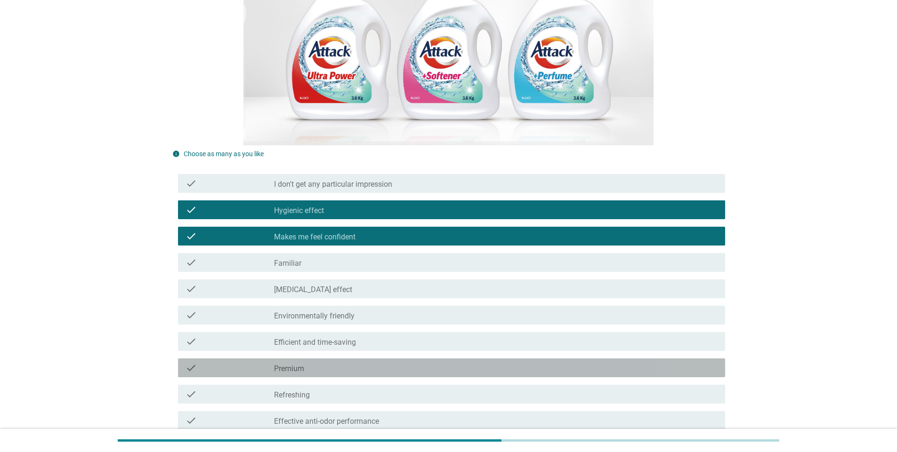
click at [341, 374] on div "check check_box_outline_blank Premium" at bounding box center [451, 368] width 547 height 19
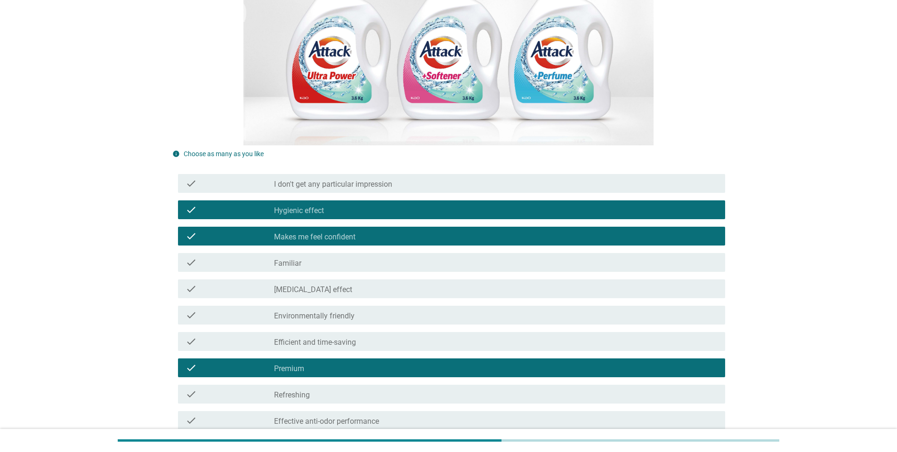
scroll to position [235, 0]
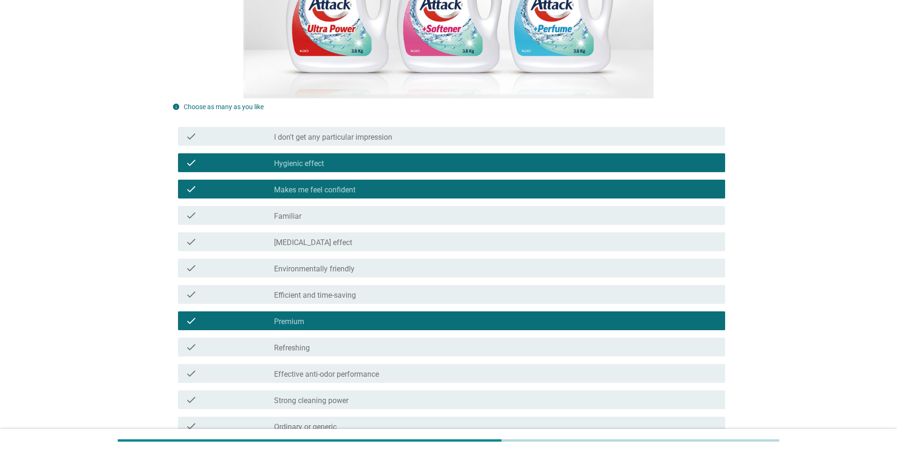
click at [330, 357] on div "check check_box_outline_blank Refreshing" at bounding box center [448, 347] width 553 height 26
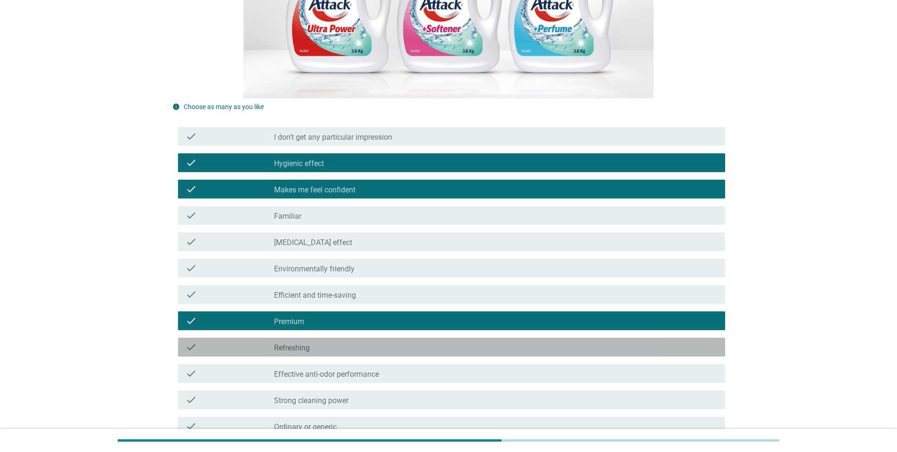
click at [329, 348] on div "check_box_outline_blank Refreshing" at bounding box center [495, 347] width 443 height 11
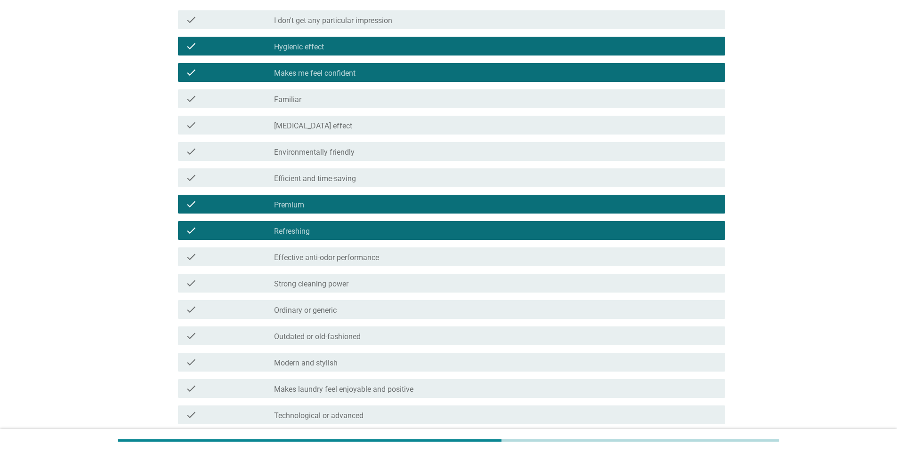
scroll to position [377, 0]
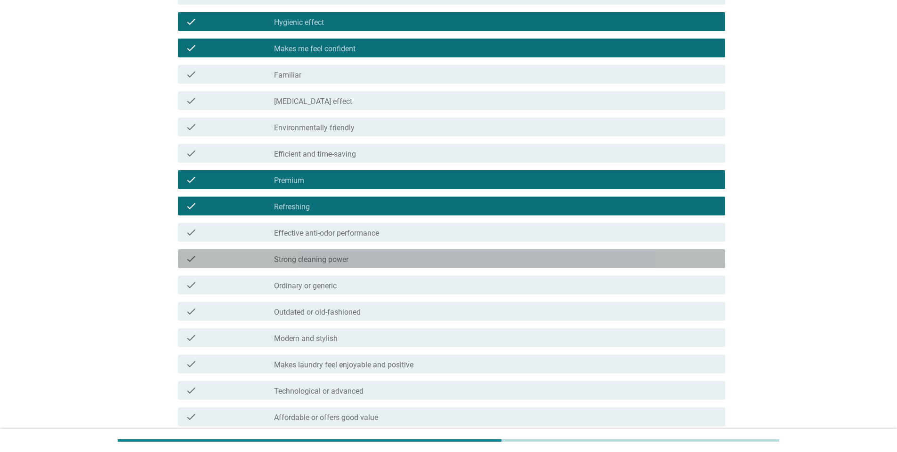
click at [330, 260] on label "Strong cleaning power" at bounding box center [311, 259] width 74 height 9
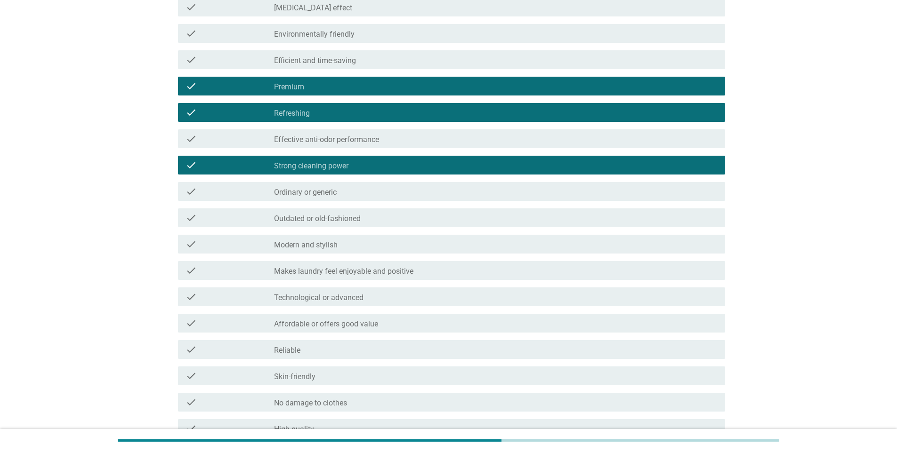
scroll to position [471, 0]
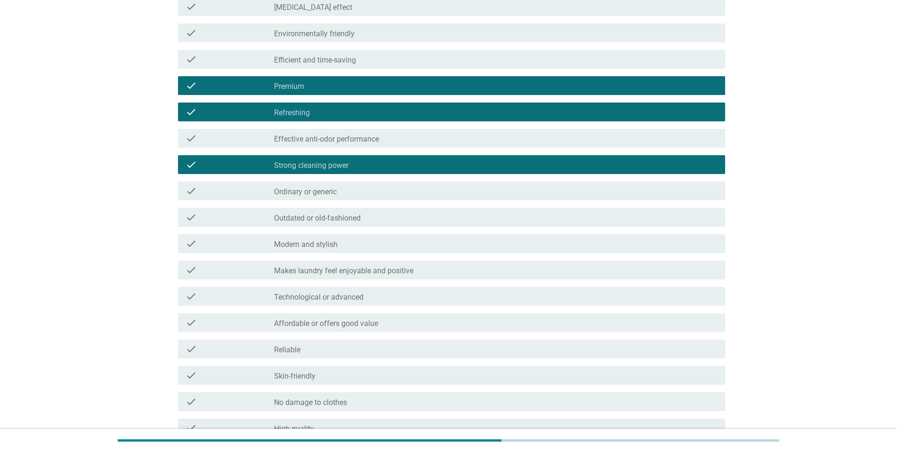
click at [342, 272] on label "Makes laundry feel enjoyable and positive" at bounding box center [343, 270] width 139 height 9
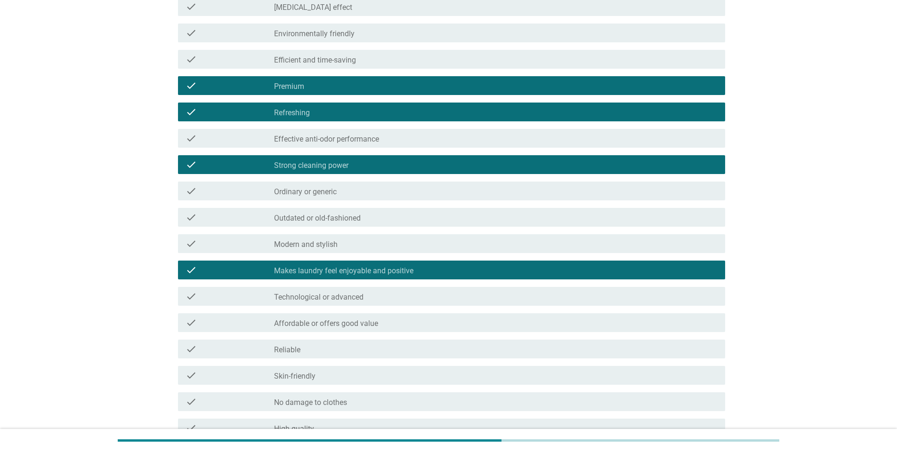
click at [334, 347] on div "check_box_outline_blank Reliable" at bounding box center [495, 349] width 443 height 11
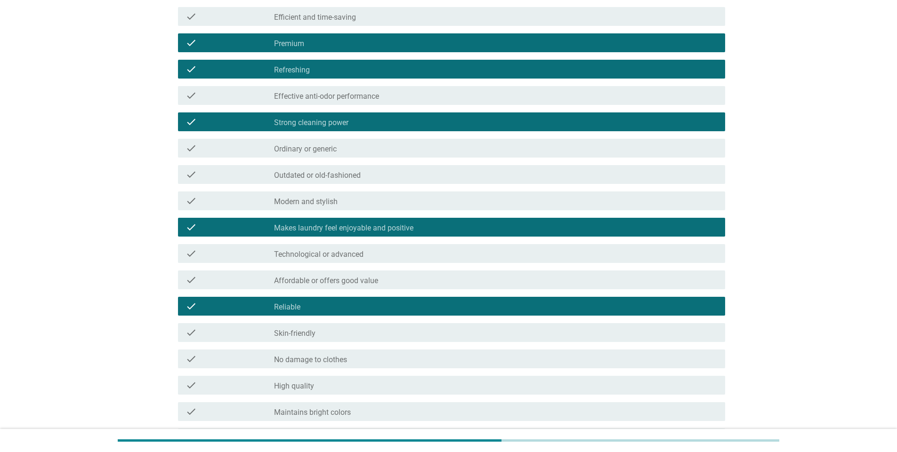
scroll to position [565, 0]
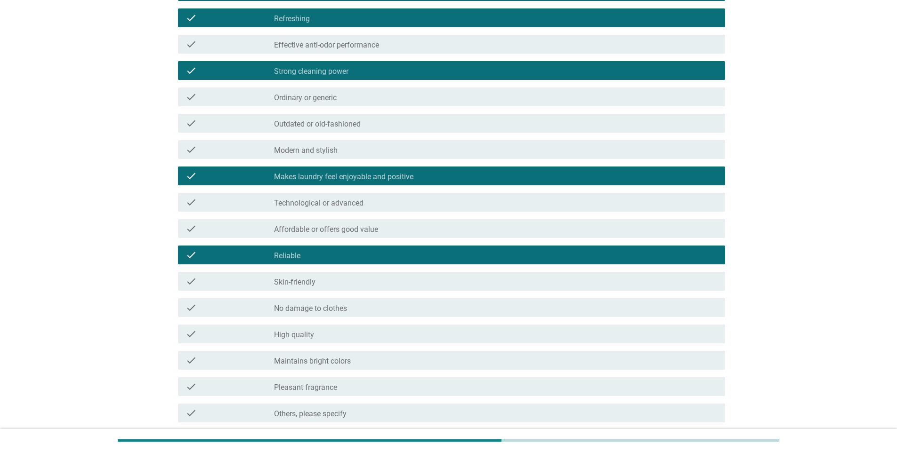
click at [336, 333] on div "check_box_outline_blank High quality" at bounding box center [495, 334] width 443 height 11
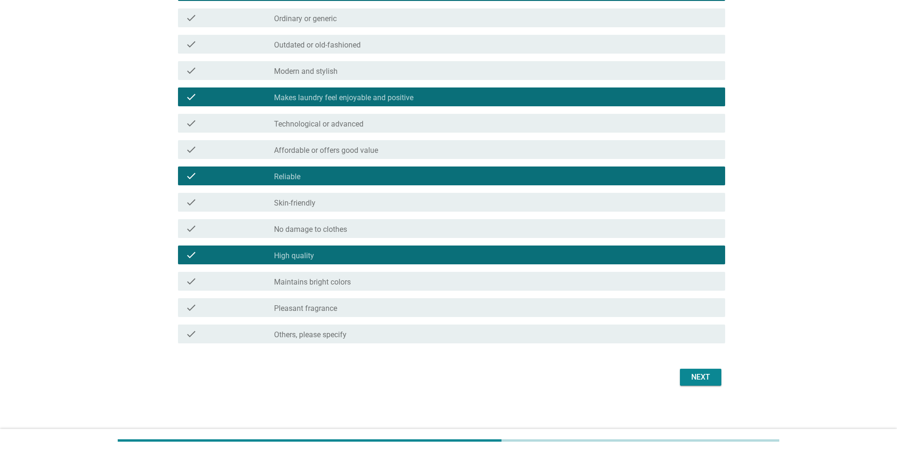
scroll to position [645, 0]
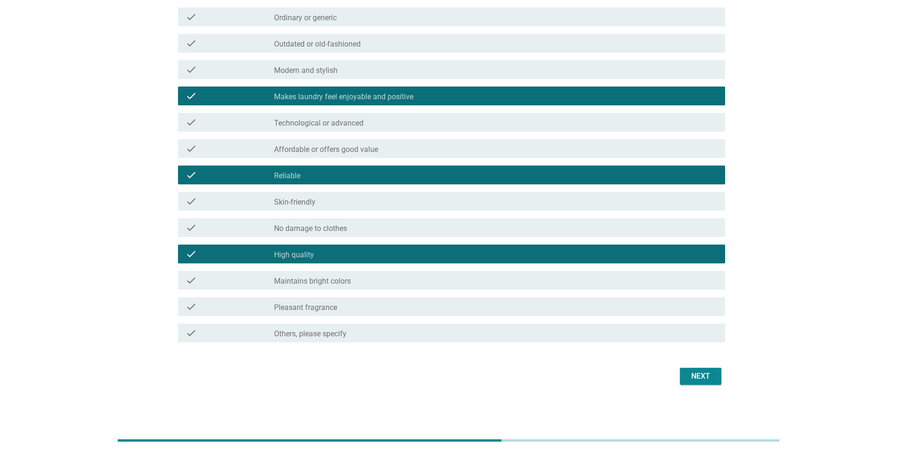
click at [431, 303] on div "check_box_outline_blank Pleasant fragrance" at bounding box center [495, 306] width 443 height 11
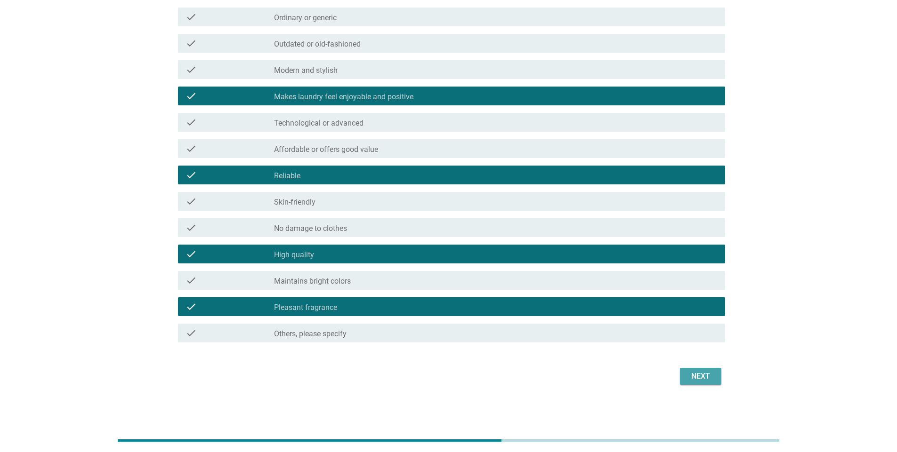
click at [697, 377] on div "Next" at bounding box center [700, 376] width 26 height 11
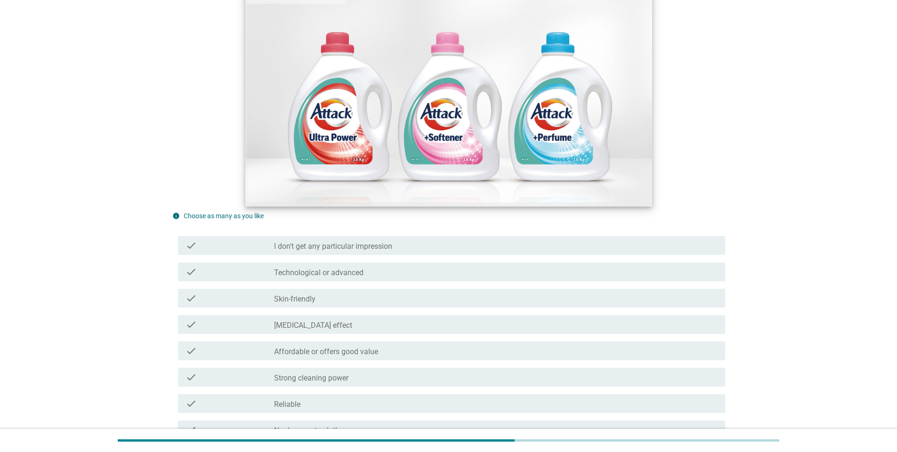
scroll to position [141, 0]
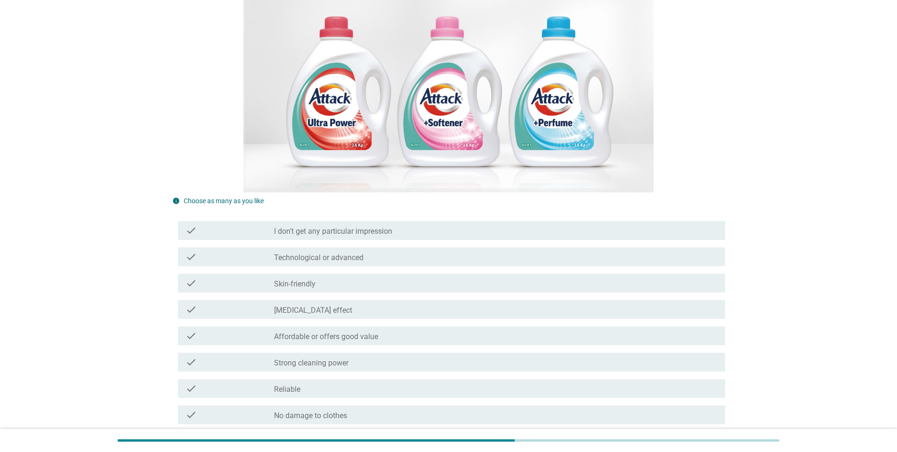
click at [334, 365] on label "Strong cleaning power" at bounding box center [311, 363] width 74 height 9
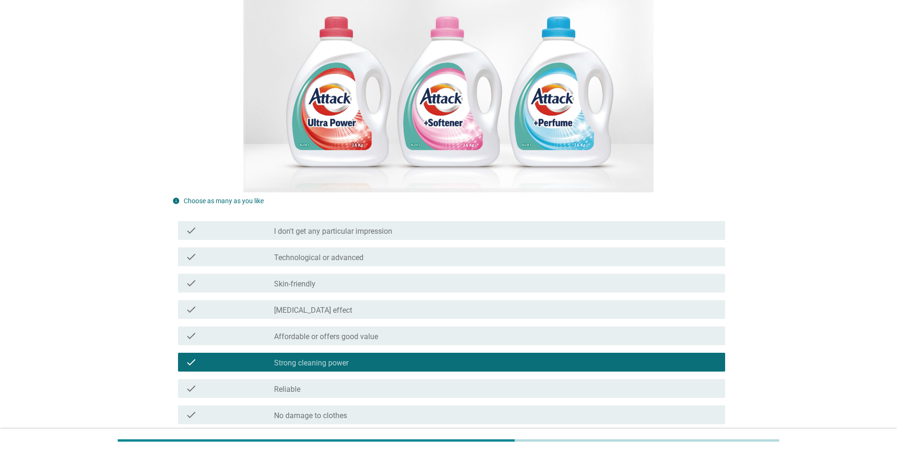
click at [342, 340] on label "Affordable or offers good value" at bounding box center [326, 336] width 104 height 9
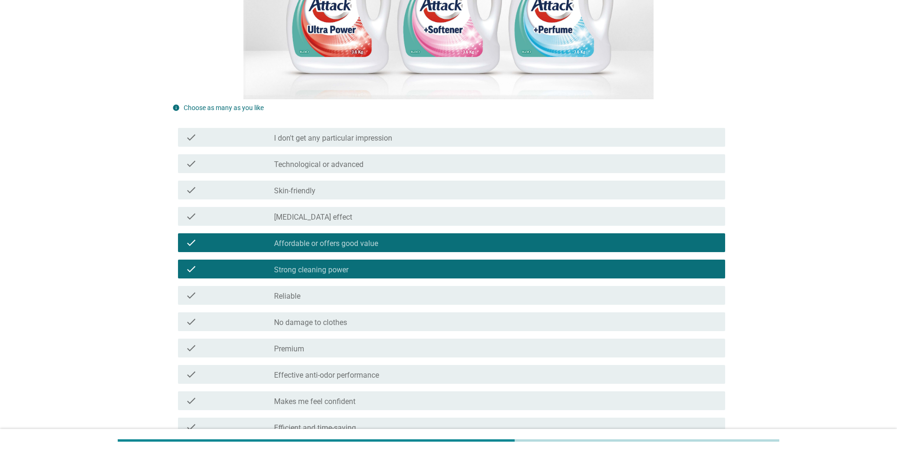
scroll to position [235, 0]
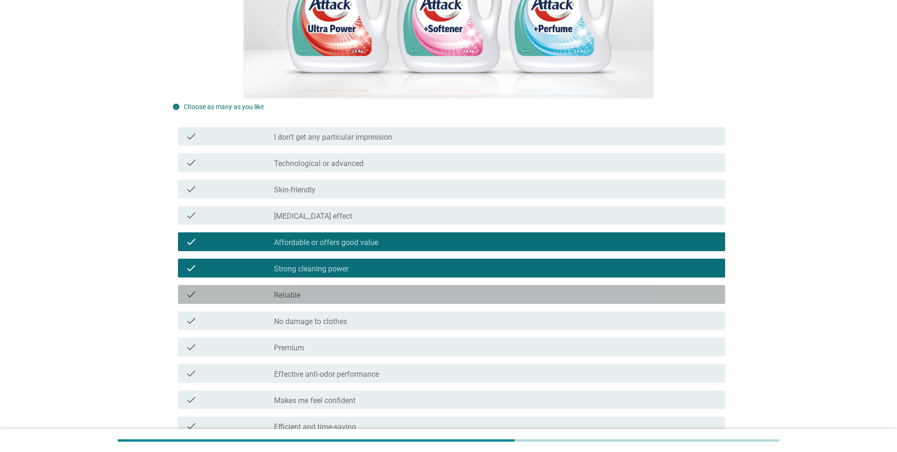
click at [338, 294] on div "check_box_outline_blank Reliable" at bounding box center [495, 294] width 443 height 11
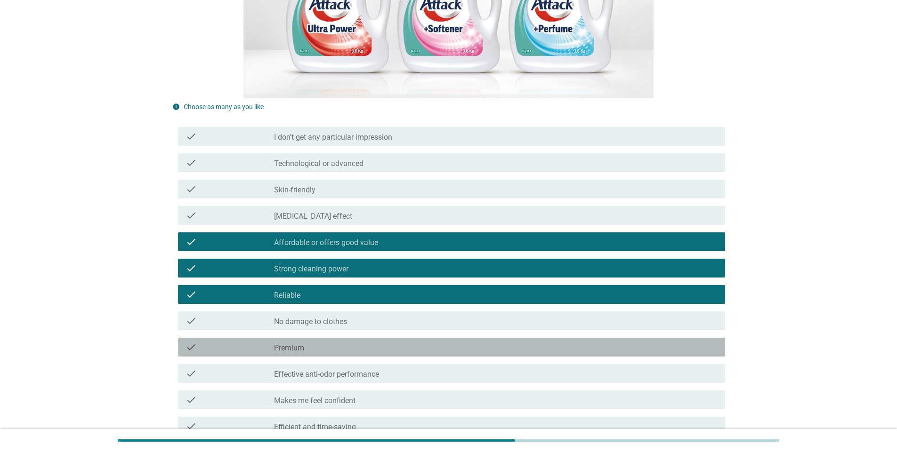
click at [338, 350] on div "check_box_outline_blank Premium" at bounding box center [495, 347] width 443 height 11
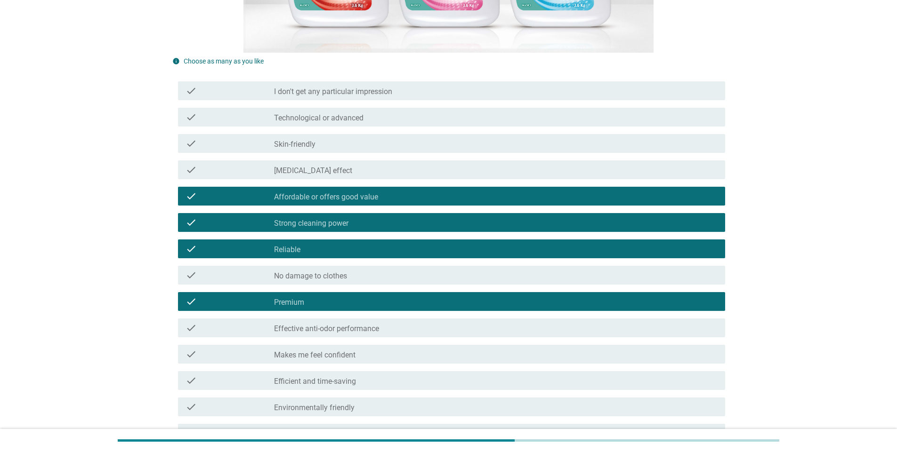
scroll to position [330, 0]
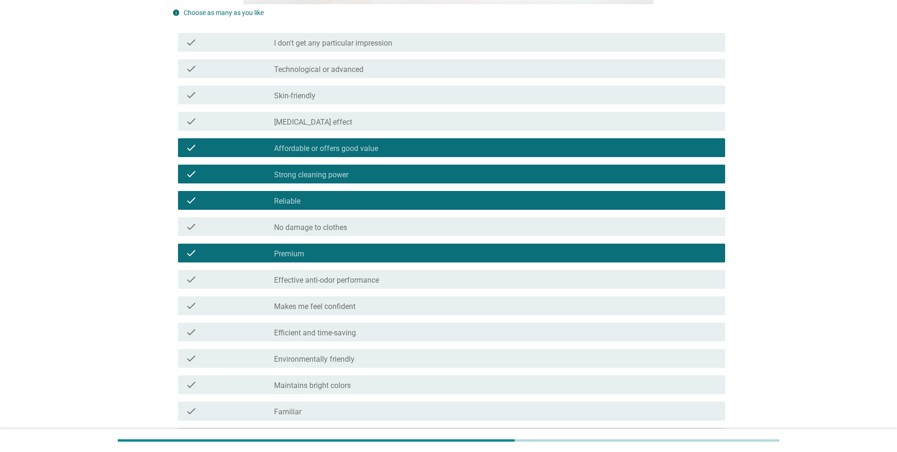
click at [339, 306] on label "Makes me feel confident" at bounding box center [314, 306] width 81 height 9
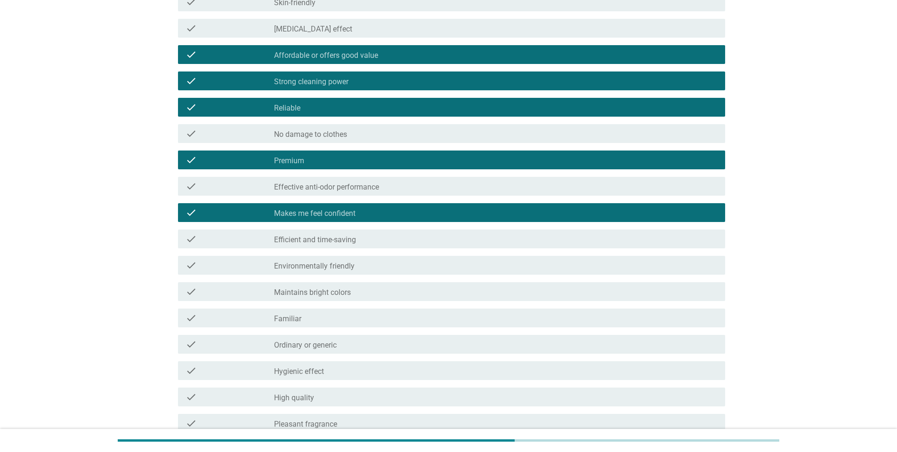
scroll to position [424, 0]
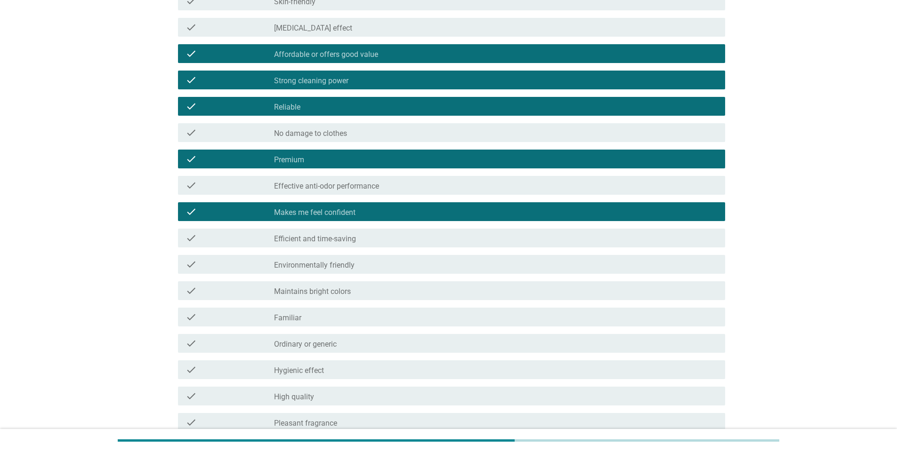
click at [339, 321] on div "check_box_outline_blank Familiar" at bounding box center [495, 317] width 443 height 11
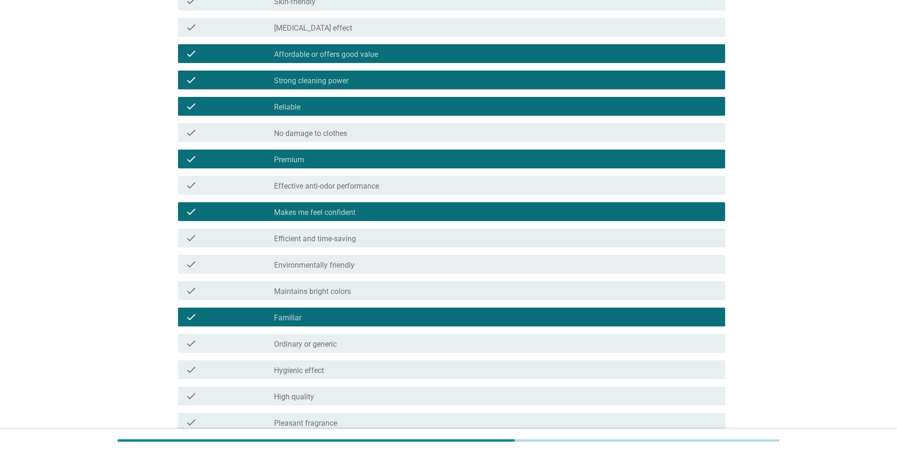
scroll to position [518, 0]
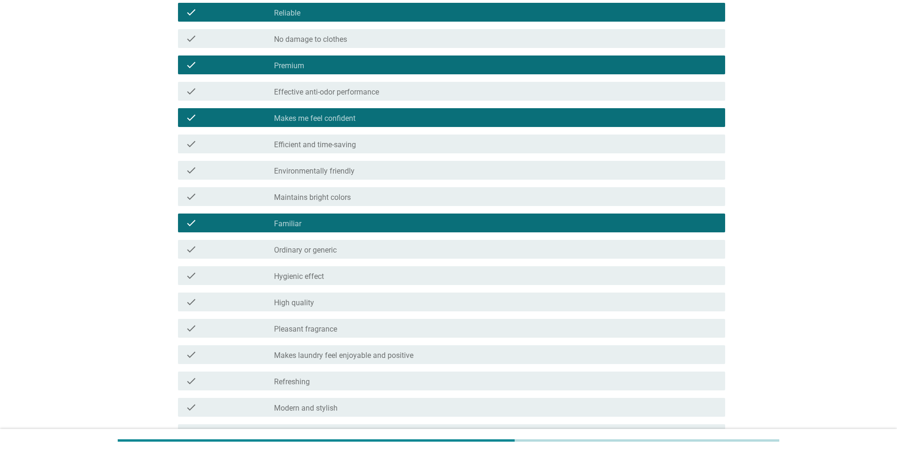
click at [342, 379] on div "check_box_outline_blank Refreshing" at bounding box center [495, 381] width 443 height 11
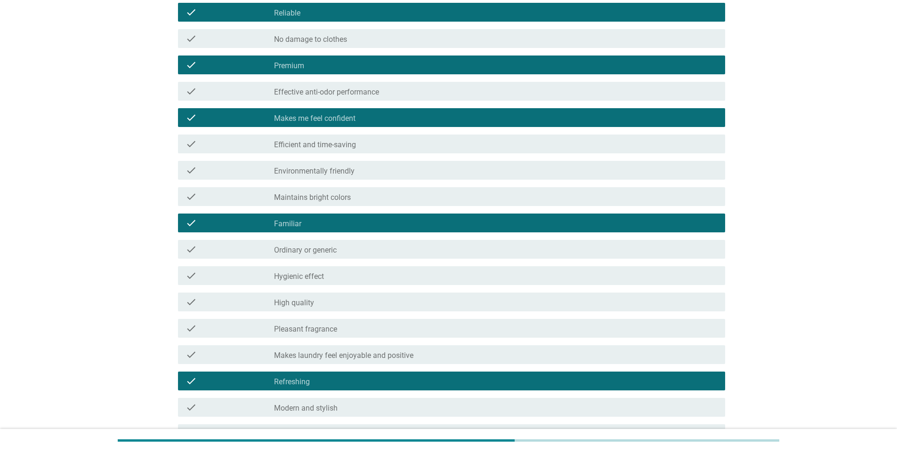
scroll to position [612, 0]
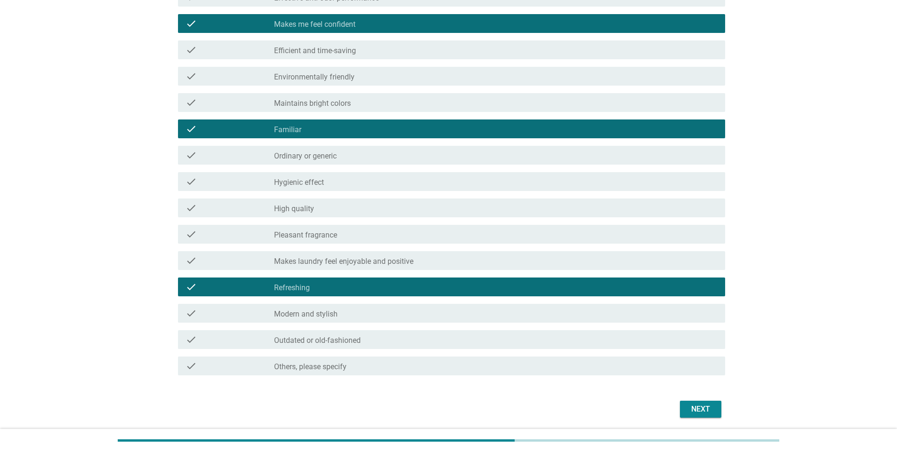
click at [697, 405] on div "Next" at bounding box center [700, 409] width 26 height 11
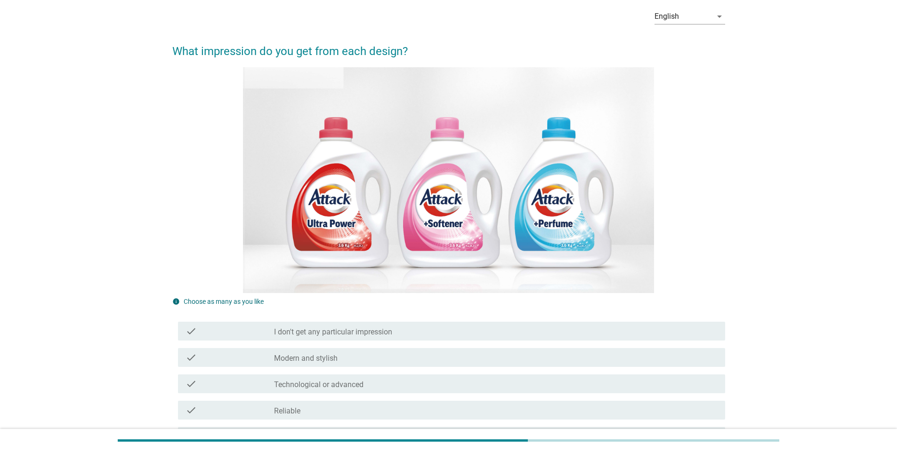
scroll to position [94, 0]
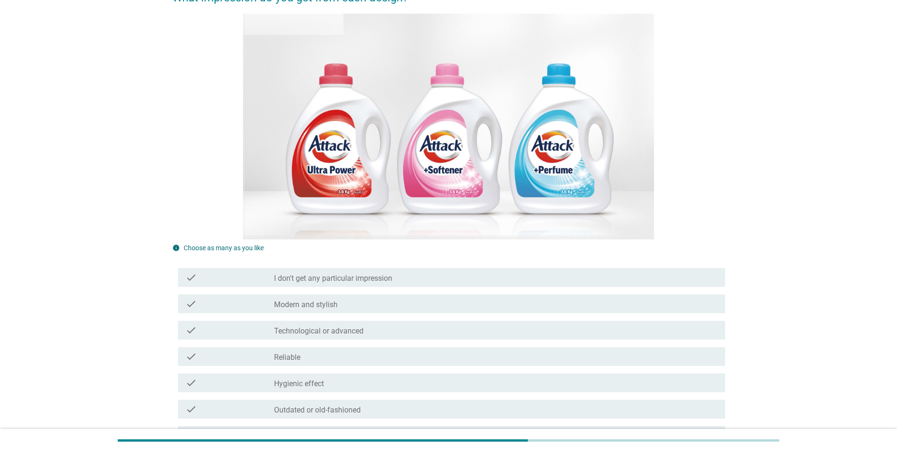
click at [332, 305] on label "Modern and stylish" at bounding box center [306, 304] width 64 height 9
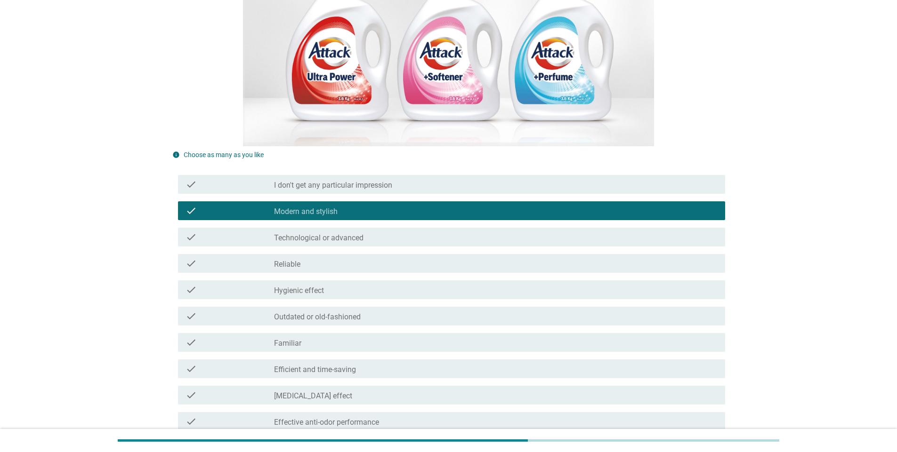
scroll to position [188, 0]
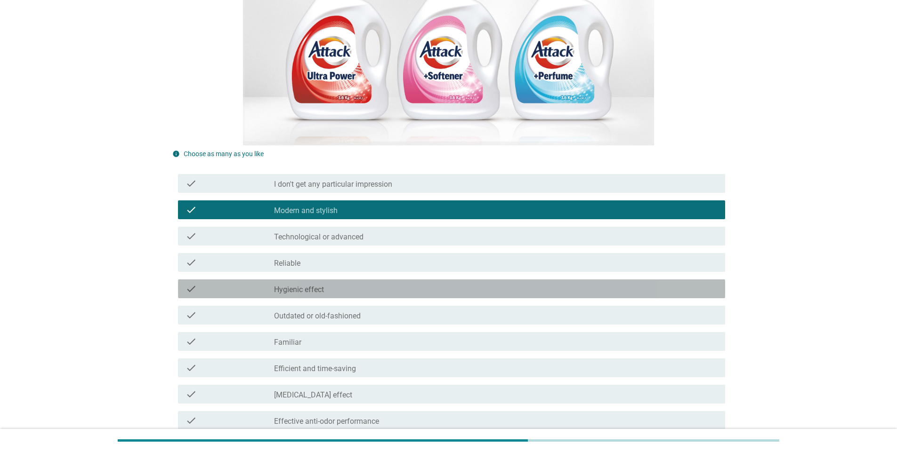
click at [328, 293] on div "check_box_outline_blank Hygienic effect" at bounding box center [495, 288] width 443 height 11
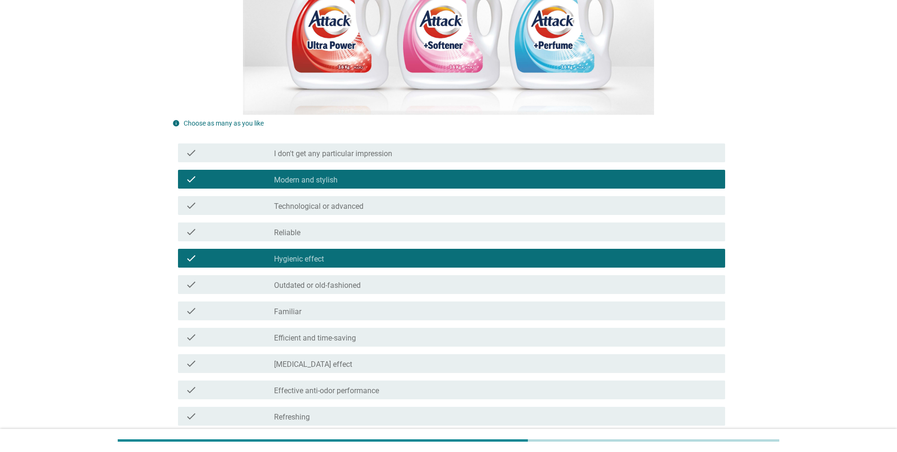
scroll to position [235, 0]
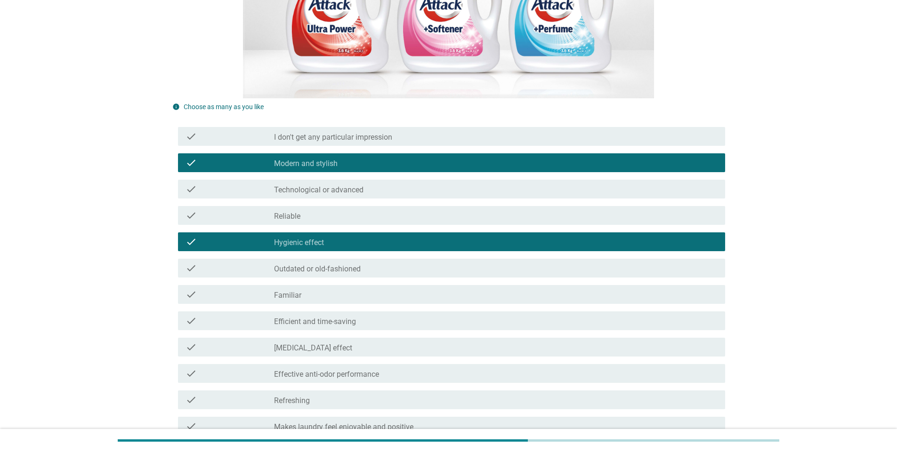
click at [332, 350] on div "check_box_outline_blank [MEDICAL_DATA] effect" at bounding box center [495, 347] width 443 height 11
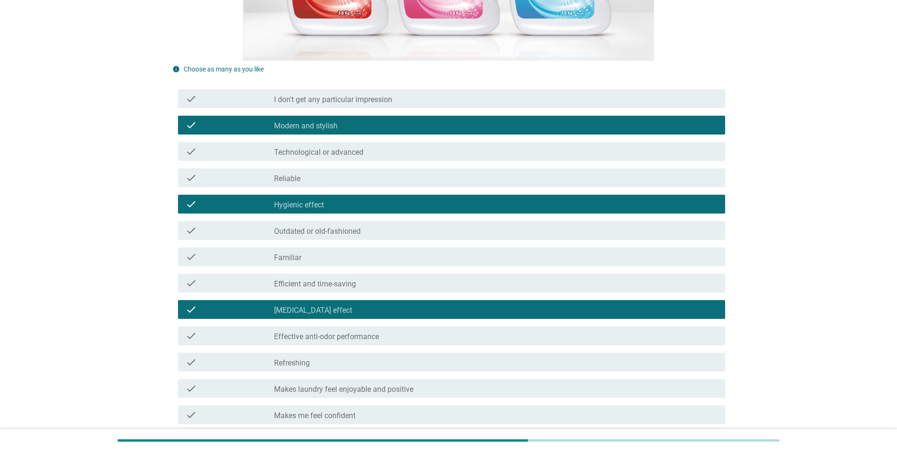
scroll to position [330, 0]
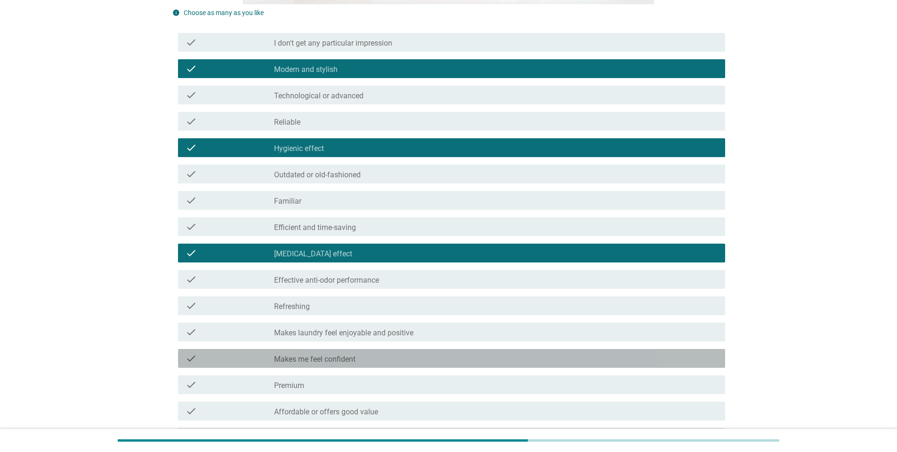
click at [331, 358] on label "Makes me feel confident" at bounding box center [314, 359] width 81 height 9
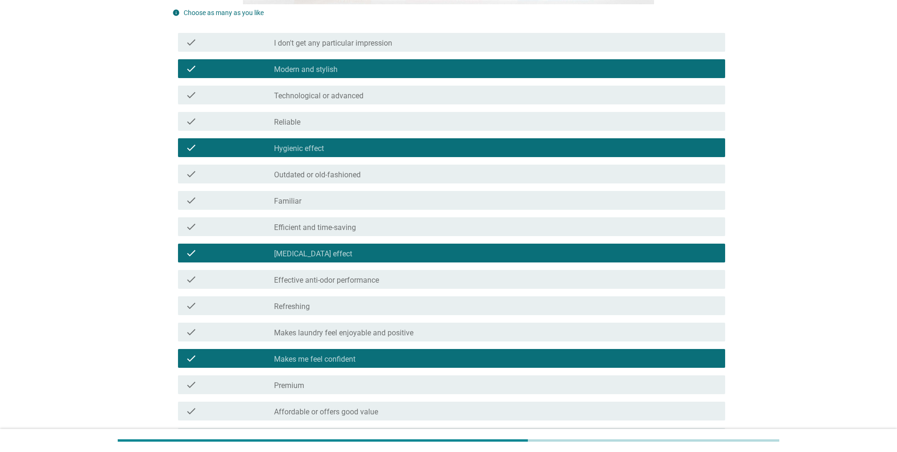
click at [336, 336] on label "Makes laundry feel enjoyable and positive" at bounding box center [343, 333] width 139 height 9
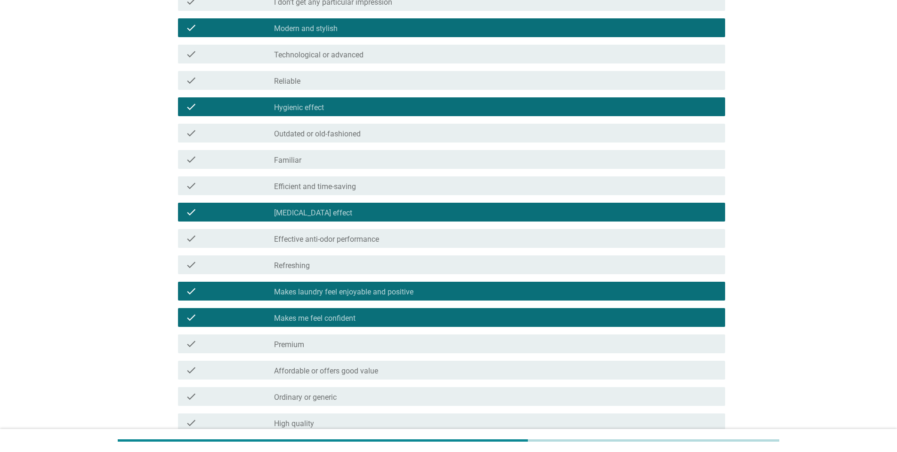
scroll to position [424, 0]
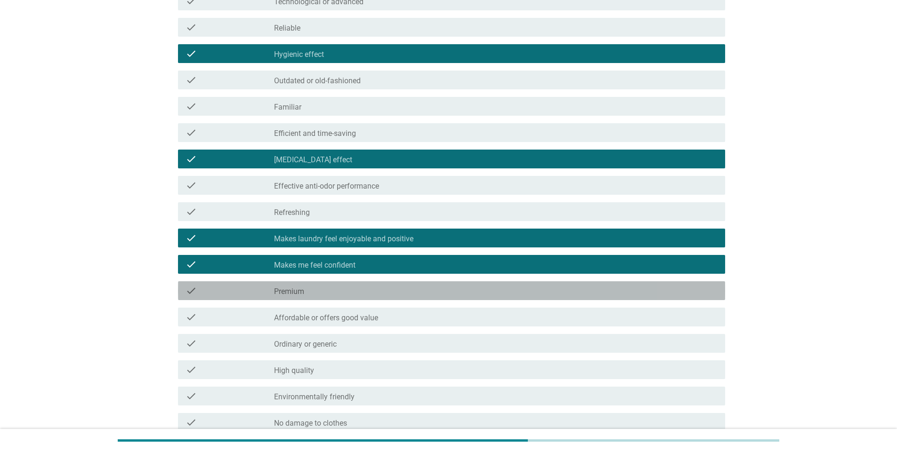
click at [320, 298] on div "check check_box_outline_blank Premium" at bounding box center [451, 291] width 547 height 19
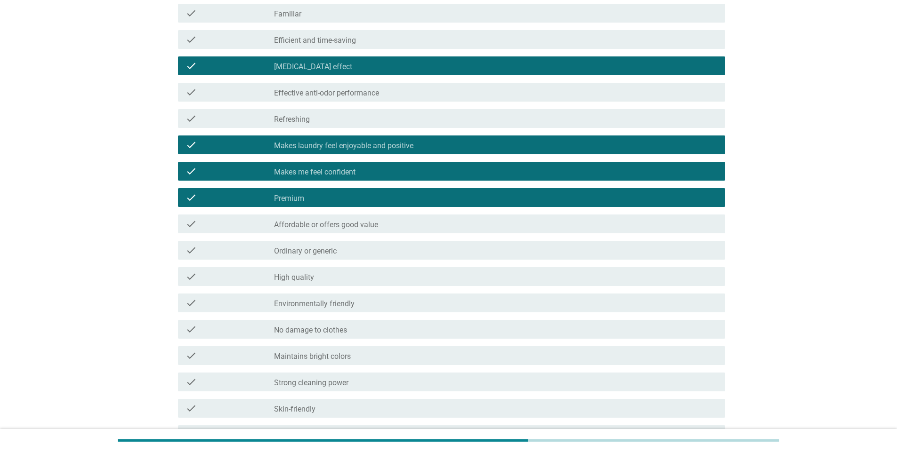
scroll to position [518, 0]
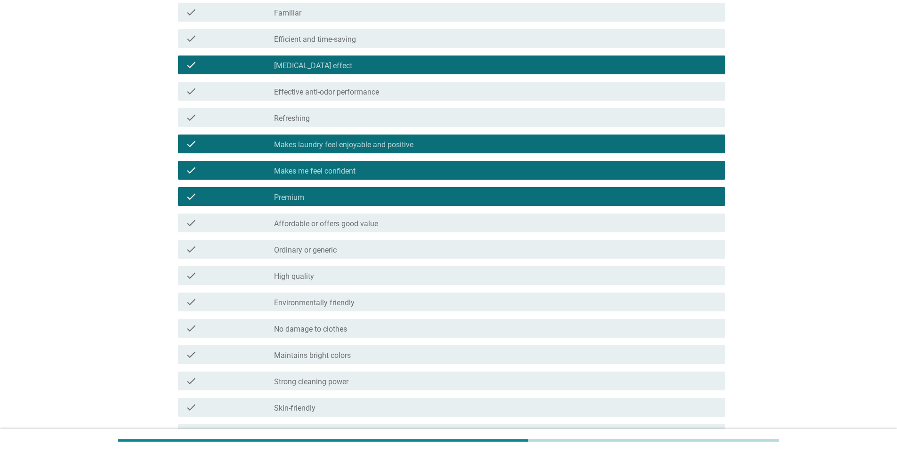
click at [314, 279] on div "check_box_outline_blank High quality" at bounding box center [495, 275] width 443 height 11
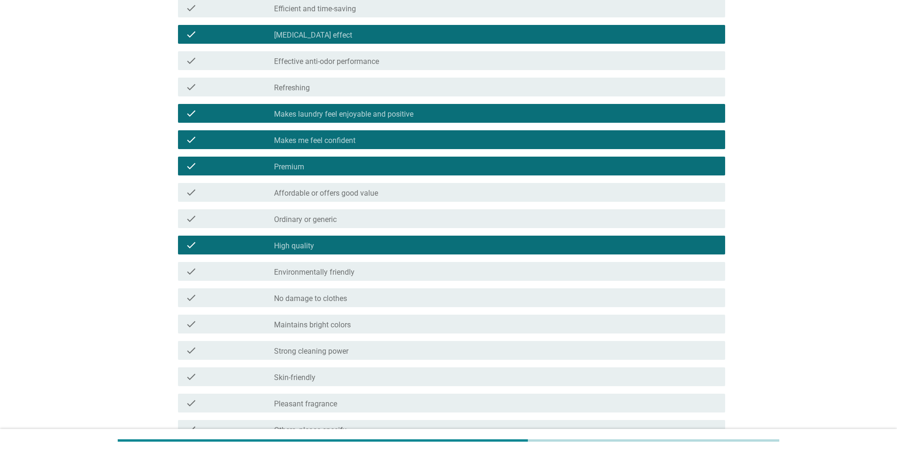
scroll to position [565, 0]
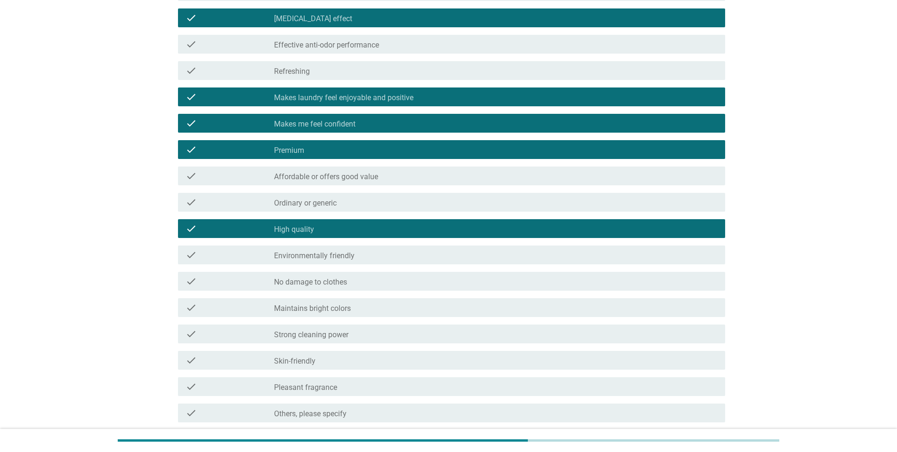
click at [332, 340] on div "check check_box_outline_blank Strong cleaning power" at bounding box center [451, 334] width 547 height 19
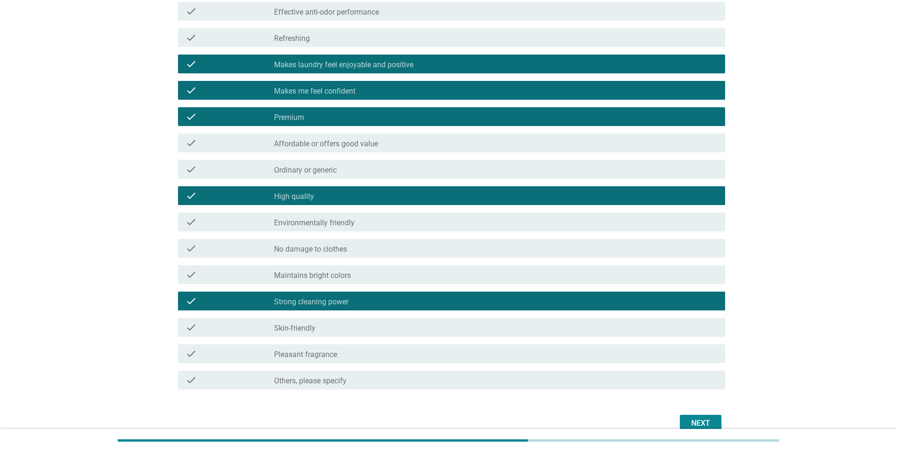
scroll to position [645, 0]
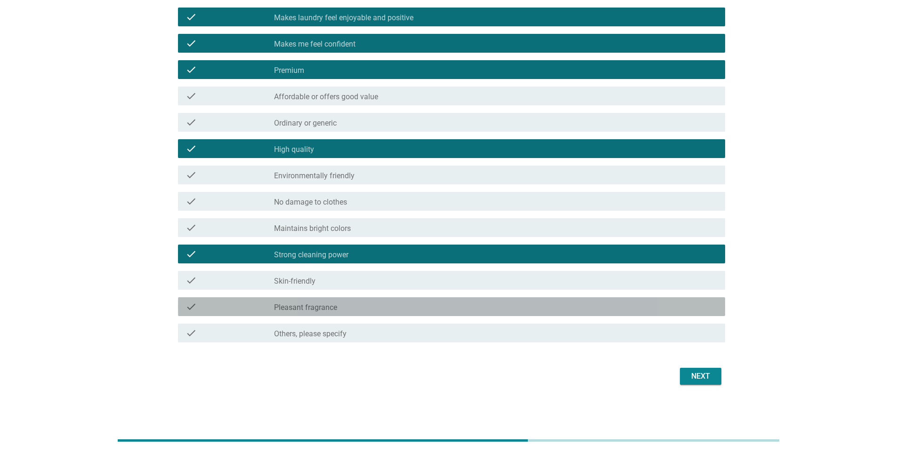
click at [328, 310] on label "Pleasant fragrance" at bounding box center [305, 307] width 63 height 9
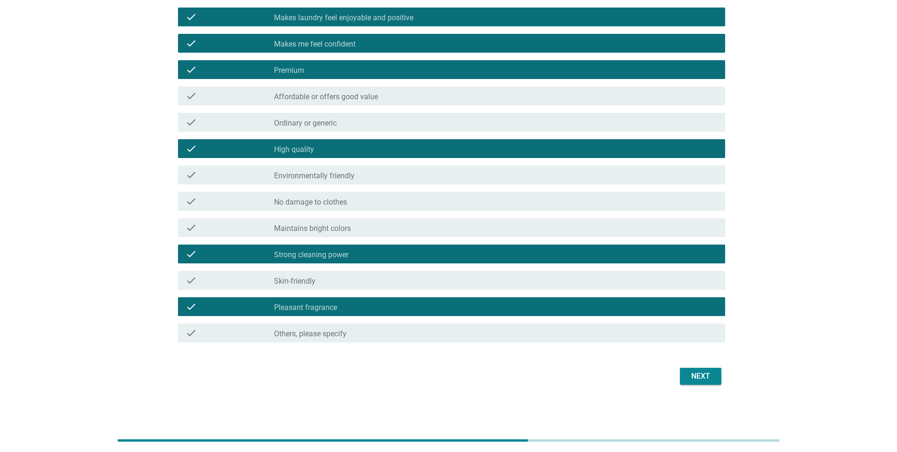
click at [692, 373] on div "Next" at bounding box center [700, 376] width 26 height 11
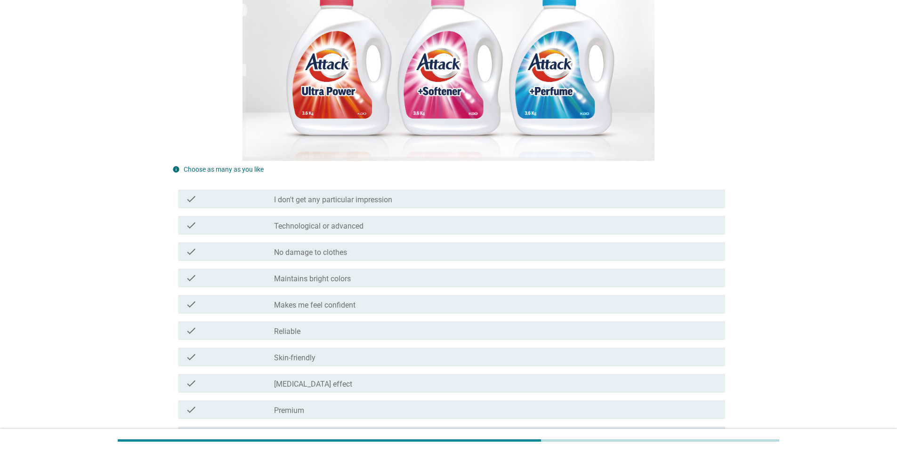
scroll to position [188, 0]
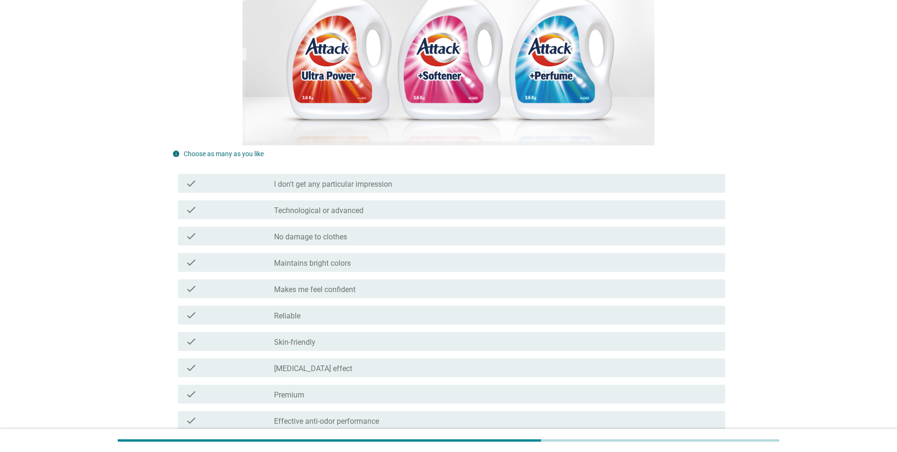
click at [365, 264] on div "check_box_outline_blank Maintains bright colors" at bounding box center [495, 262] width 443 height 11
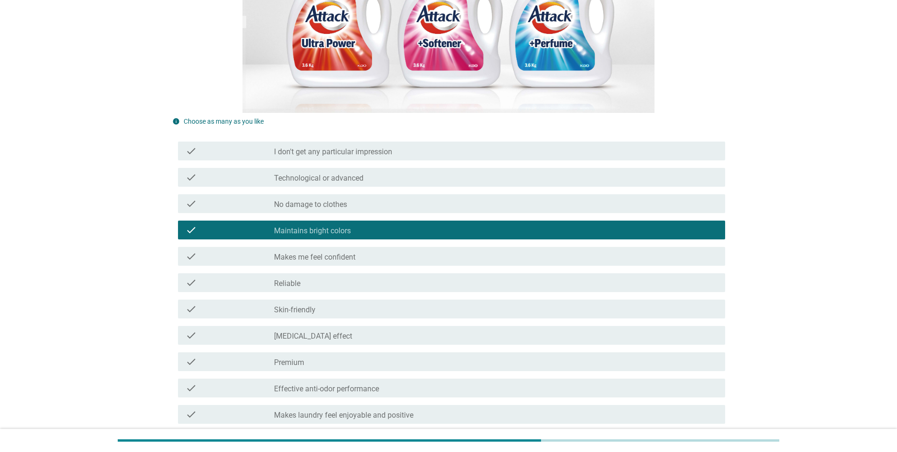
scroll to position [235, 0]
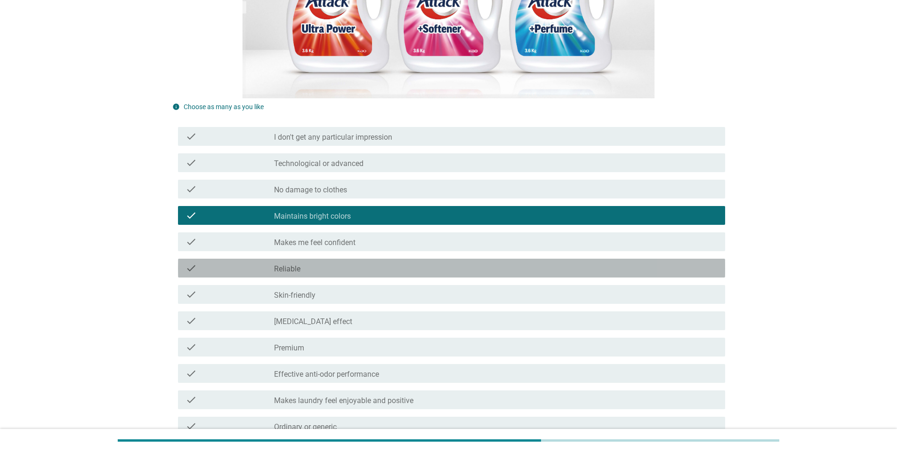
click at [355, 271] on div "check_box_outline_blank Reliable" at bounding box center [495, 268] width 443 height 11
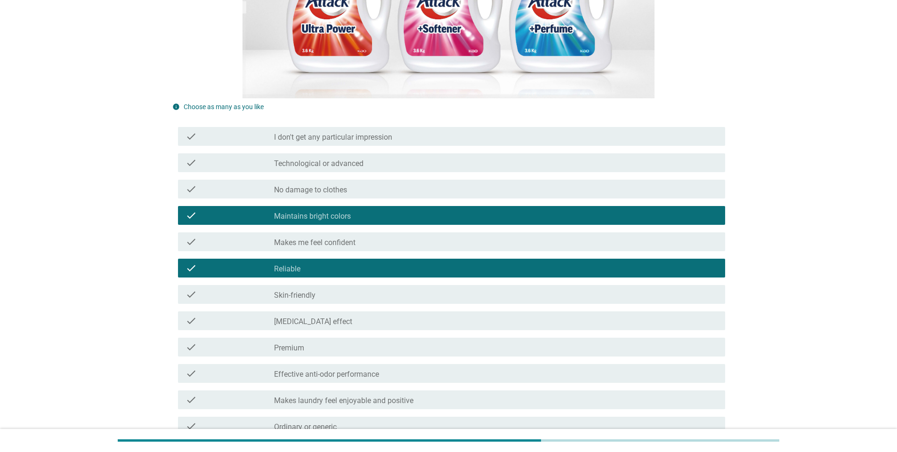
click at [338, 343] on div "check_box_outline_blank Premium" at bounding box center [495, 347] width 443 height 11
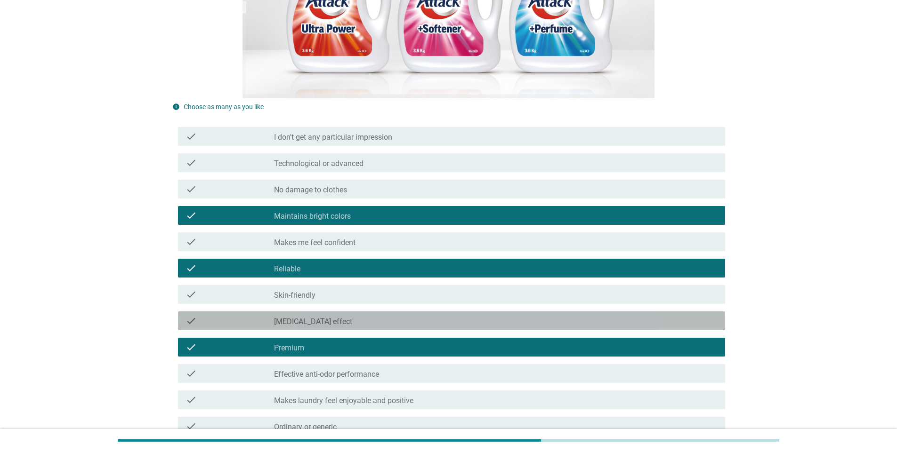
click at [332, 319] on div "check_box_outline_blank [MEDICAL_DATA] effect" at bounding box center [495, 320] width 443 height 11
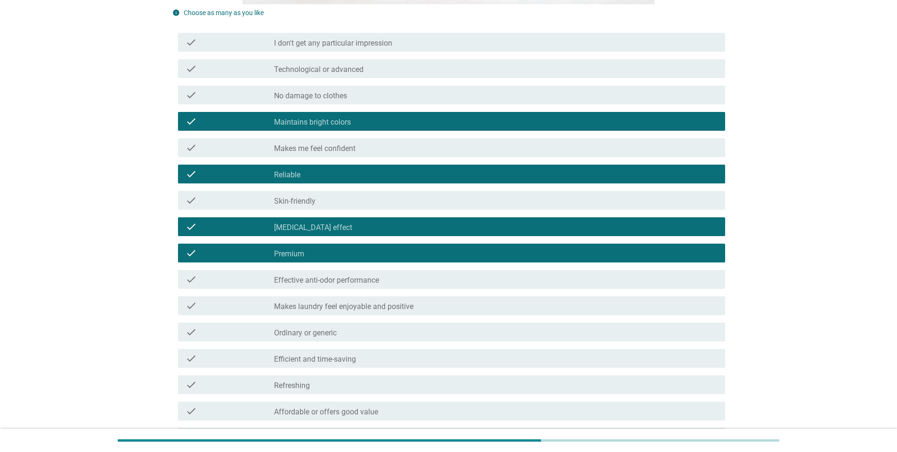
scroll to position [377, 0]
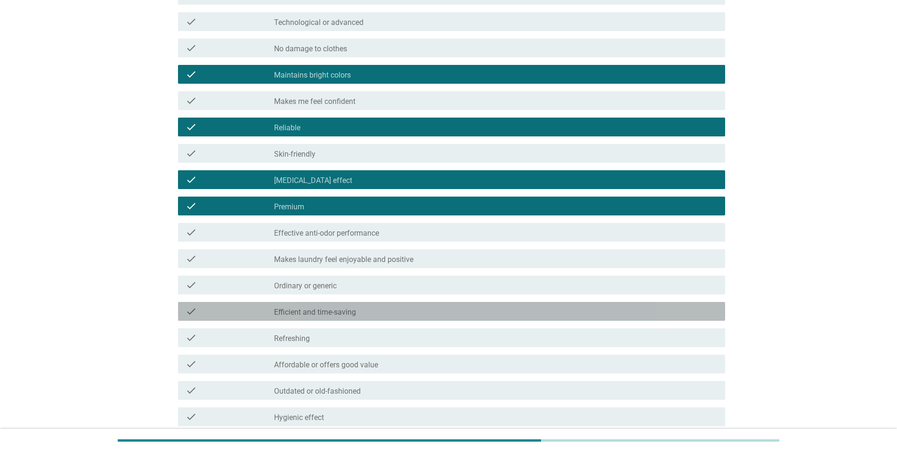
click at [337, 313] on label "Efficient and time-saving" at bounding box center [315, 312] width 82 height 9
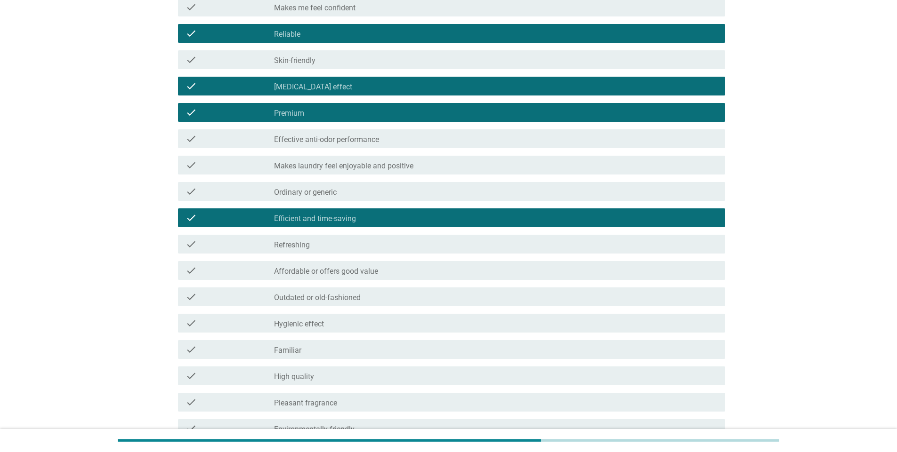
scroll to position [471, 0]
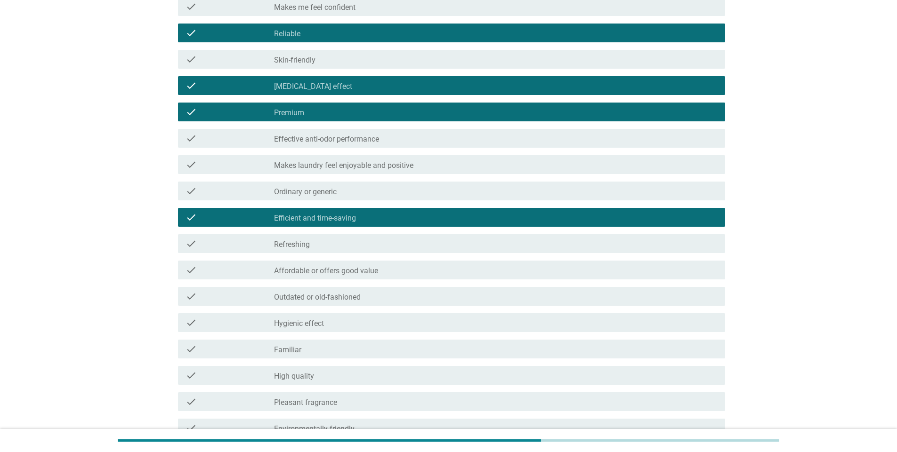
click at [321, 242] on div "check_box_outline_blank Refreshing" at bounding box center [495, 243] width 443 height 11
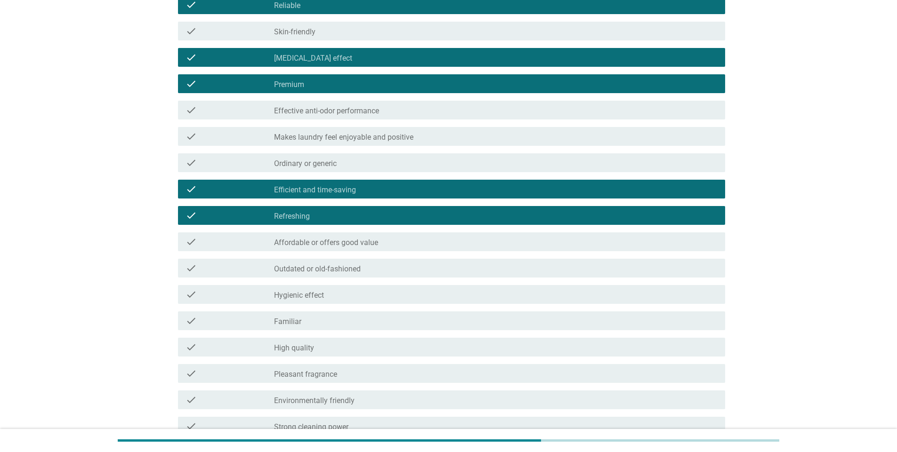
scroll to position [565, 0]
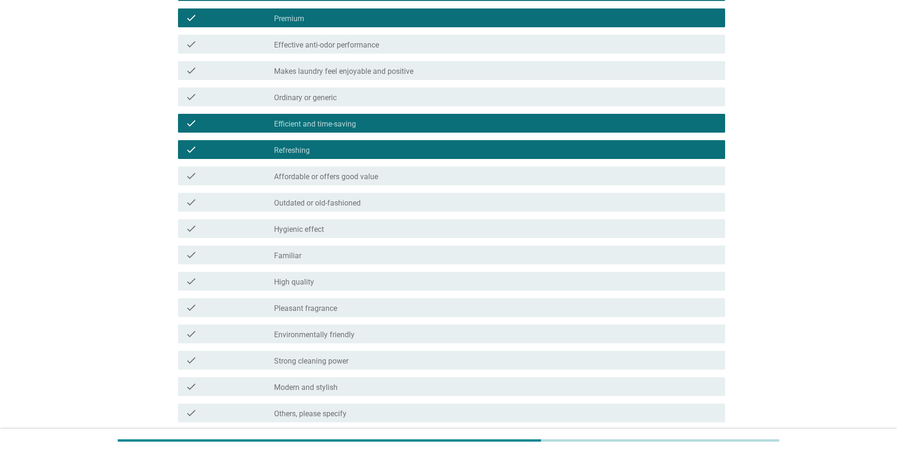
click at [321, 232] on label "Hygienic effect" at bounding box center [299, 229] width 50 height 9
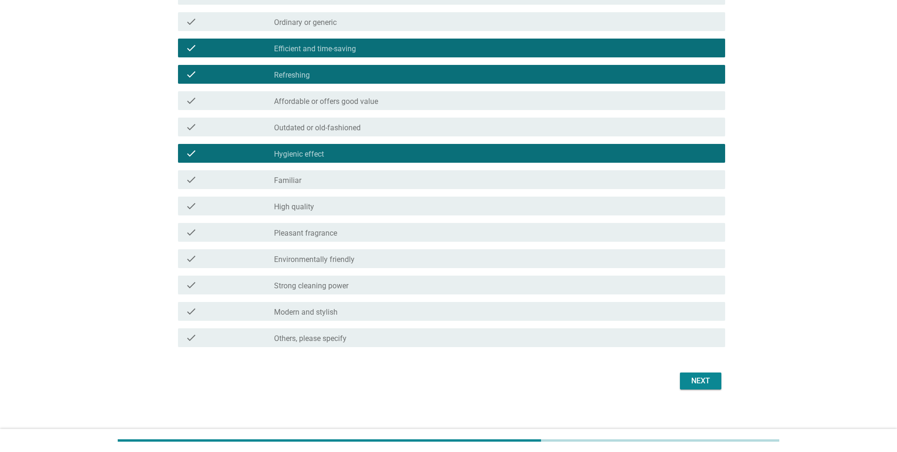
scroll to position [645, 0]
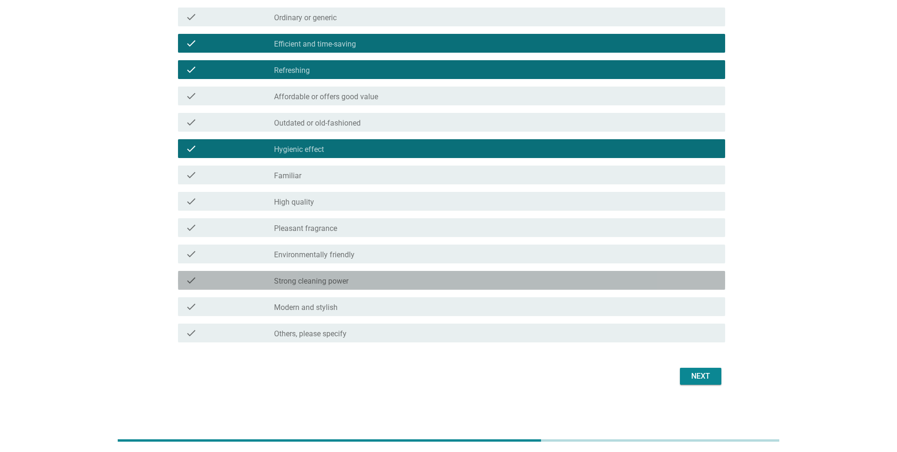
click at [337, 284] on label "Strong cleaning power" at bounding box center [311, 281] width 74 height 9
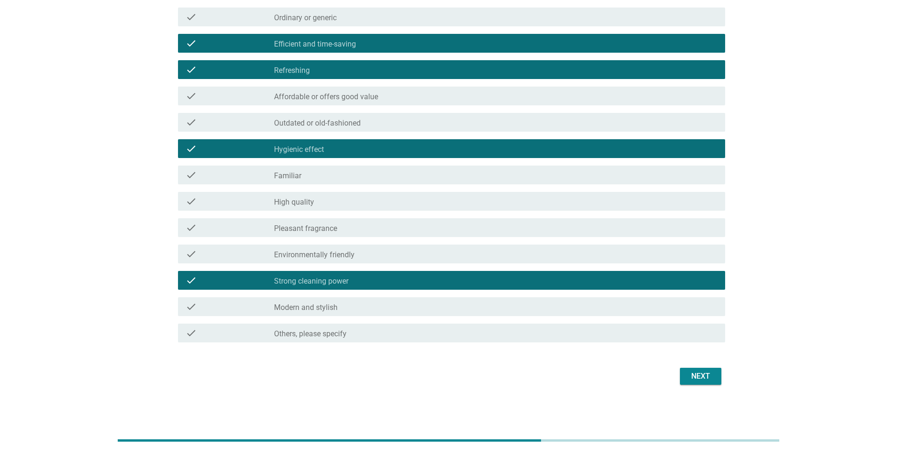
click at [689, 371] on div "Next" at bounding box center [700, 376] width 26 height 11
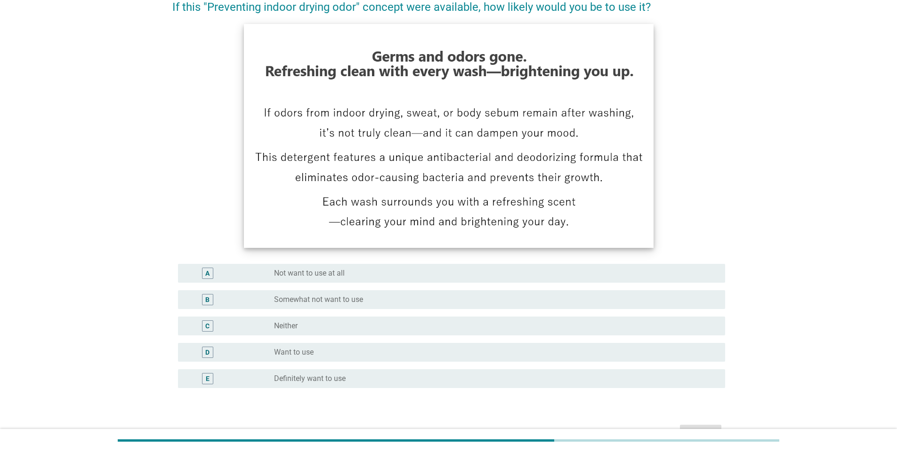
scroll to position [94, 0]
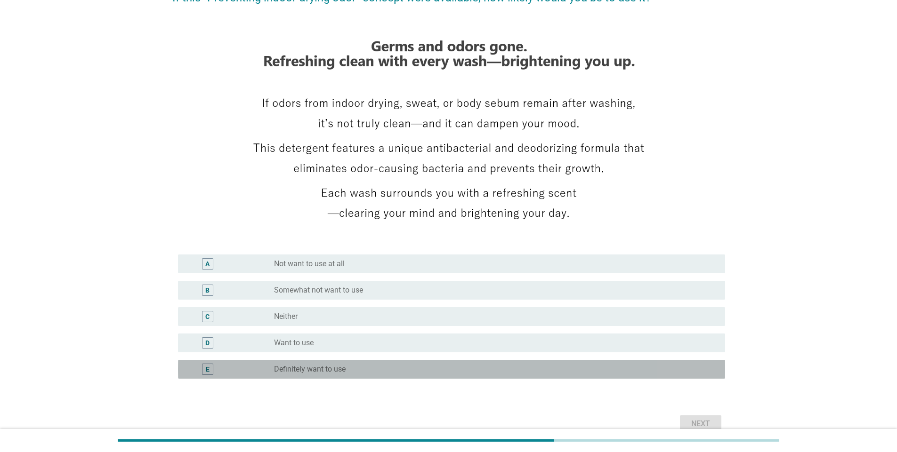
click at [384, 371] on div "radio_button_unchecked Definitely want to use" at bounding box center [492, 369] width 436 height 9
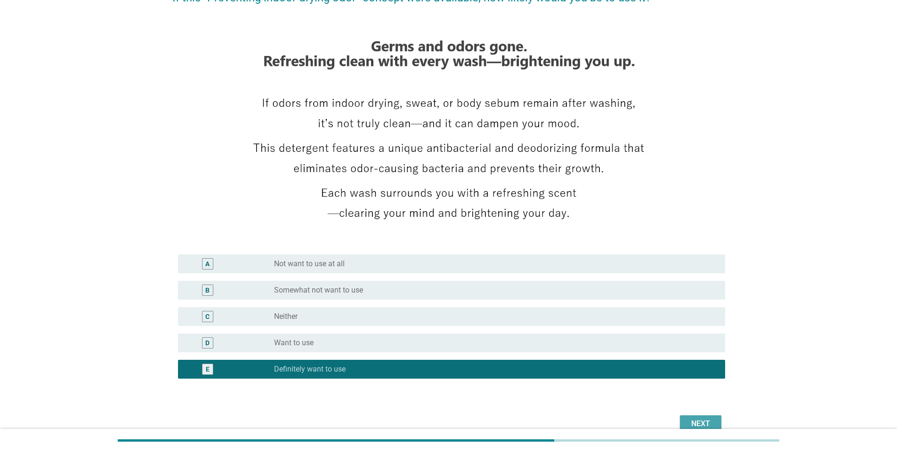
click at [693, 420] on div "Next" at bounding box center [700, 423] width 26 height 11
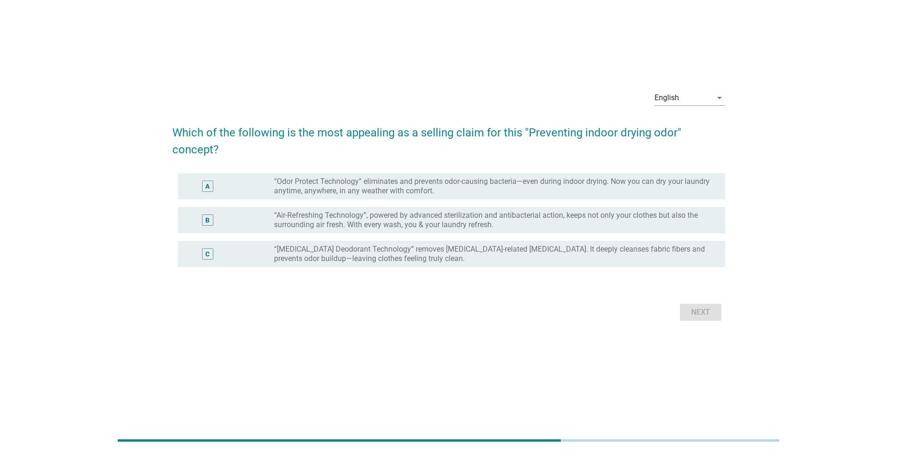
scroll to position [0, 0]
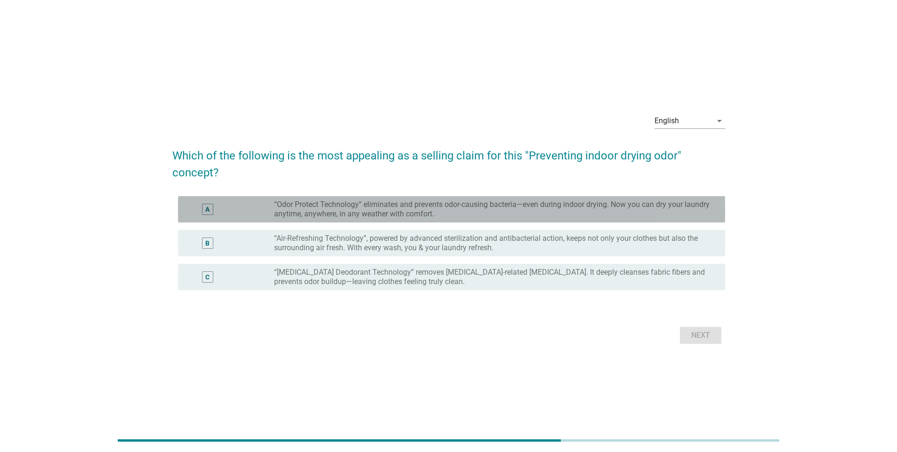
click at [347, 204] on label "“Odor Protect Technology” eliminates and prevents odor-causing bacteria—even du…" at bounding box center [492, 209] width 436 height 19
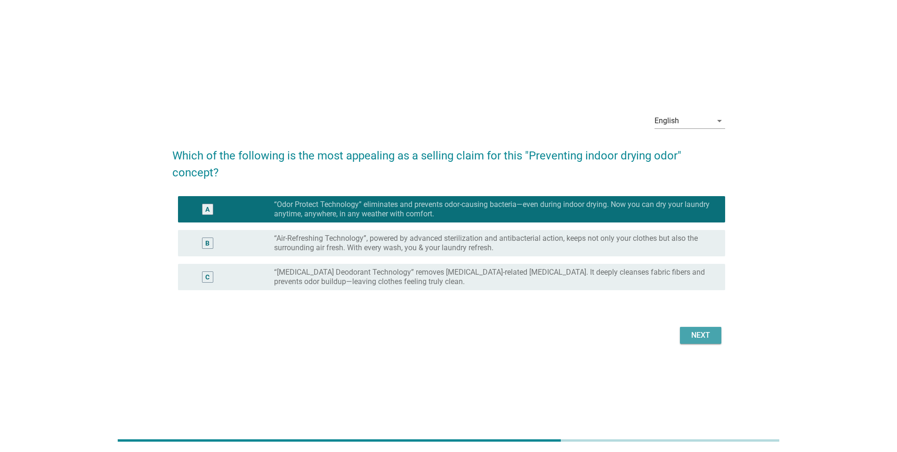
click at [695, 335] on div "Next" at bounding box center [700, 335] width 26 height 11
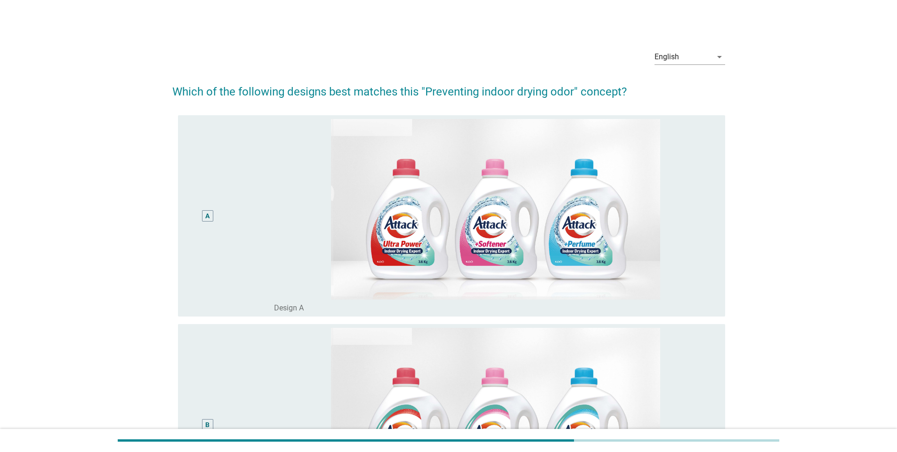
click at [206, 214] on div "A" at bounding box center [207, 216] width 4 height 10
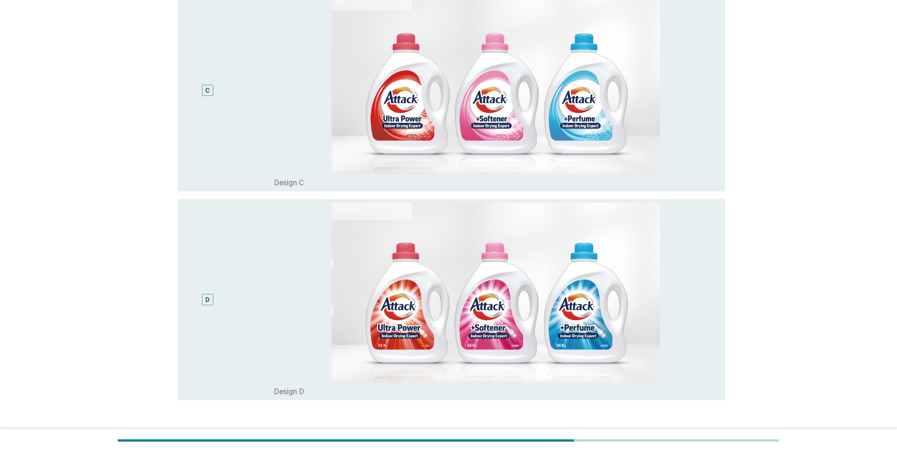
scroll to position [613, 0]
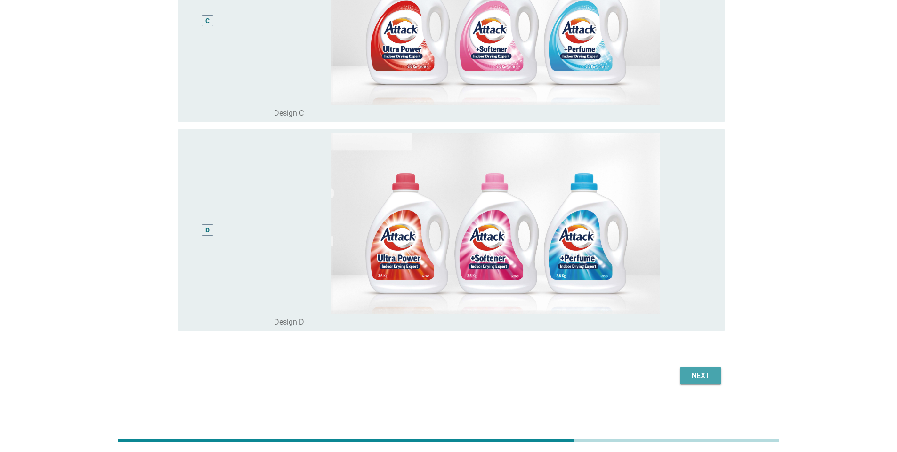
click at [702, 372] on div "Next" at bounding box center [700, 375] width 26 height 11
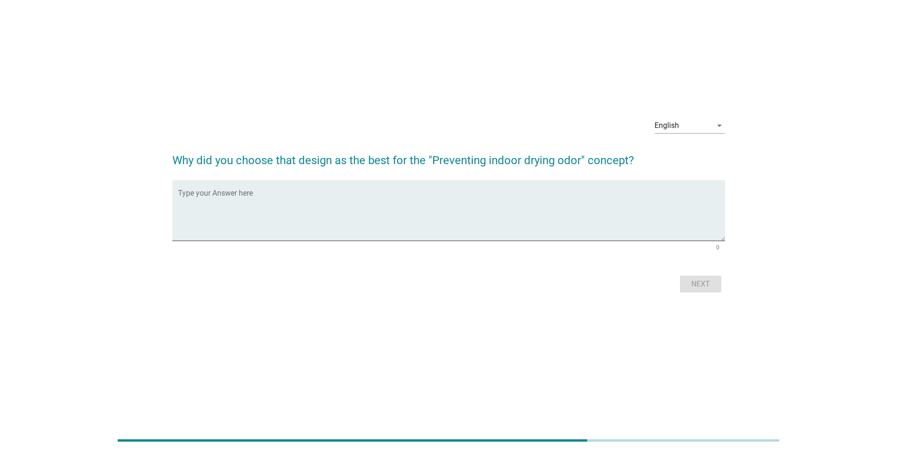
scroll to position [0, 0]
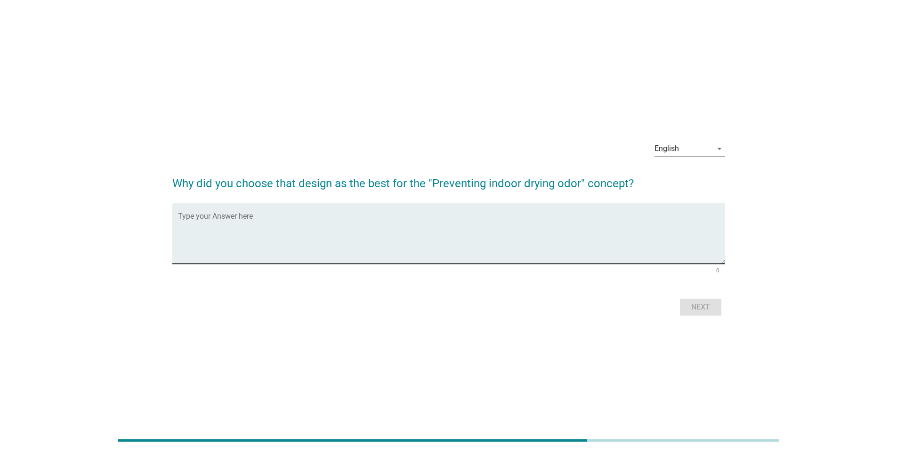
click at [388, 236] on textarea "Type your Answer here" at bounding box center [451, 239] width 547 height 49
type textarea "That design give strong sense of bad smell removal for indoor drying."
click at [706, 309] on div "Next" at bounding box center [700, 307] width 26 height 11
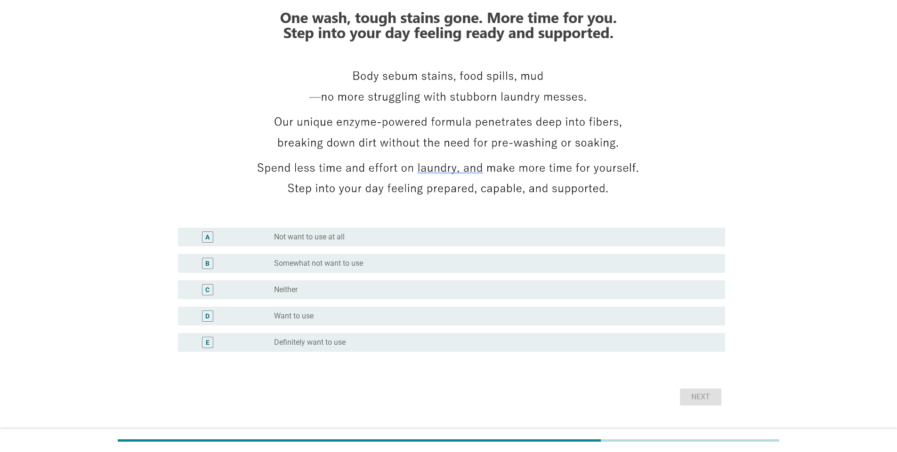
scroll to position [142, 0]
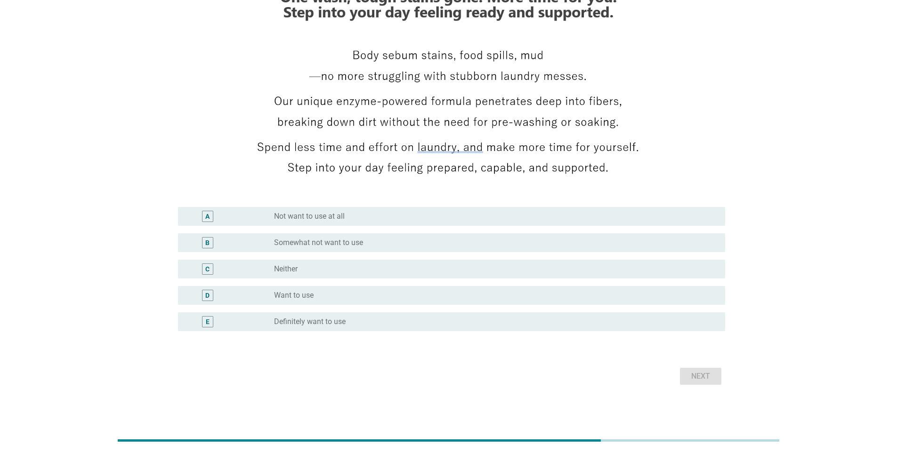
click at [404, 294] on div "radio_button_unchecked Want to use" at bounding box center [492, 295] width 436 height 9
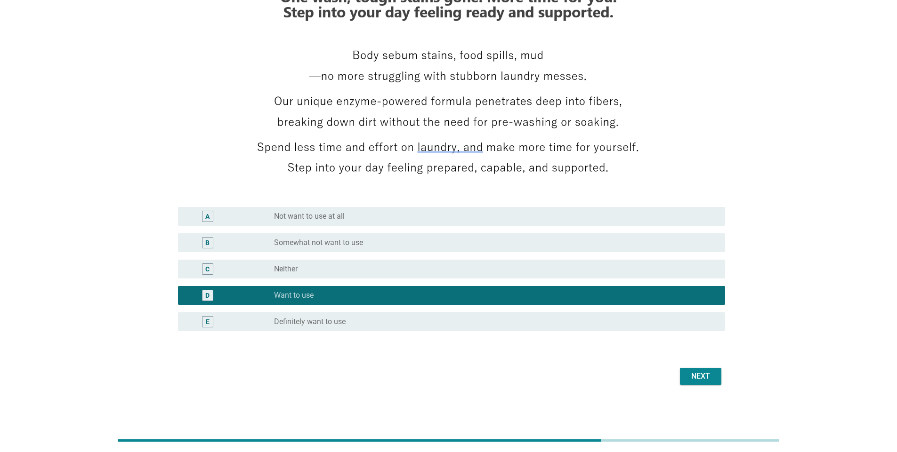
click at [700, 371] on div "Next" at bounding box center [700, 376] width 26 height 11
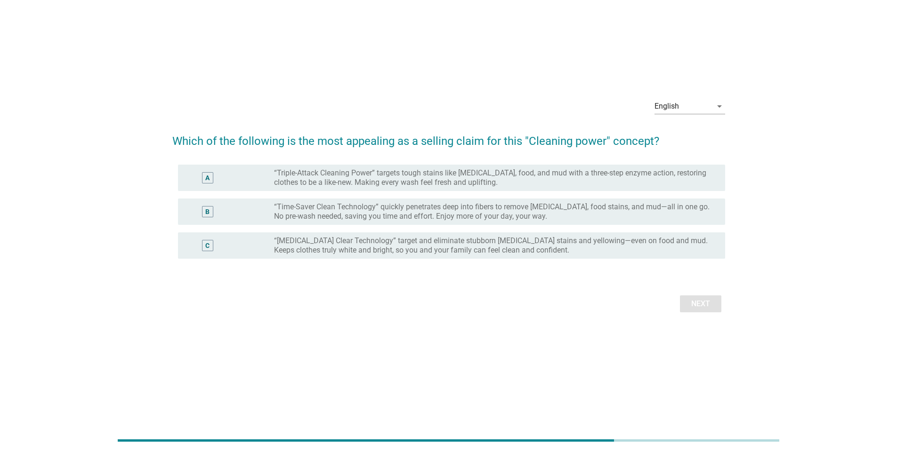
scroll to position [0, 0]
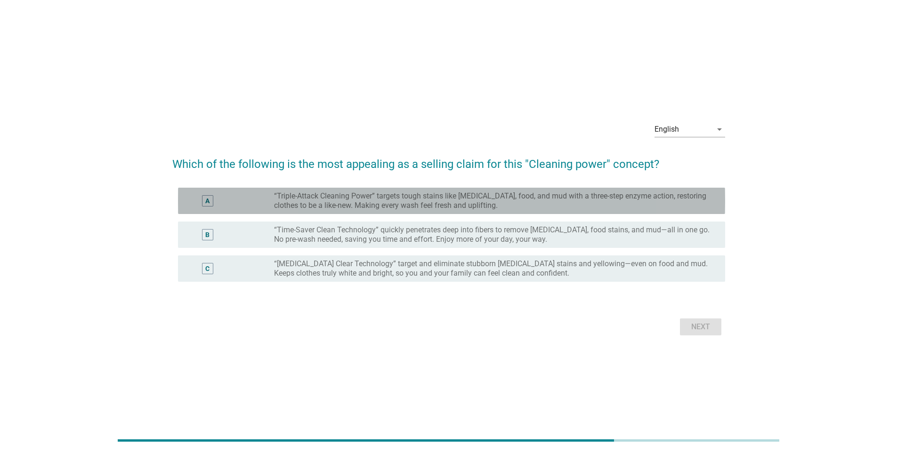
click at [497, 204] on label "“Triple-Attack Cleaning Power” targets tough stains like [MEDICAL_DATA], food, …" at bounding box center [492, 201] width 436 height 19
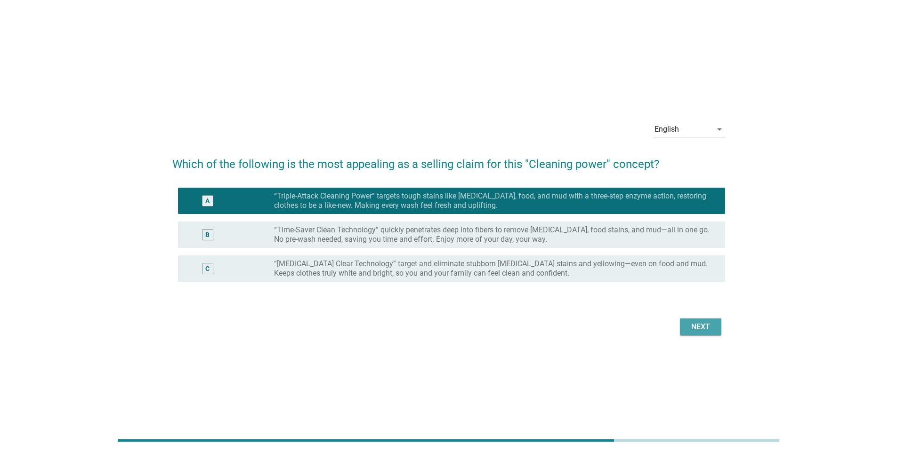
click at [688, 321] on button "Next" at bounding box center [700, 327] width 41 height 17
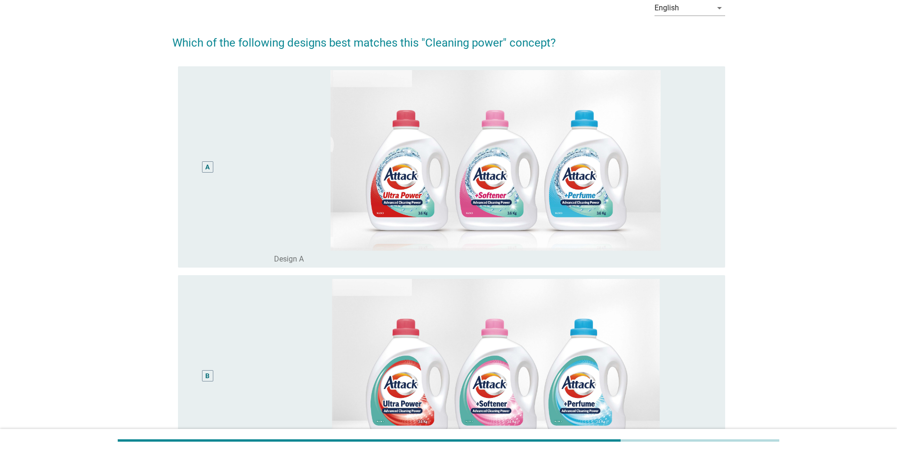
scroll to position [48, 0]
click at [202, 168] on div "A" at bounding box center [207, 167] width 11 height 11
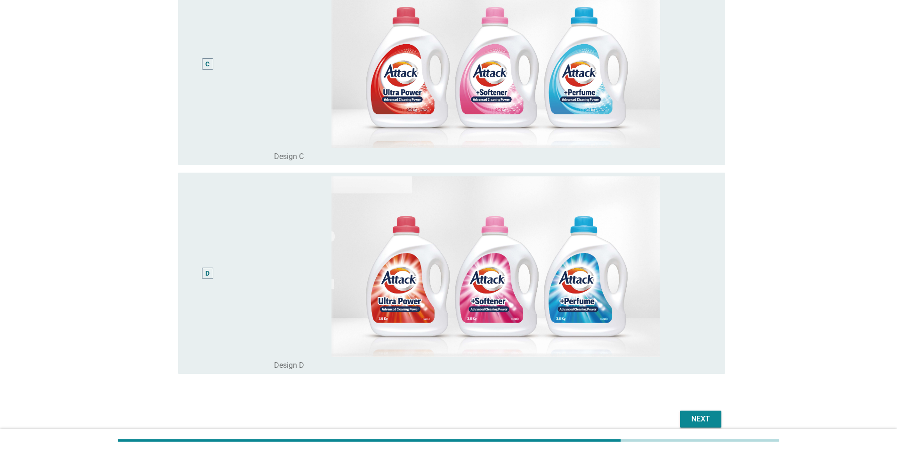
scroll to position [613, 0]
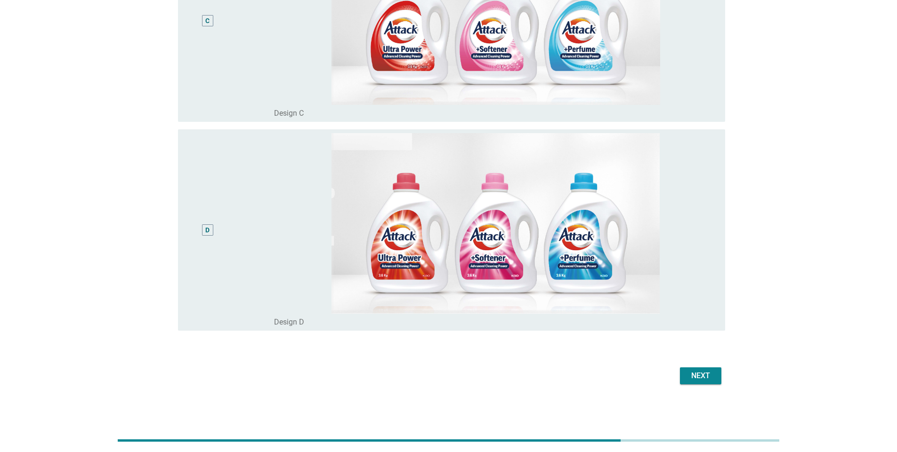
click at [688, 373] on div "Next" at bounding box center [700, 375] width 26 height 11
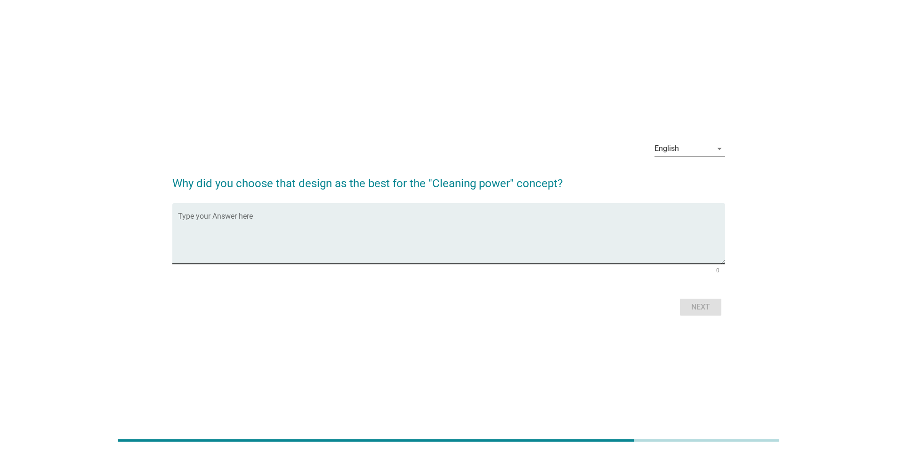
click at [335, 214] on div "Type your Answer here" at bounding box center [451, 233] width 547 height 61
type textarea "The design stand outs the best for cleaning power"
click at [696, 303] on div "Next" at bounding box center [700, 307] width 26 height 11
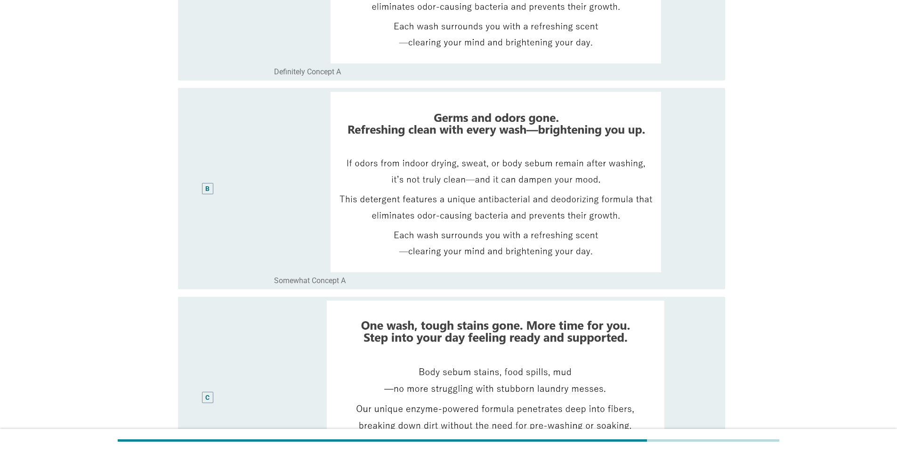
scroll to position [141, 0]
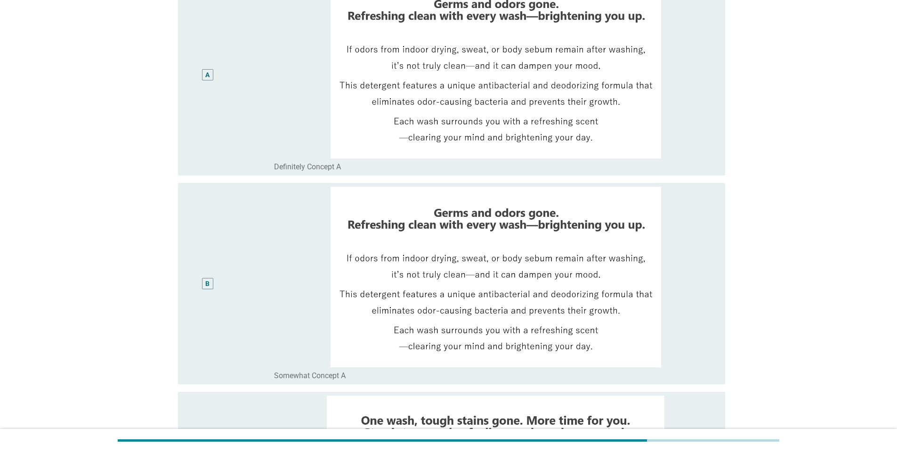
click at [227, 88] on div "A" at bounding box center [207, 75] width 44 height 194
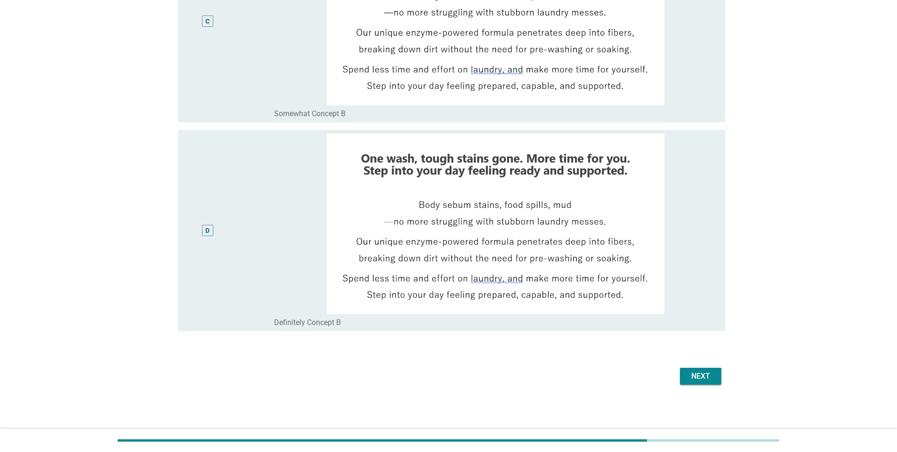
scroll to position [613, 0]
click at [695, 374] on div "Next" at bounding box center [700, 375] width 26 height 11
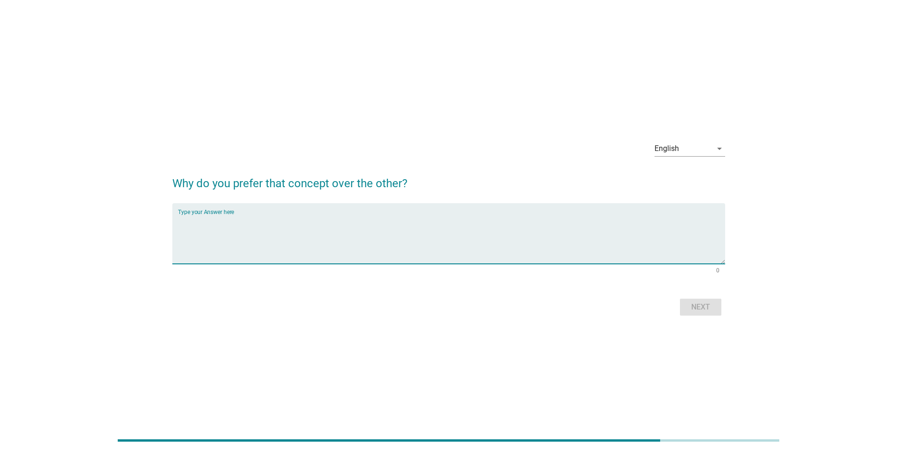
click at [366, 234] on textarea "Type your Answer here" at bounding box center [451, 239] width 547 height 49
type textarea "The concept reflects for odor removal on indoor drying."
click at [700, 306] on div "Next" at bounding box center [700, 307] width 26 height 11
click at [619, 241] on textarea "Type your Answer here" at bounding box center [451, 239] width 547 height 49
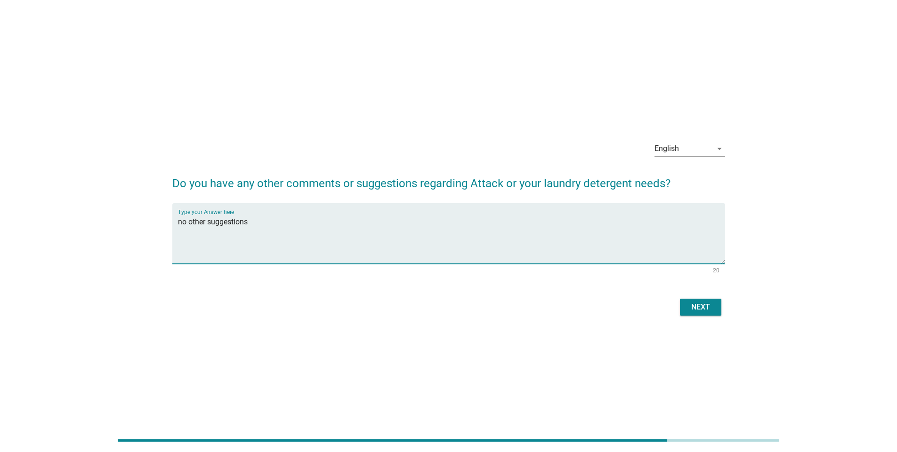
type textarea "no other suggestions"
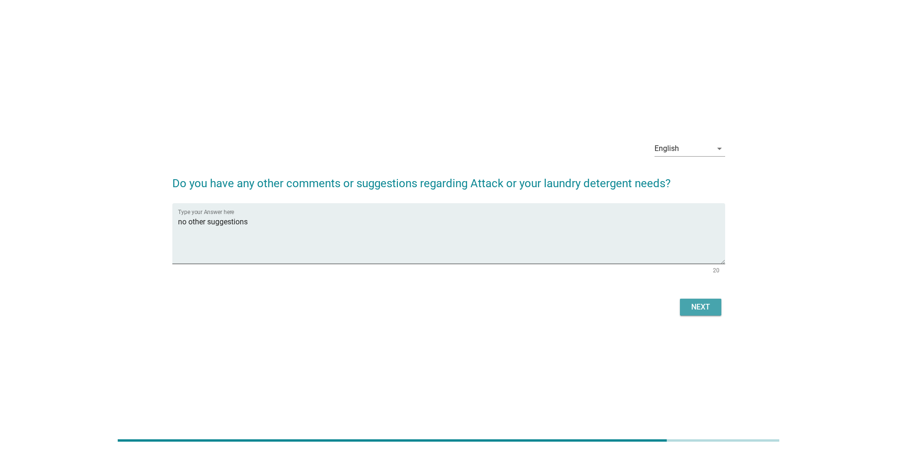
click at [699, 301] on button "Next" at bounding box center [700, 307] width 41 height 17
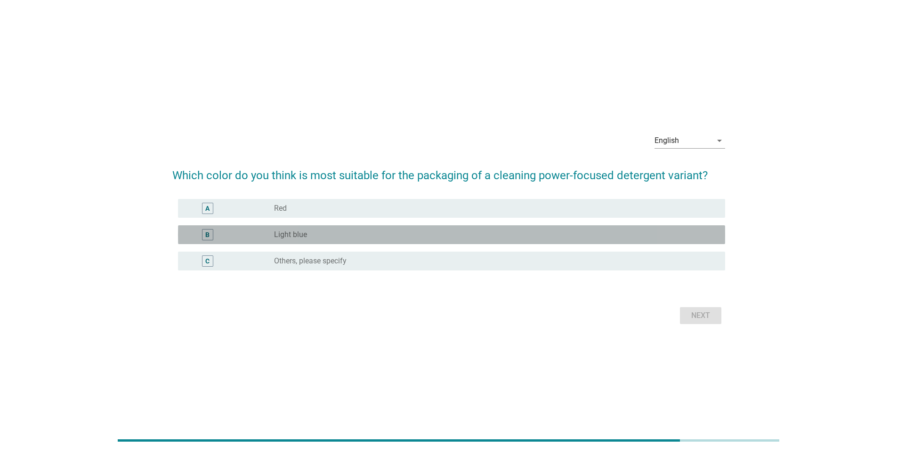
click at [434, 232] on div "radio_button_unchecked Light blue" at bounding box center [492, 234] width 436 height 9
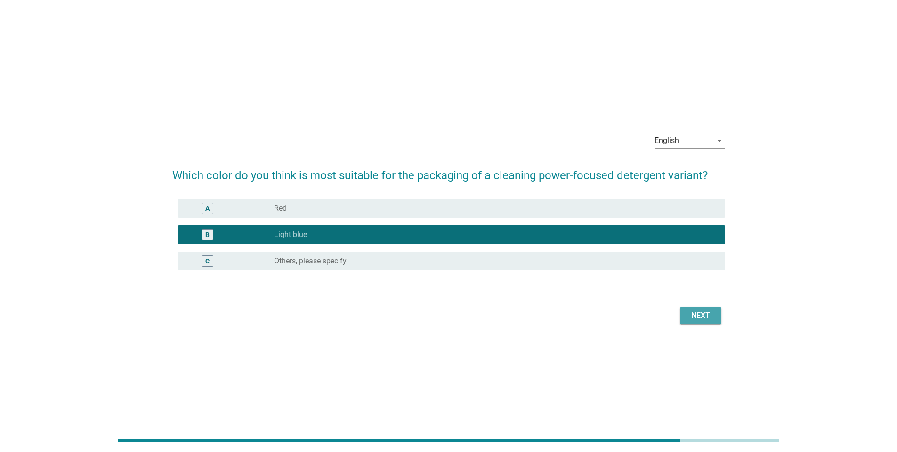
click at [695, 312] on div "Next" at bounding box center [700, 315] width 26 height 11
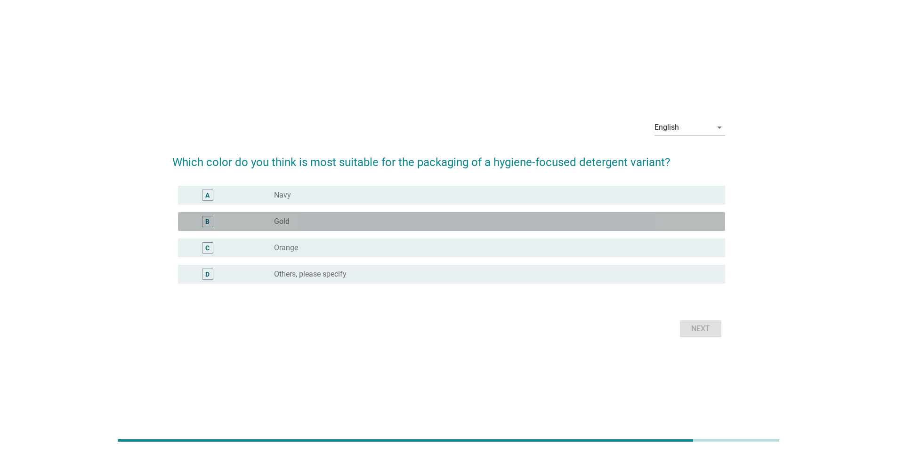
click at [507, 225] on div "radio_button_unchecked Gold" at bounding box center [492, 221] width 436 height 9
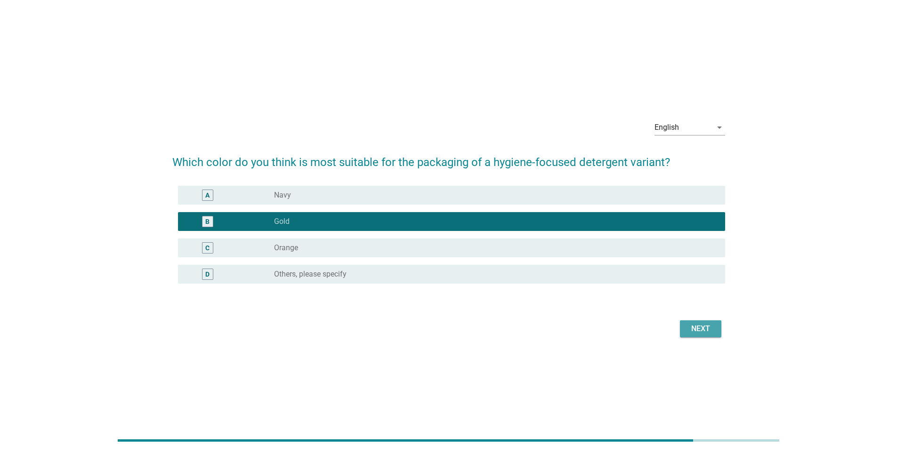
click at [693, 327] on div "Next" at bounding box center [700, 328] width 26 height 11
